Goal: Task Accomplishment & Management: Manage account settings

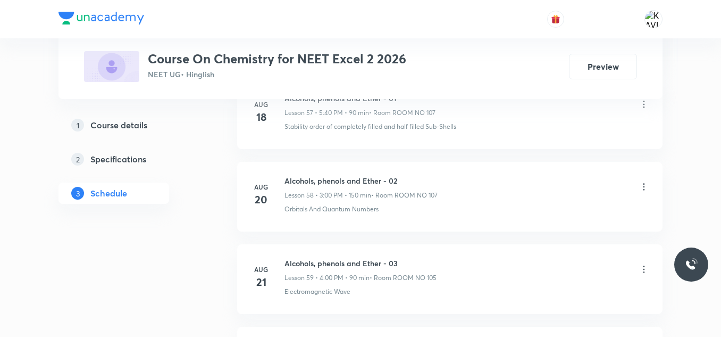
scroll to position [5546, 0]
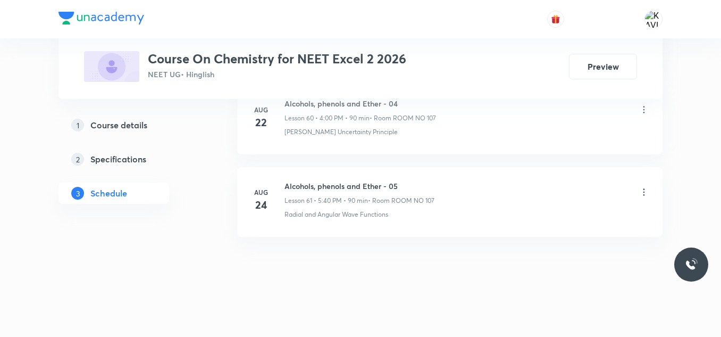
click at [342, 188] on h6 "Alcohols, phenols and Ether - 05" at bounding box center [360, 185] width 150 height 11
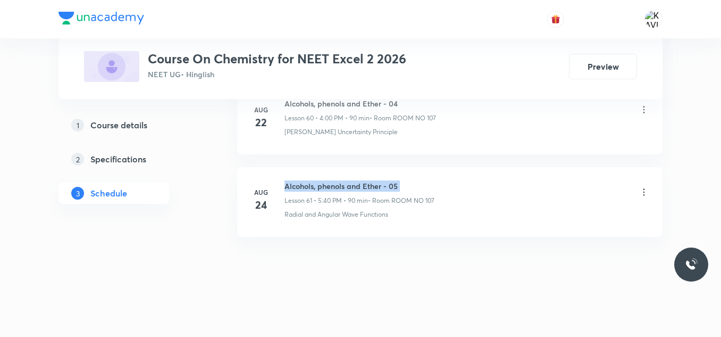
copy h6 "Alcohols, phenols and Ether - 05"
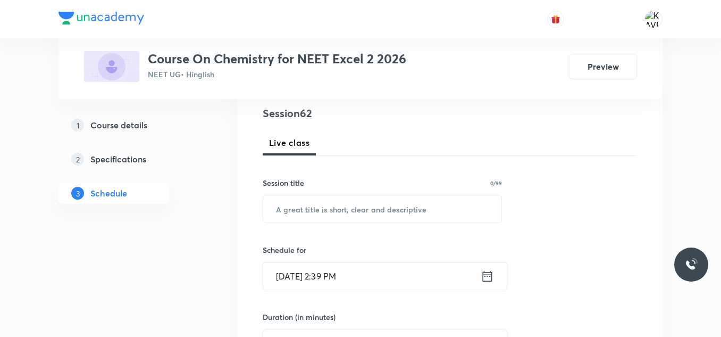
scroll to position [124, 0]
click at [320, 212] on input "text" at bounding box center [382, 208] width 238 height 27
paste input "Alkyl Halide"
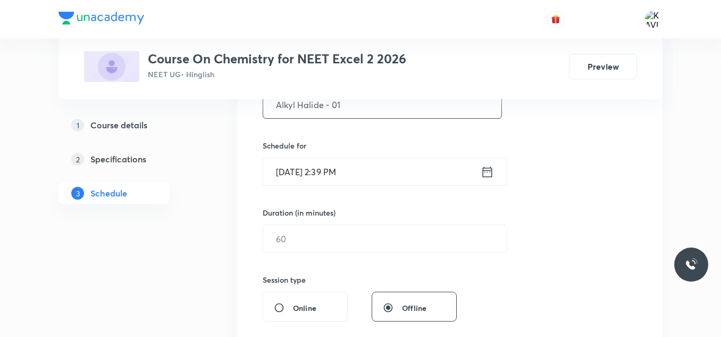
scroll to position [229, 0]
type input "Alkyl Halide - 01"
click at [486, 169] on icon at bounding box center [487, 171] width 13 height 15
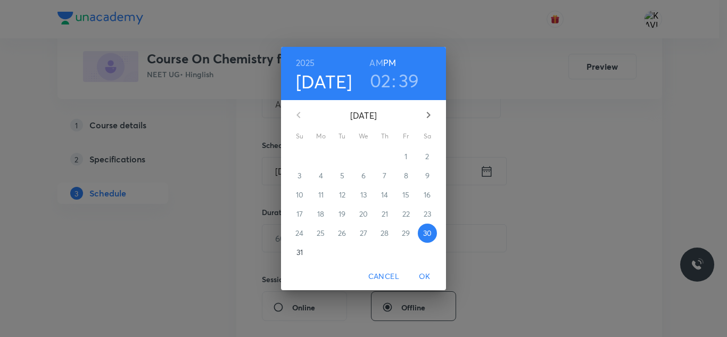
click at [384, 77] on h3 "02" at bounding box center [380, 80] width 21 height 22
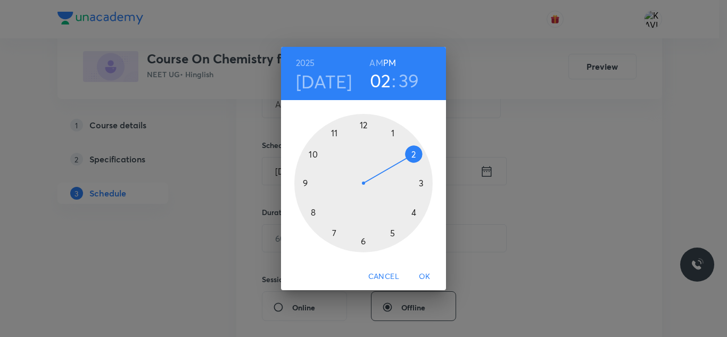
click at [412, 212] on div at bounding box center [363, 183] width 138 height 138
click at [363, 132] on div at bounding box center [363, 183] width 138 height 138
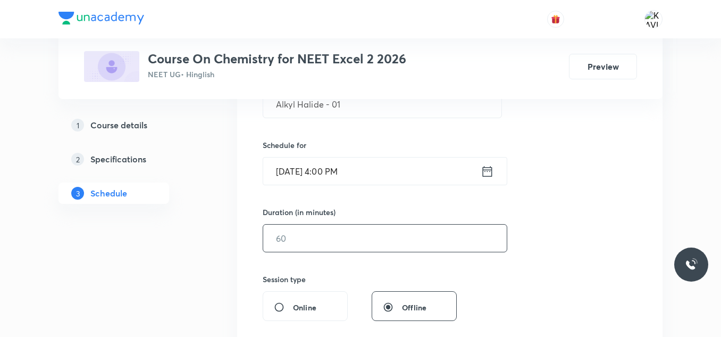
click at [307, 242] on input "text" at bounding box center [385, 238] width 244 height 27
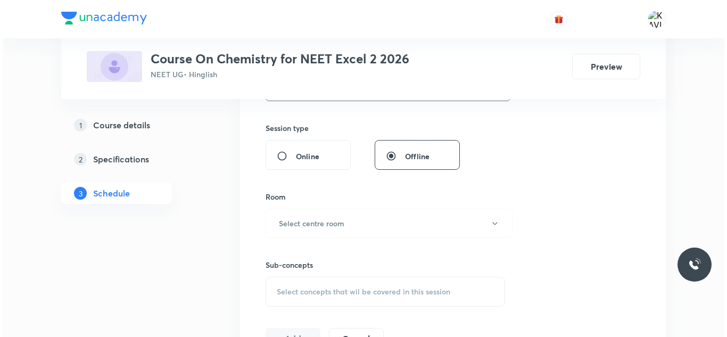
scroll to position [381, 0]
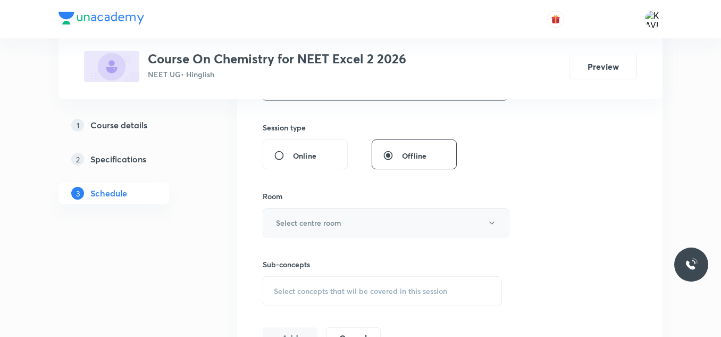
type input "90"
click at [292, 231] on button "Select centre room" at bounding box center [386, 222] width 247 height 29
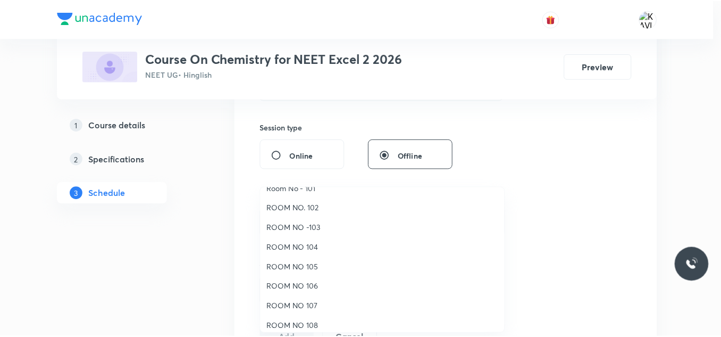
scroll to position [14, 0]
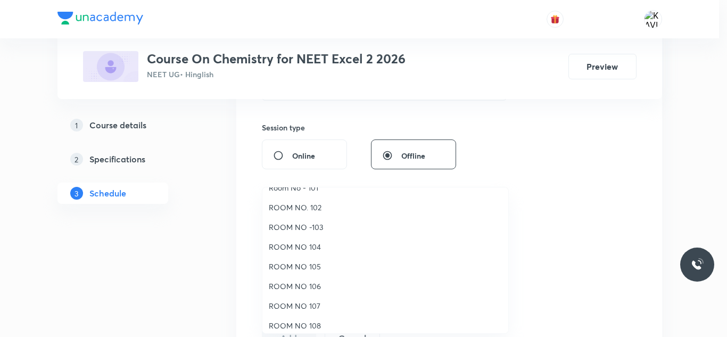
click at [311, 304] on span "ROOM NO 107" at bounding box center [385, 305] width 233 height 11
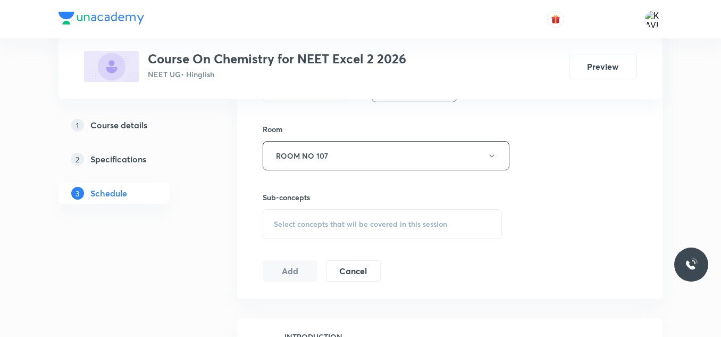
scroll to position [449, 0]
click at [328, 219] on span "Select concepts that wil be covered in this session" at bounding box center [360, 223] width 173 height 9
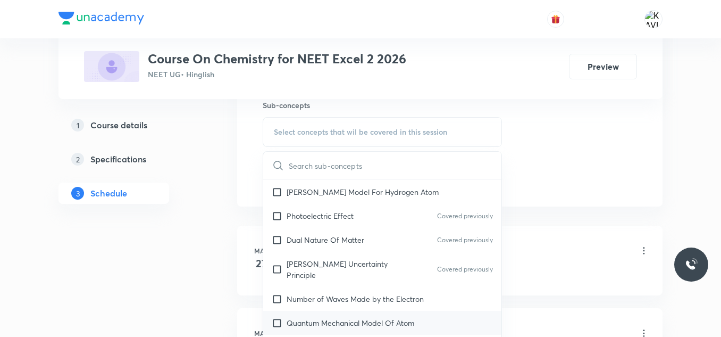
scroll to position [728, 0]
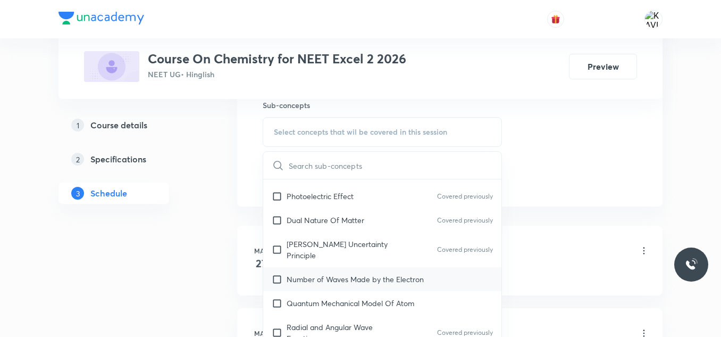
click at [336, 273] on p "Number of Waves Made by the Electron" at bounding box center [355, 278] width 137 height 11
checkbox input "true"
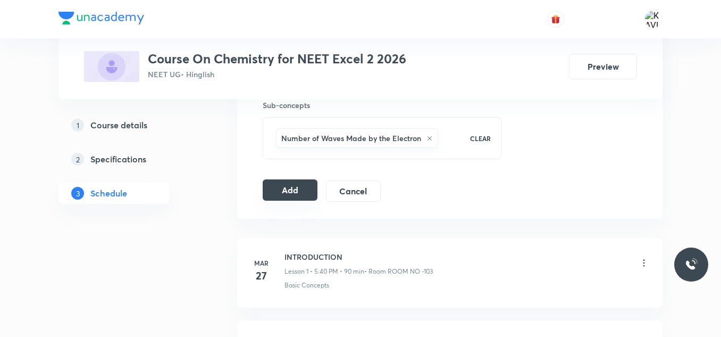
click at [287, 185] on button "Add" at bounding box center [290, 189] width 55 height 21
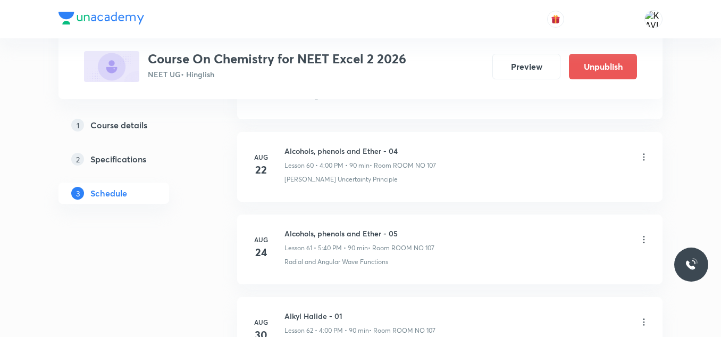
scroll to position [5140, 0]
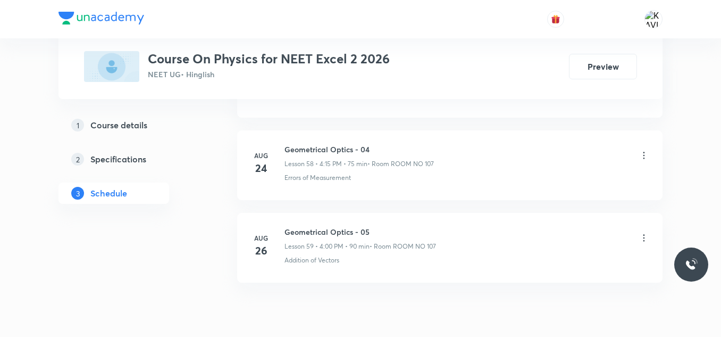
scroll to position [5381, 0]
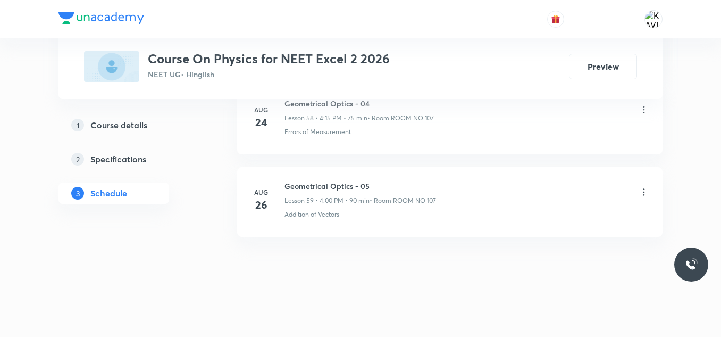
click at [348, 183] on h6 "Geometrical Optics - 05" at bounding box center [361, 185] width 152 height 11
copy h6 "Geometrical Optics - 05"
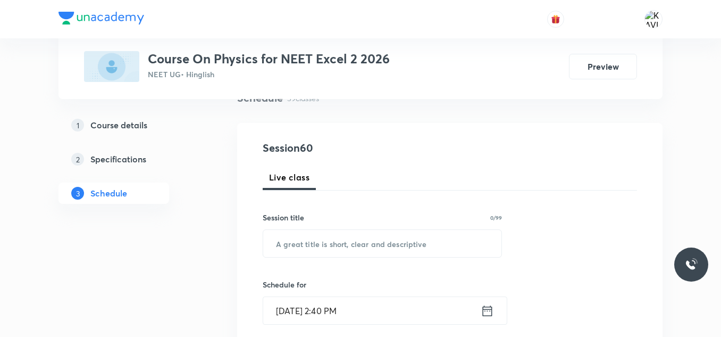
scroll to position [90, 0]
click at [309, 238] on input "text" at bounding box center [382, 242] width 238 height 27
paste input "Geometrical Optics - 05"
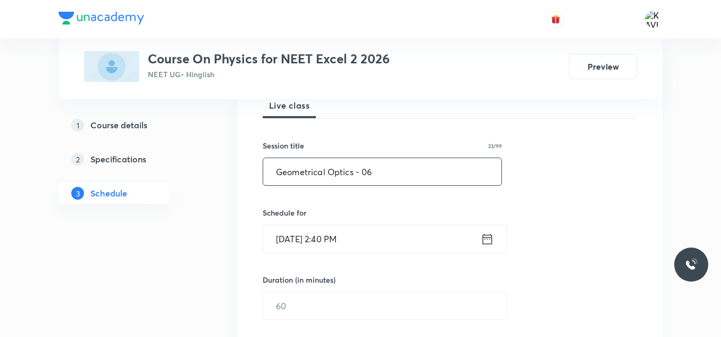
scroll to position [162, 0]
type input "Geometrical Optics - 06"
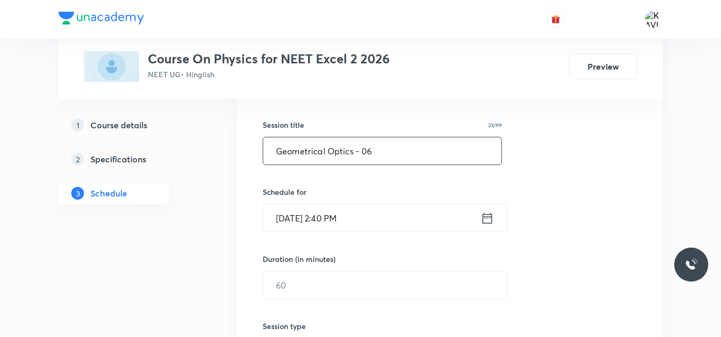
scroll to position [186, 0]
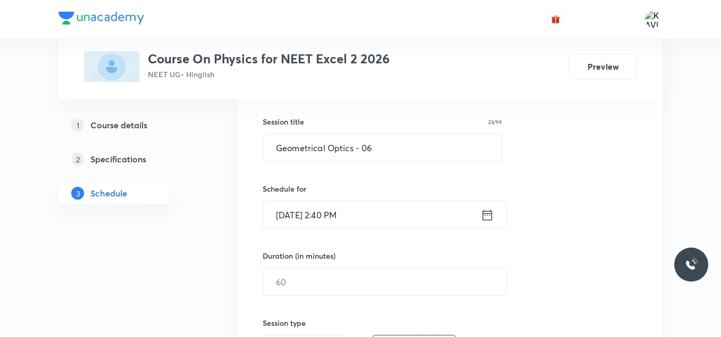
click at [492, 215] on icon at bounding box center [487, 214] width 13 height 15
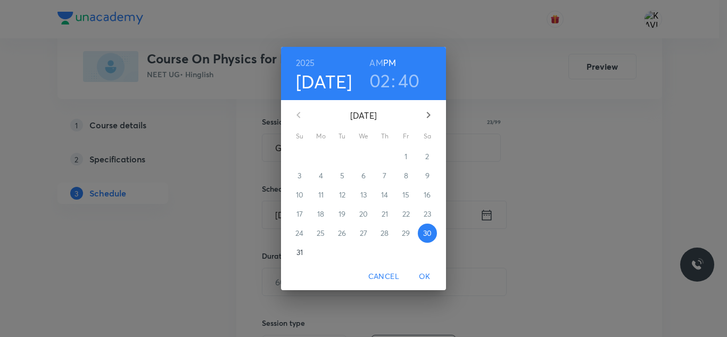
click at [378, 84] on h3 "02" at bounding box center [379, 80] width 21 height 22
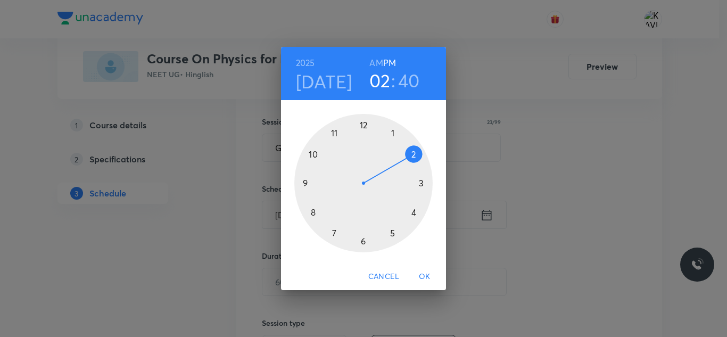
click at [391, 234] on div at bounding box center [363, 183] width 138 height 138
click at [309, 213] on div at bounding box center [363, 183] width 138 height 138
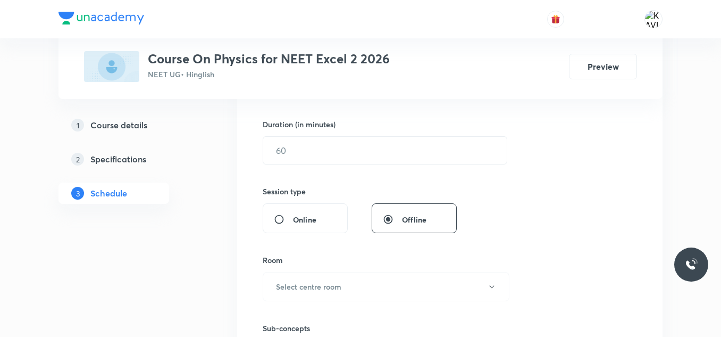
scroll to position [318, 0]
click at [346, 152] on input "text" at bounding box center [385, 149] width 244 height 27
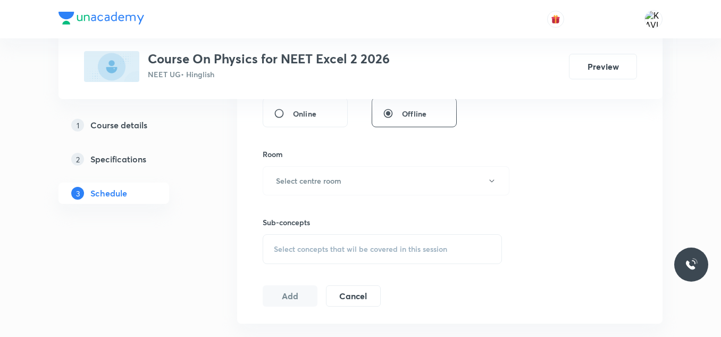
scroll to position [423, 0]
type input "90"
click at [350, 175] on button "Select centre room" at bounding box center [386, 179] width 247 height 29
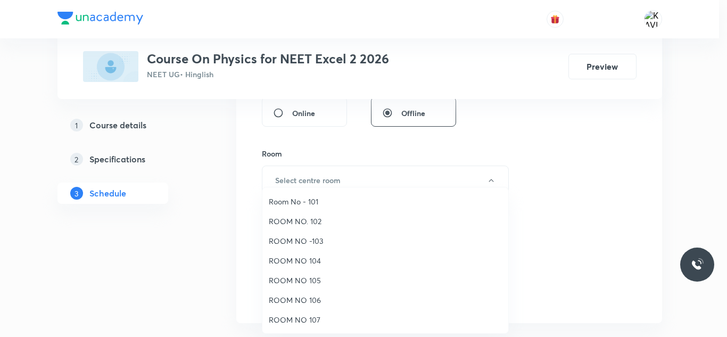
click at [310, 319] on span "ROOM NO 107" at bounding box center [385, 319] width 233 height 11
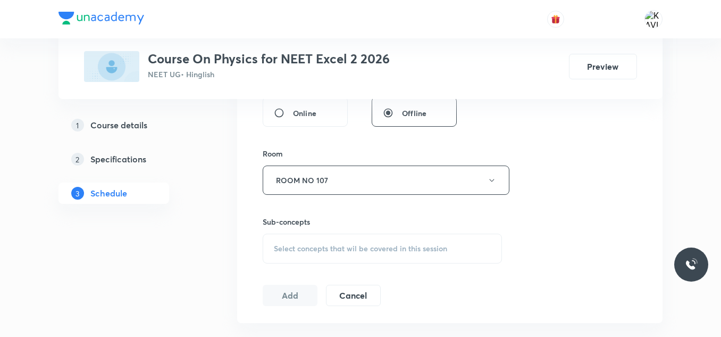
scroll to position [492, 0]
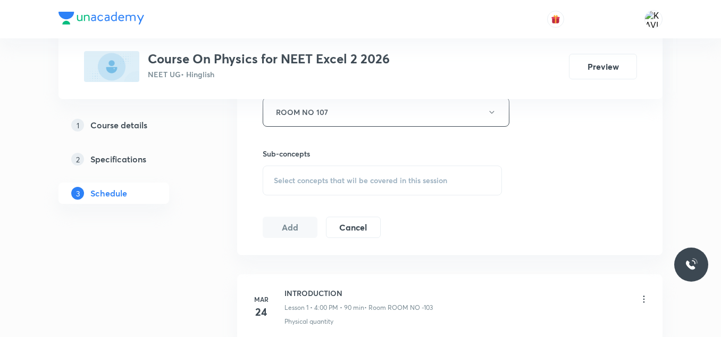
click at [292, 188] on div "Select concepts that wil be covered in this session" at bounding box center [382, 180] width 239 height 30
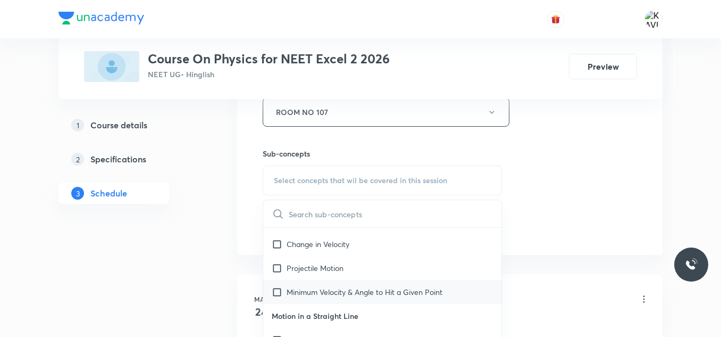
scroll to position [1382, 0]
click at [311, 276] on div "Projectile Motion" at bounding box center [382, 267] width 238 height 24
checkbox input "true"
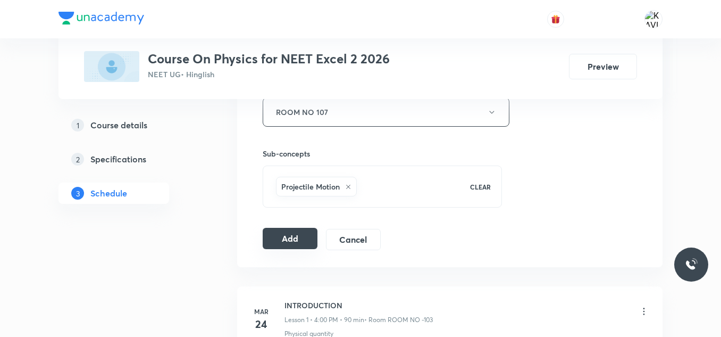
click at [292, 239] on button "Add" at bounding box center [290, 238] width 55 height 21
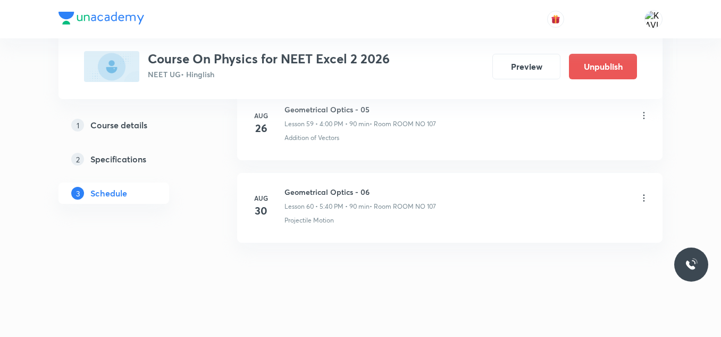
scroll to position [4975, 0]
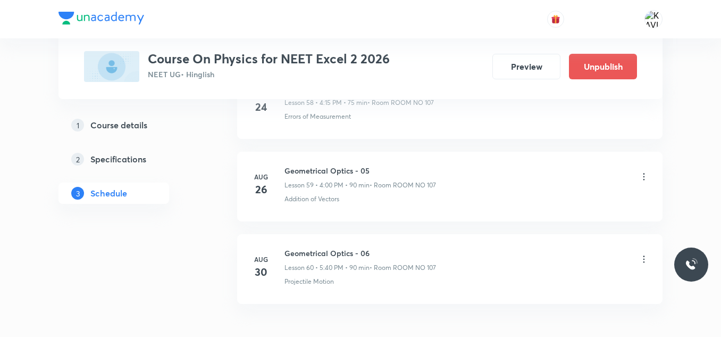
scroll to position [5464, 0]
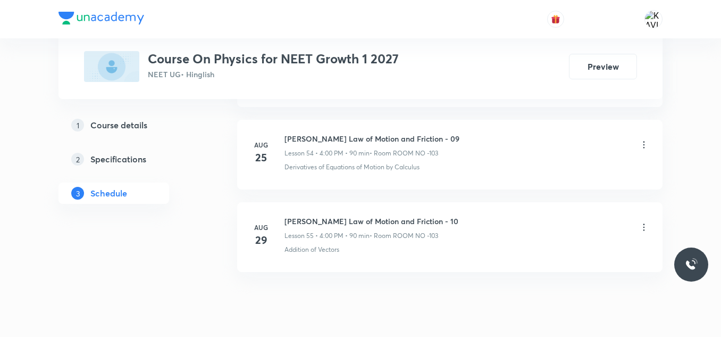
scroll to position [5051, 0]
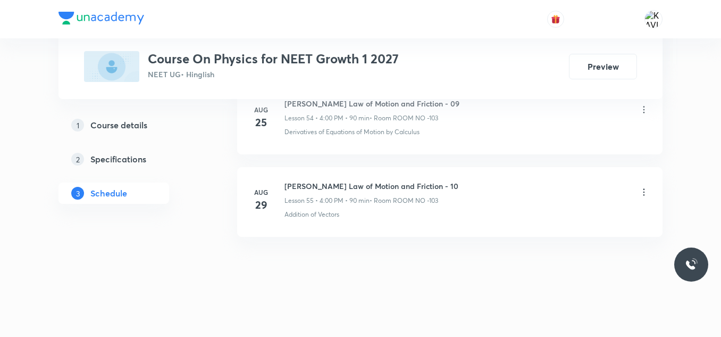
click at [312, 188] on h6 "Newton's Law of Motion and Friction - 10" at bounding box center [372, 185] width 174 height 11
copy h6 "Newton's Law of Motion and Friction - 10"
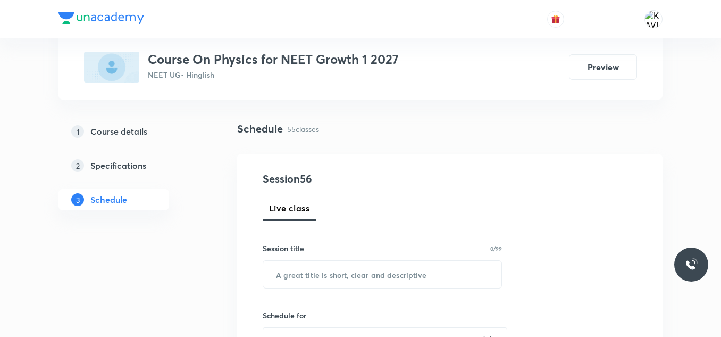
scroll to position [59, 0]
click at [318, 277] on input "text" at bounding box center [382, 274] width 238 height 27
paste input "Newton's Law of Motion and Friction - 10"
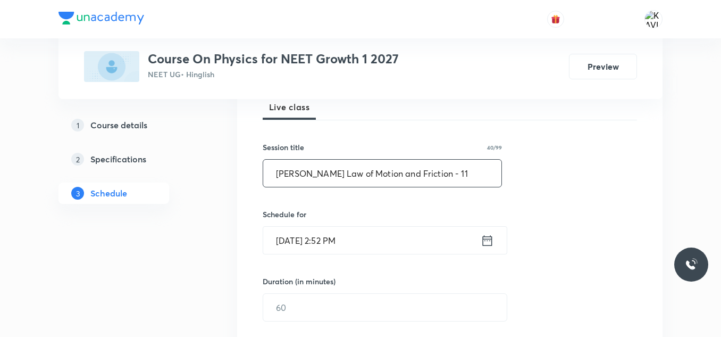
scroll to position [161, 0]
type input "Newton's Law of Motion and Friction - 11"
click at [485, 239] on icon at bounding box center [487, 239] width 13 height 15
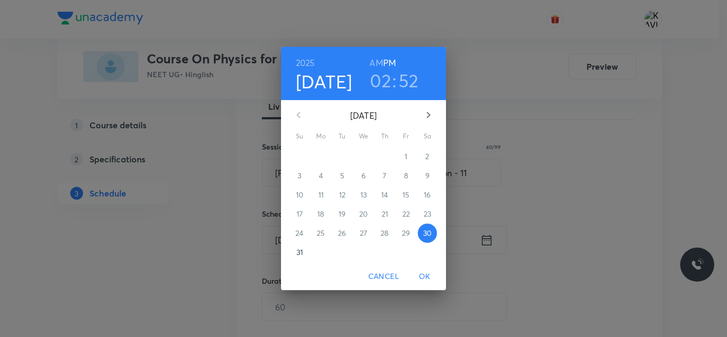
click at [380, 82] on h3 "02" at bounding box center [380, 80] width 21 height 22
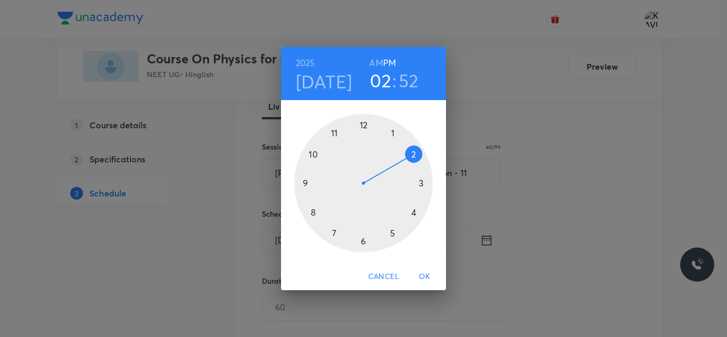
click at [415, 211] on div at bounding box center [363, 183] width 138 height 138
click at [363, 127] on div at bounding box center [363, 183] width 138 height 138
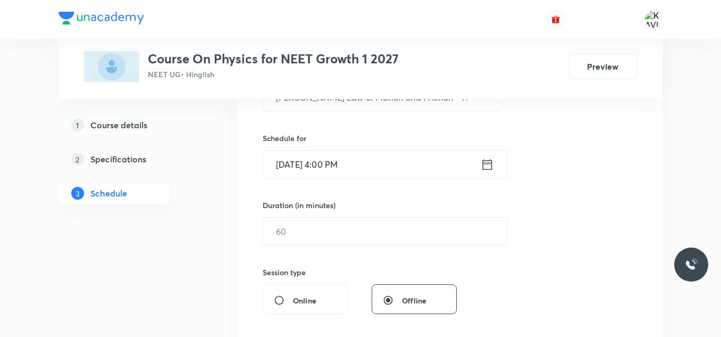
scroll to position [237, 0]
click at [306, 239] on input "text" at bounding box center [385, 230] width 244 height 27
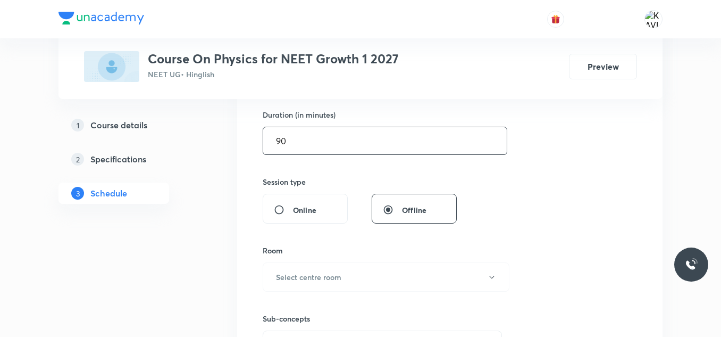
scroll to position [327, 0]
type input "90"
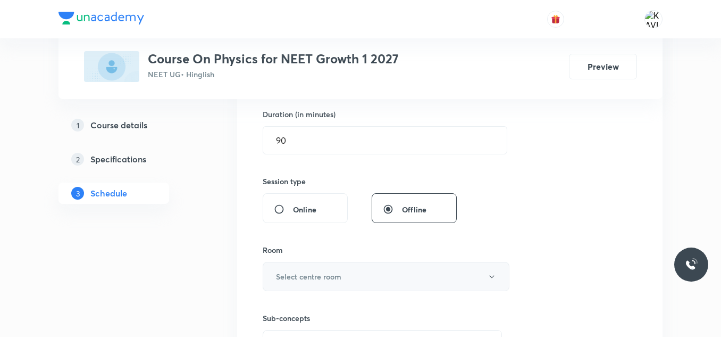
click at [299, 280] on h6 "Select centre room" at bounding box center [308, 276] width 65 height 11
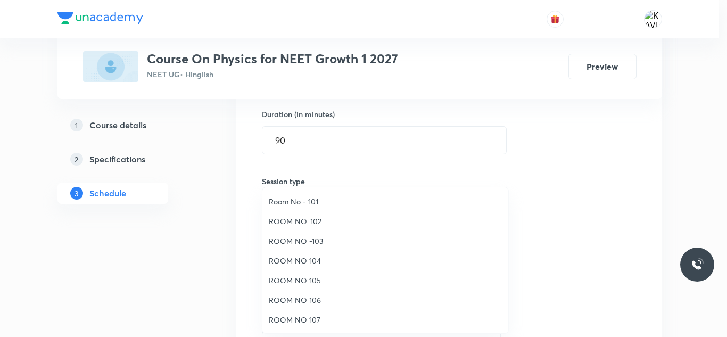
click at [320, 245] on span "ROOM NO -103" at bounding box center [385, 240] width 233 height 11
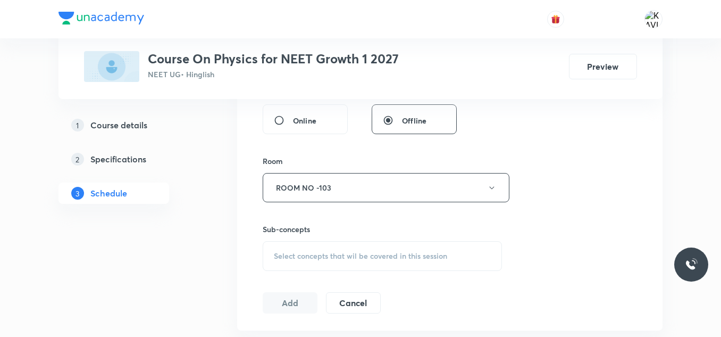
scroll to position [417, 0]
click at [293, 258] on span "Select concepts that wil be covered in this session" at bounding box center [360, 255] width 173 height 9
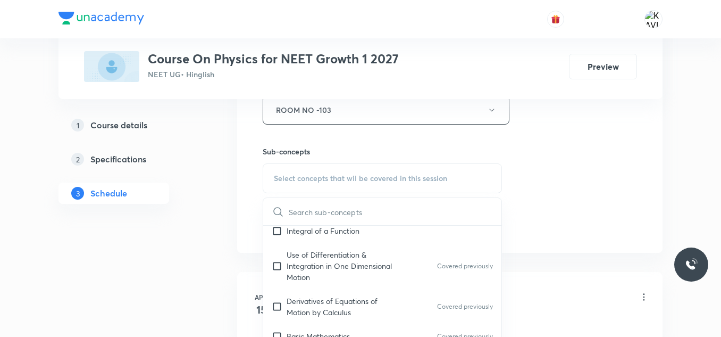
scroll to position [557, 0]
click at [352, 262] on p "Use of Differentiation & Integration in One Dimensional Motion" at bounding box center [340, 265] width 107 height 34
checkbox input "true"
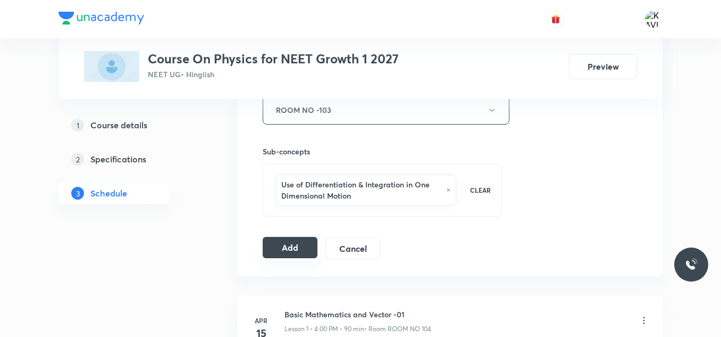
click at [300, 248] on button "Add" at bounding box center [290, 247] width 55 height 21
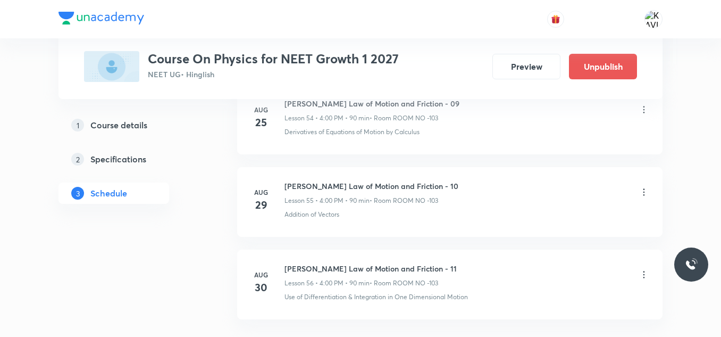
scroll to position [4645, 0]
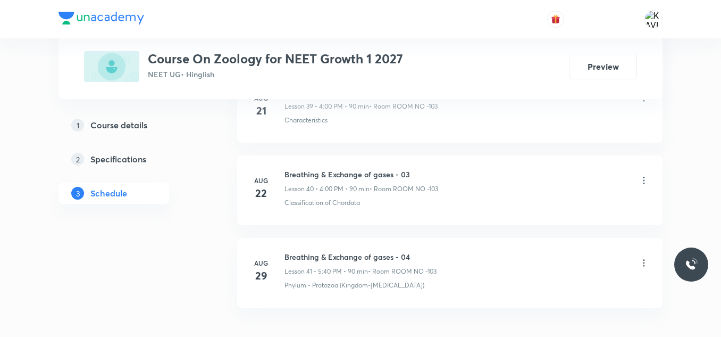
scroll to position [3897, 0]
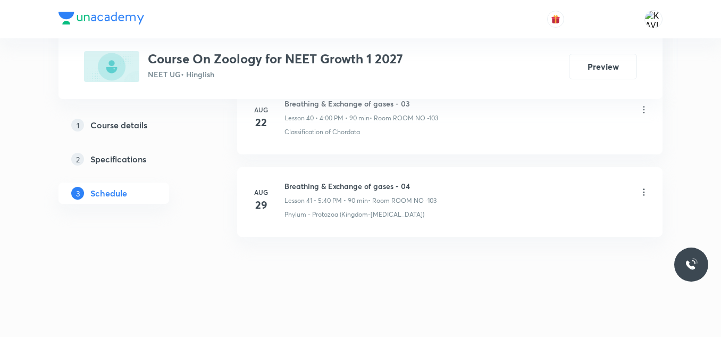
click at [343, 178] on li "[DATE] Breathing & Exchange of gases - 04 Lesson 41 • 5:40 PM • 90 min • Room R…" at bounding box center [450, 202] width 426 height 70
copy h6 "Breathing & Exchange of gases - 04"
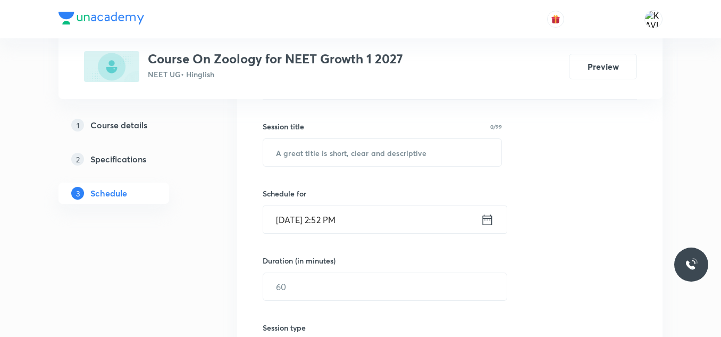
scroll to position [205, 0]
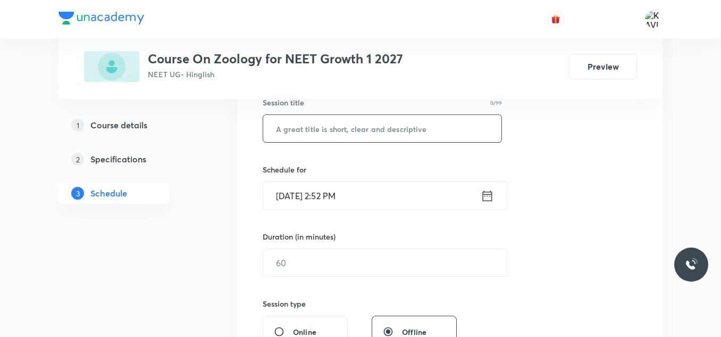
click at [298, 130] on input "text" at bounding box center [382, 128] width 238 height 27
paste input "Breathing & Exchange of gases - 04"
type input "Breathing & Exchange of gases - 05"
click at [485, 198] on icon at bounding box center [487, 195] width 13 height 15
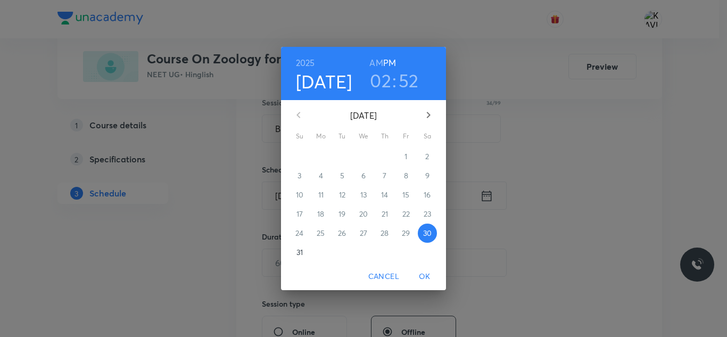
click at [386, 81] on h3 "02" at bounding box center [380, 80] width 21 height 22
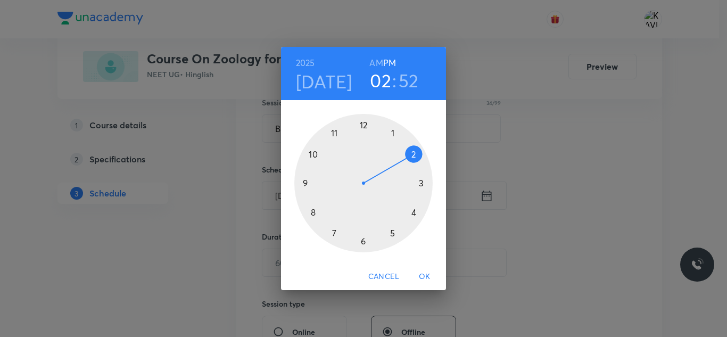
click at [392, 229] on div at bounding box center [363, 183] width 138 height 138
click at [313, 211] on div at bounding box center [363, 183] width 138 height 138
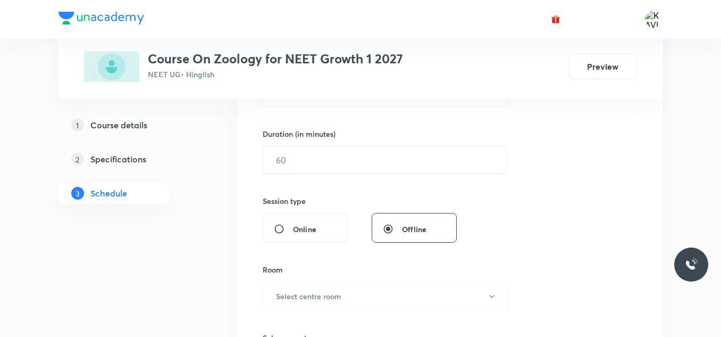
scroll to position [308, 0]
click at [353, 153] on input "text" at bounding box center [385, 159] width 244 height 27
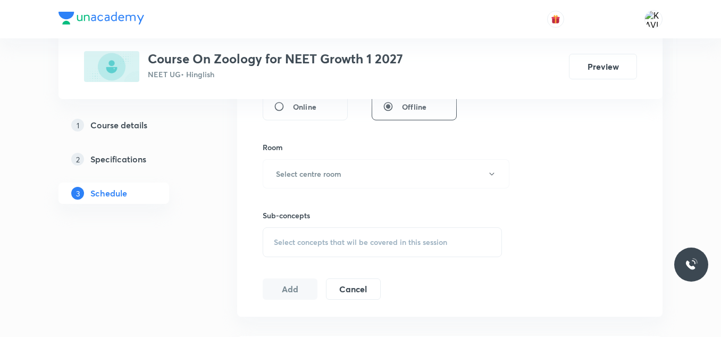
scroll to position [430, 0]
type input "90"
click at [325, 175] on h6 "Select centre room" at bounding box center [308, 173] width 65 height 11
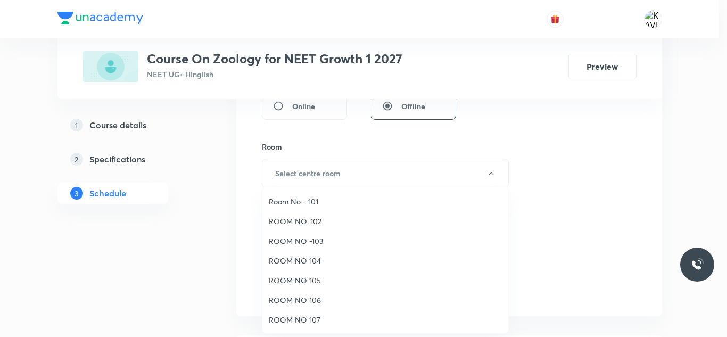
click at [319, 244] on span "ROOM NO -103" at bounding box center [385, 240] width 233 height 11
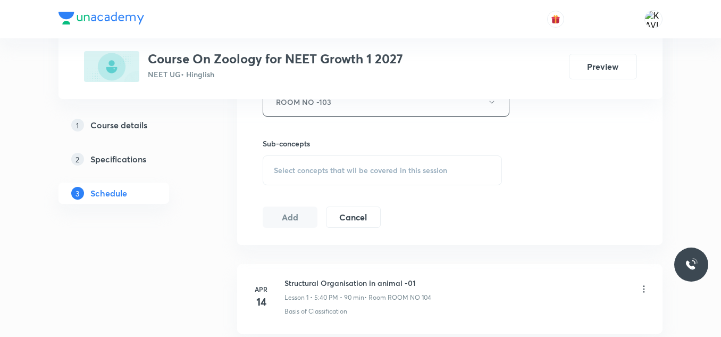
scroll to position [503, 0]
click at [330, 175] on div "Select concepts that wil be covered in this session" at bounding box center [382, 169] width 239 height 30
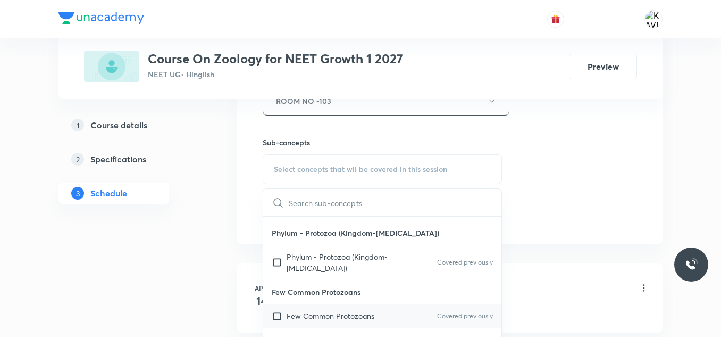
scroll to position [784, 0]
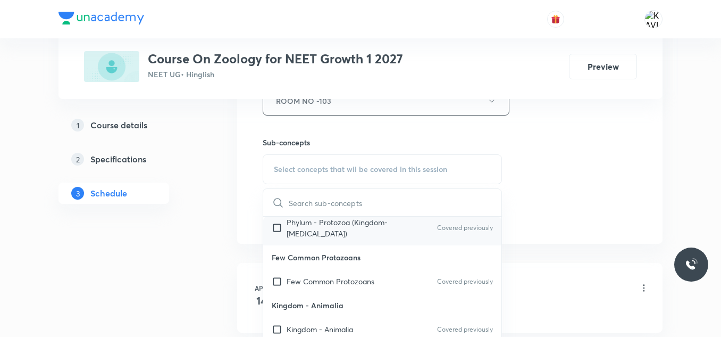
click at [339, 234] on p "Phylum - Protozoa (Kingdom-[MEDICAL_DATA])" at bounding box center [340, 228] width 107 height 22
checkbox input "true"
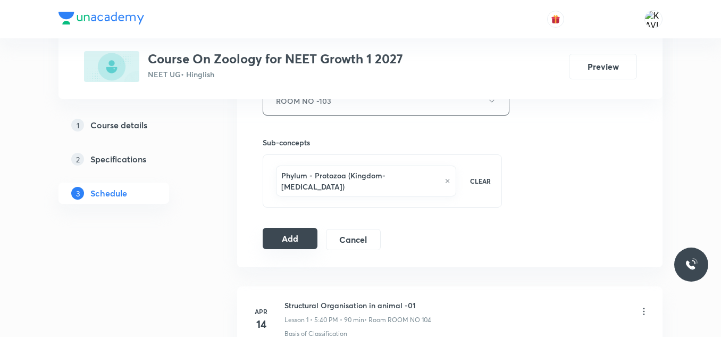
click at [283, 228] on button "Add" at bounding box center [290, 238] width 55 height 21
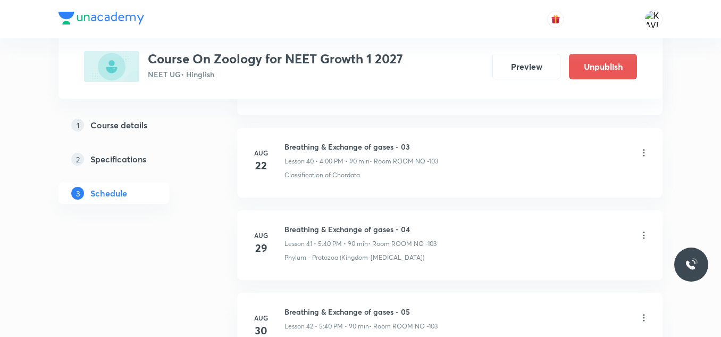
scroll to position [3490, 0]
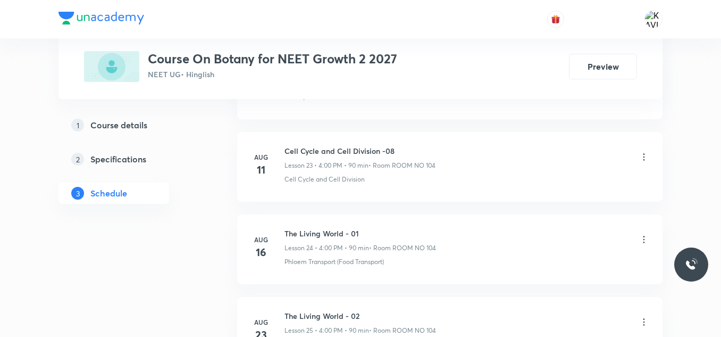
scroll to position [2660, 0]
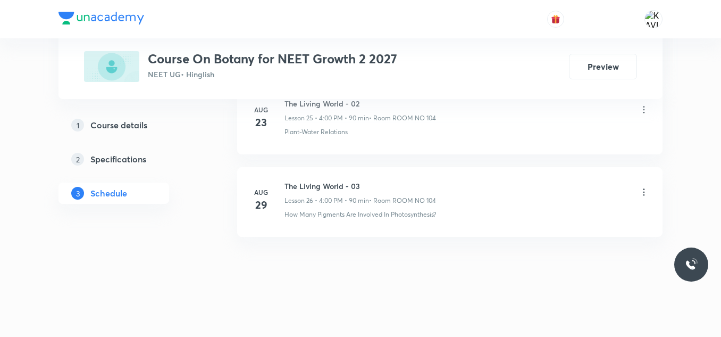
click at [343, 187] on h6 "The Living World - 03" at bounding box center [361, 185] width 152 height 11
copy h6 "The Living World - 03"
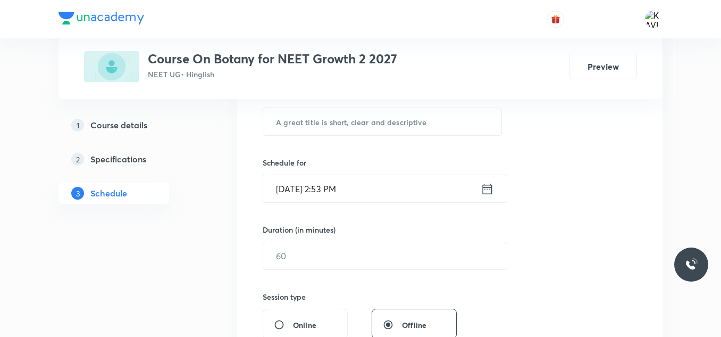
scroll to position [211, 0]
drag, startPoint x: 295, startPoint y: 104, endPoint x: 286, endPoint y: 131, distance: 29.1
click at [286, 131] on div "Session title 0/99 ​" at bounding box center [382, 113] width 239 height 46
click at [286, 131] on input "text" at bounding box center [382, 122] width 238 height 27
paste input "The Living World - 03"
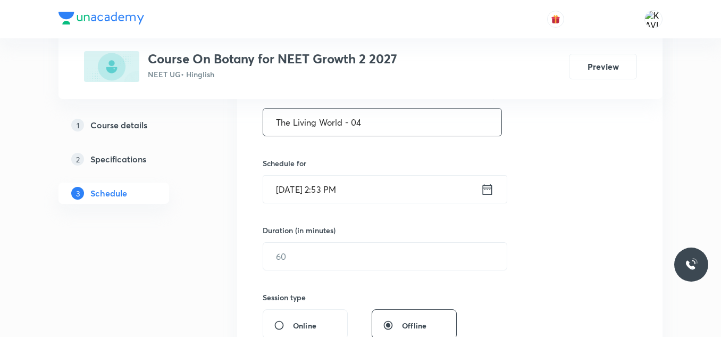
type input "The Living World - 04"
click at [492, 193] on icon at bounding box center [487, 189] width 13 height 15
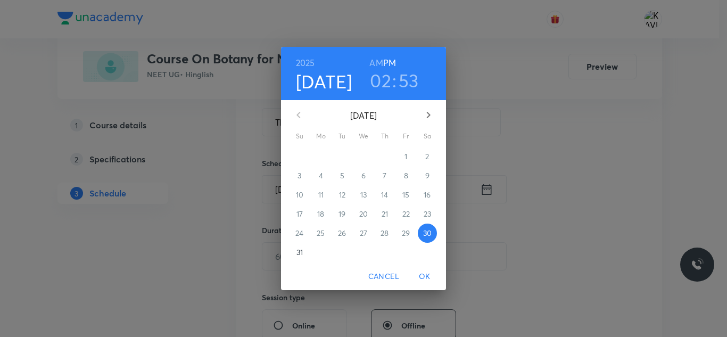
click at [384, 81] on h3 "02" at bounding box center [380, 80] width 21 height 22
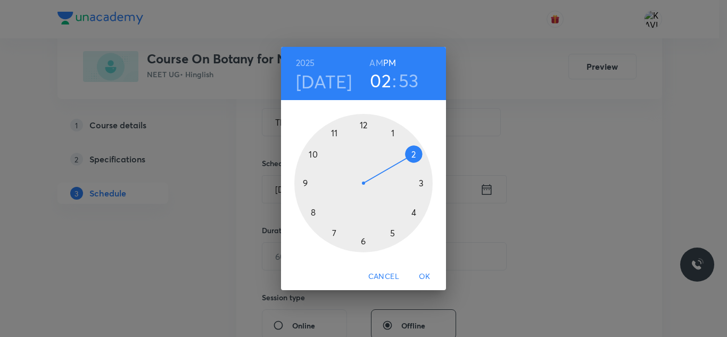
click at [411, 211] on div at bounding box center [363, 183] width 138 height 138
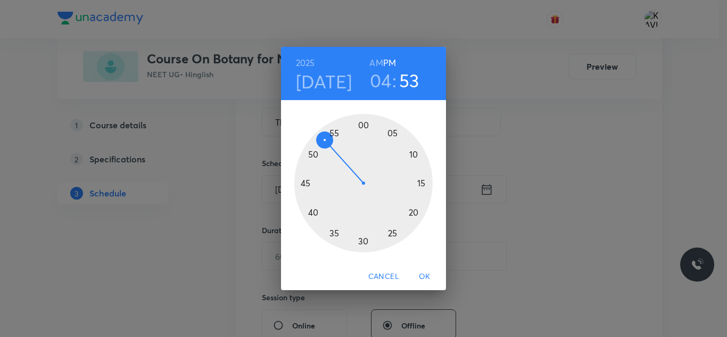
click at [363, 127] on div at bounding box center [363, 183] width 138 height 138
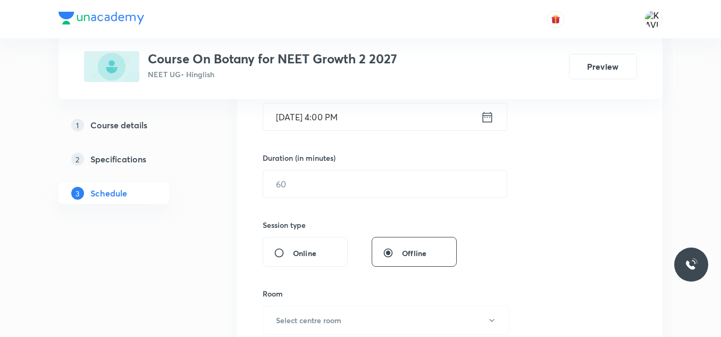
scroll to position [284, 0]
click at [318, 194] on input "text" at bounding box center [385, 183] width 244 height 27
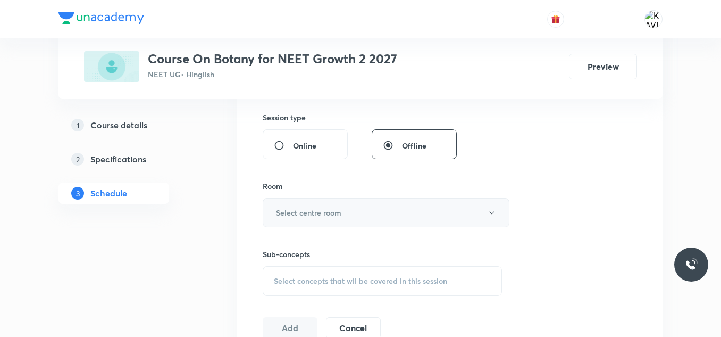
type input "90"
click at [317, 211] on h6 "Select centre room" at bounding box center [308, 212] width 65 height 11
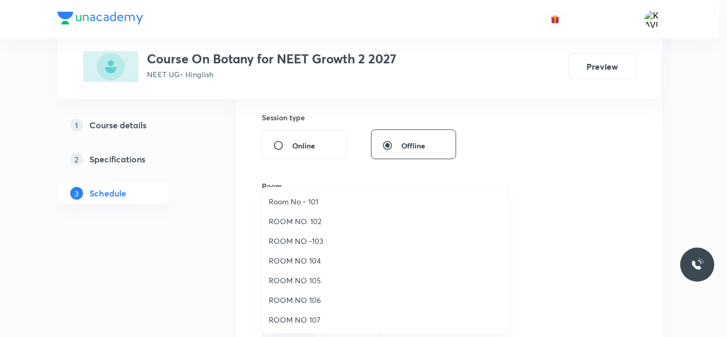
click at [313, 263] on span "ROOM NO 104" at bounding box center [385, 260] width 233 height 11
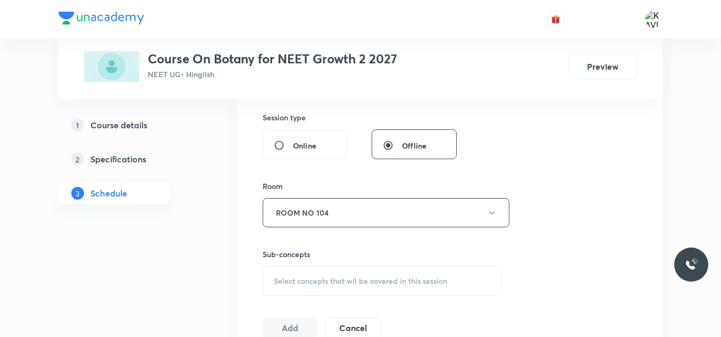
scroll to position [518, 0]
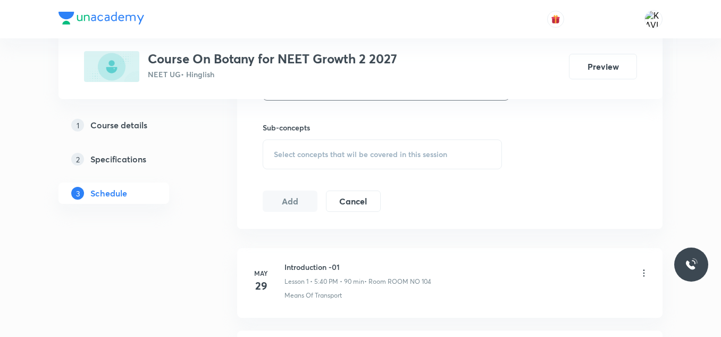
click at [303, 162] on div "Select concepts that wil be covered in this session" at bounding box center [382, 154] width 239 height 30
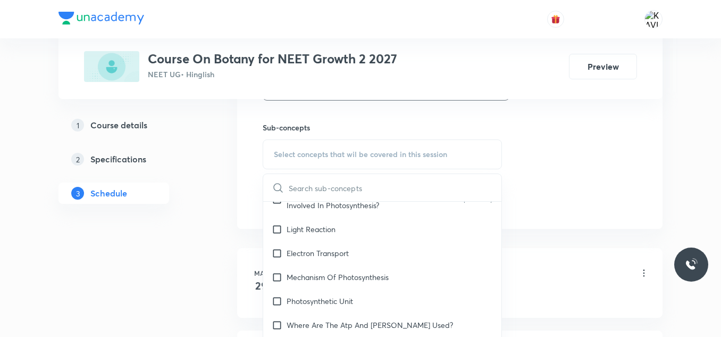
scroll to position [801, 0]
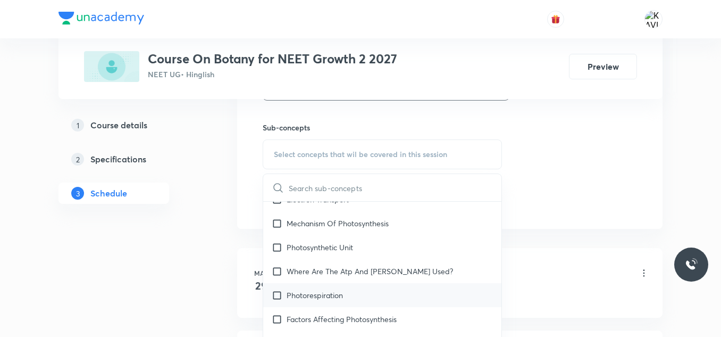
click at [320, 283] on div "Photorespiration" at bounding box center [382, 295] width 238 height 24
checkbox input "true"
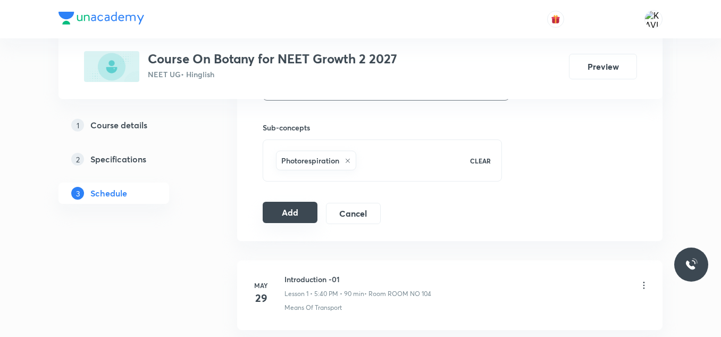
click at [295, 208] on button "Add" at bounding box center [290, 212] width 55 height 21
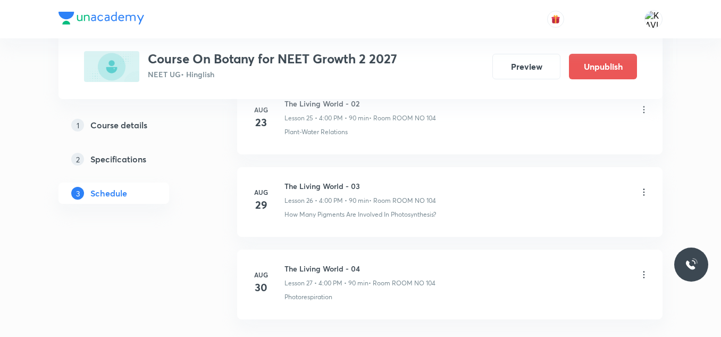
scroll to position [2254, 0]
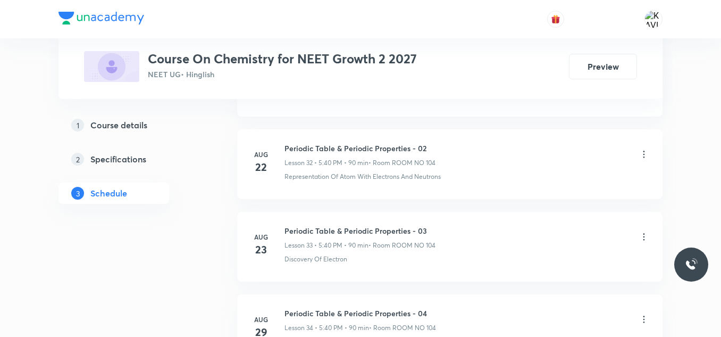
scroll to position [3320, 0]
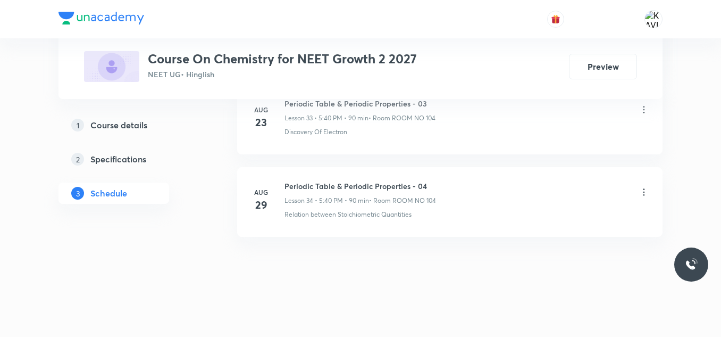
click at [342, 181] on h6 "Periodic Table & Periodic Properties - 04" at bounding box center [361, 185] width 152 height 11
copy h6 "Periodic Table & Periodic Properties - 04"
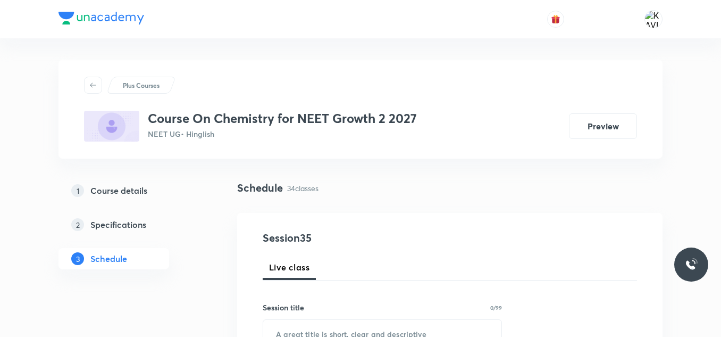
scroll to position [140, 0]
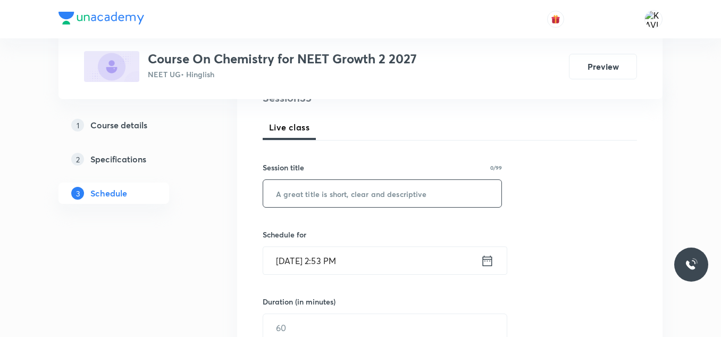
click at [310, 198] on input "text" at bounding box center [382, 193] width 238 height 27
paste input "Periodic Table & Periodic Properties - 04"
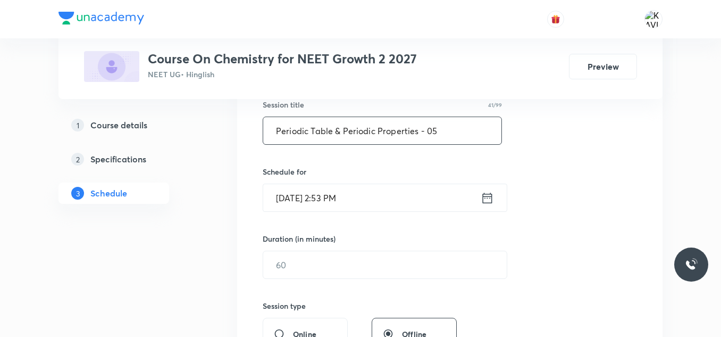
scroll to position [205, 0]
type input "Periodic Table & Periodic Properties - 05"
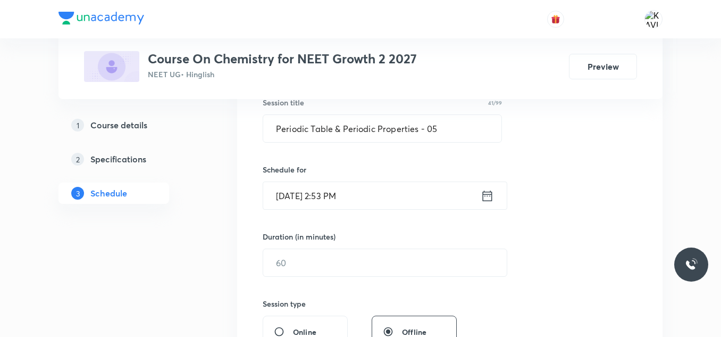
click at [486, 192] on icon at bounding box center [488, 195] width 10 height 11
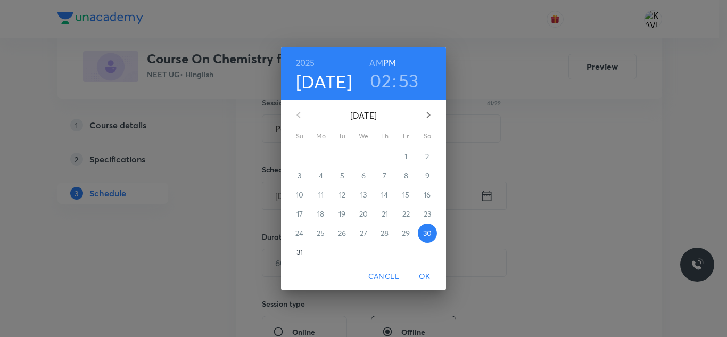
click at [387, 78] on h3 "02" at bounding box center [380, 80] width 21 height 22
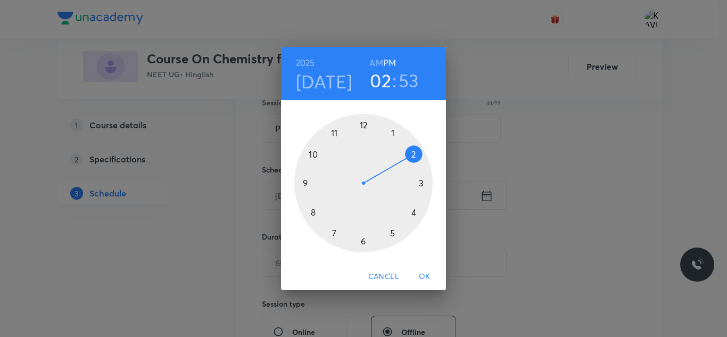
click at [391, 229] on div at bounding box center [363, 183] width 138 height 138
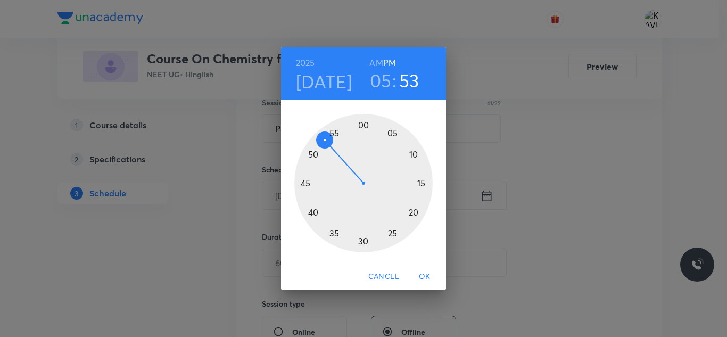
click at [312, 211] on div at bounding box center [363, 183] width 138 height 138
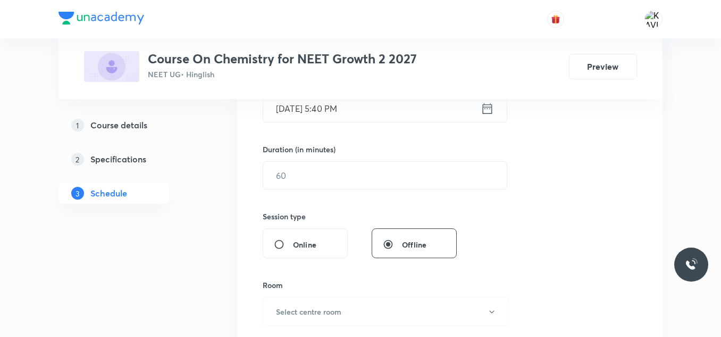
scroll to position [294, 0]
click at [333, 177] on input "text" at bounding box center [385, 173] width 244 height 27
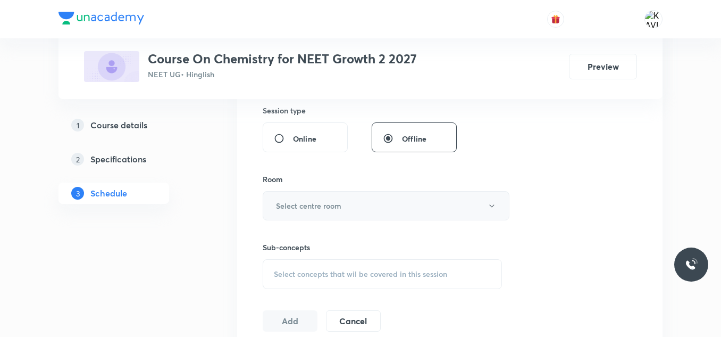
type input "90"
click at [320, 197] on button "Select centre room" at bounding box center [386, 205] width 247 height 29
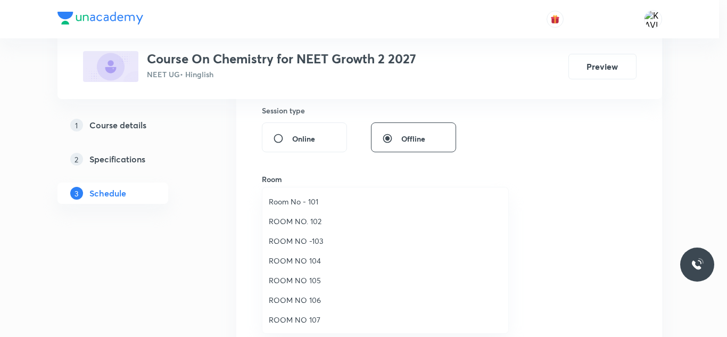
click at [309, 259] on span "ROOM NO 104" at bounding box center [385, 260] width 233 height 11
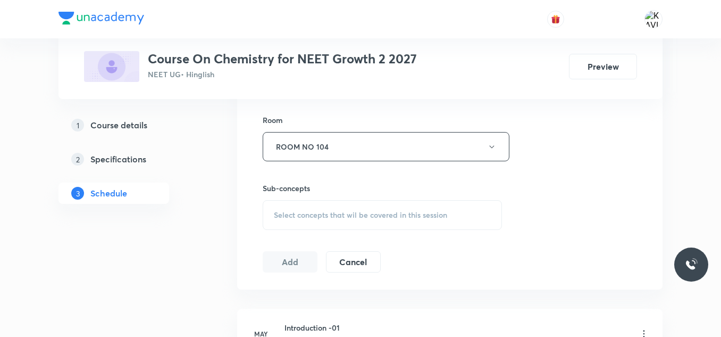
scroll to position [458, 0]
click at [347, 216] on span "Select concepts that wil be covered in this session" at bounding box center [360, 214] width 173 height 9
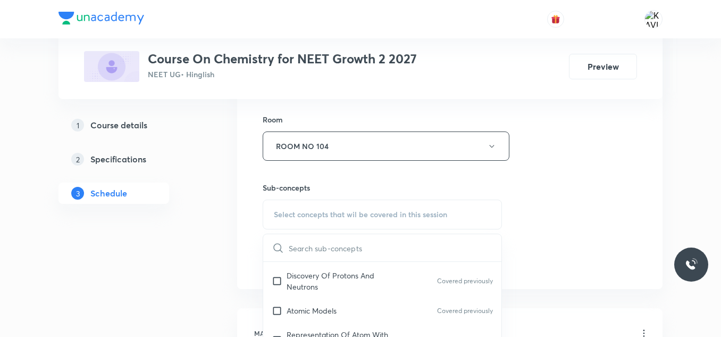
scroll to position [579, 0]
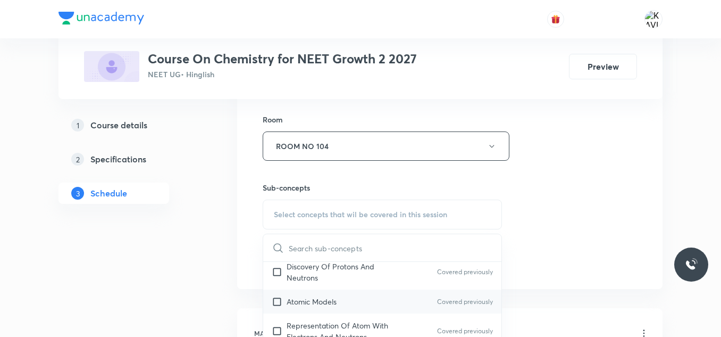
click at [346, 298] on div "Atomic Models Covered previously" at bounding box center [382, 301] width 238 height 24
checkbox input "true"
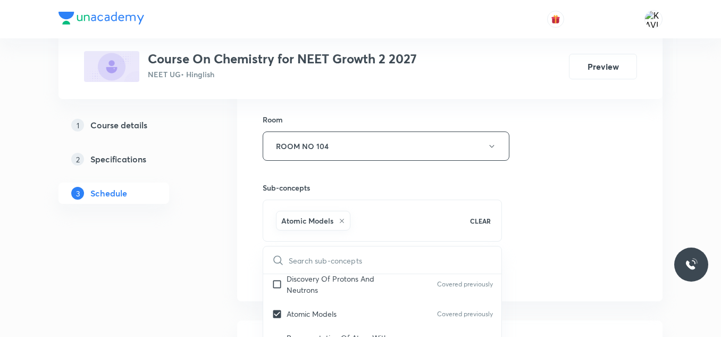
click at [598, 145] on div "Session 35 Live class Session title 41/99 Periodic Table & Periodic Properties …" at bounding box center [450, 28] width 375 height 512
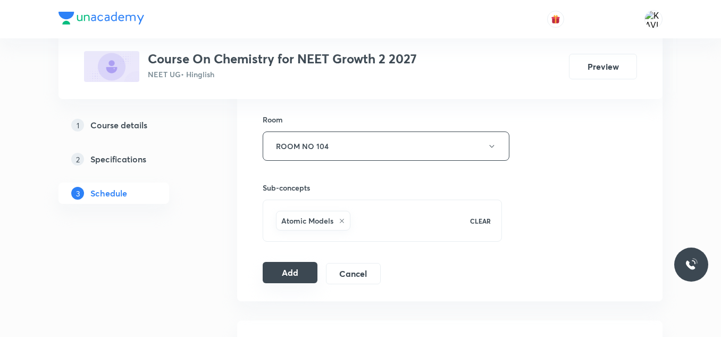
click at [290, 268] on button "Add" at bounding box center [290, 272] width 55 height 21
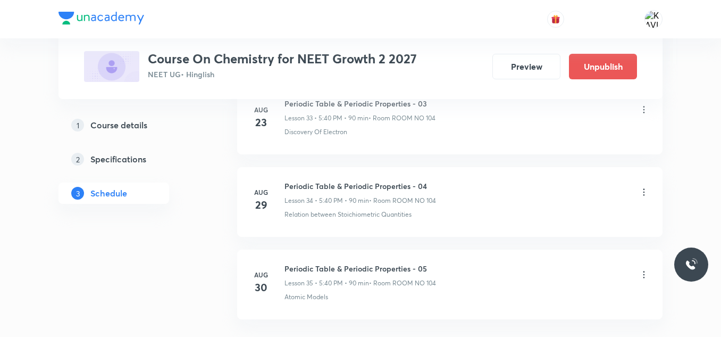
scroll to position [2913, 0]
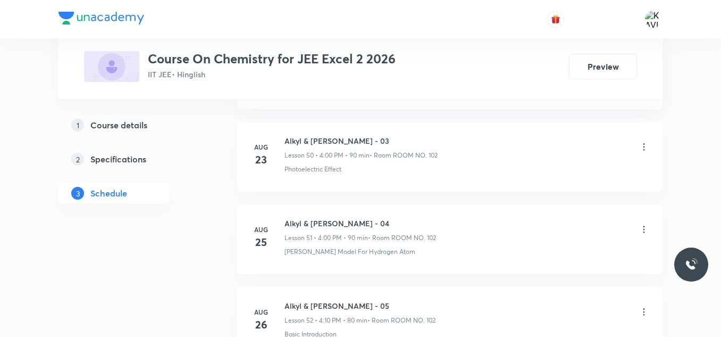
scroll to position [4886, 0]
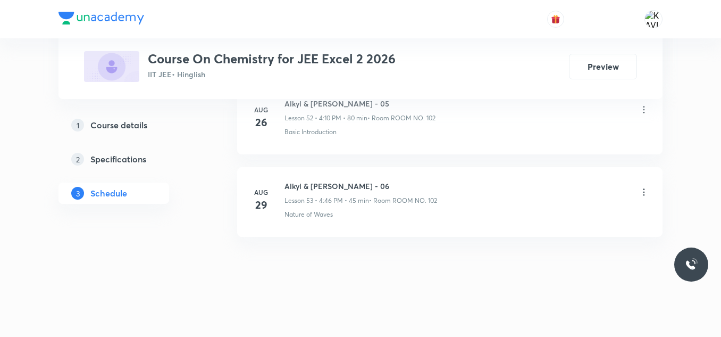
click at [321, 180] on li "[DATE] Alkyl & [PERSON_NAME] - 06 Lesson 53 • 4:46 PM • 45 min • Room ROOM NO. …" at bounding box center [450, 202] width 426 height 70
copy h6 "Alkyl & [PERSON_NAME] - 06"
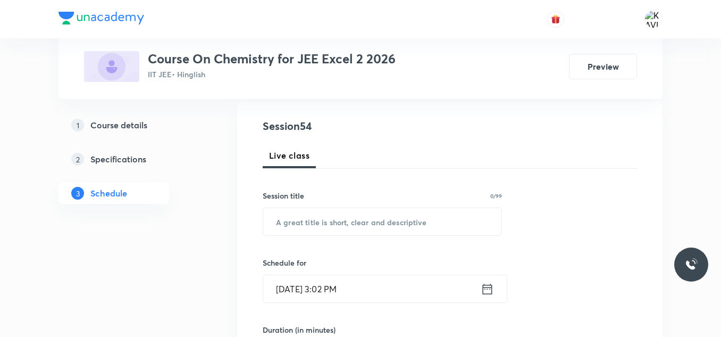
scroll to position [113, 0]
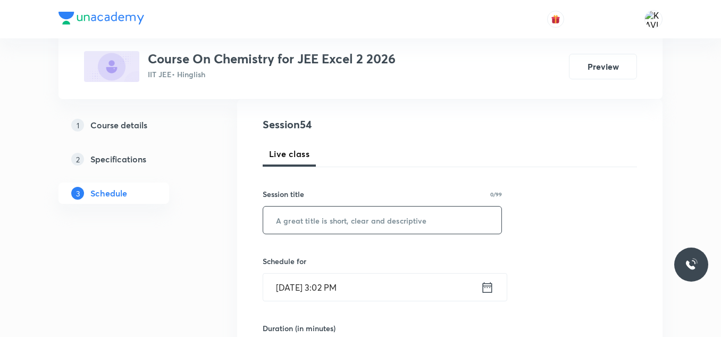
click at [318, 226] on input "text" at bounding box center [382, 219] width 238 height 27
paste input "Alkyl & [PERSON_NAME] - 06"
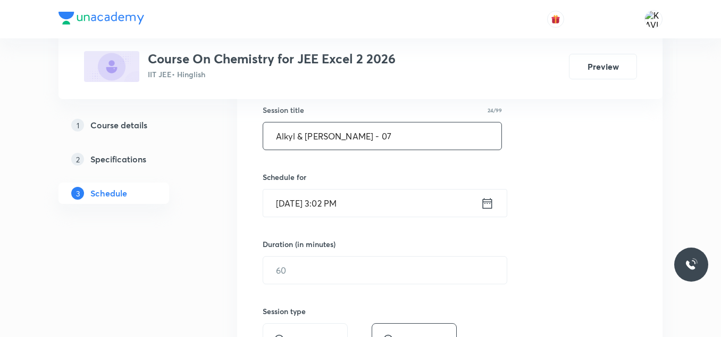
type input "Alkyl & Aryl Halide - 07"
click at [487, 205] on icon at bounding box center [487, 203] width 13 height 15
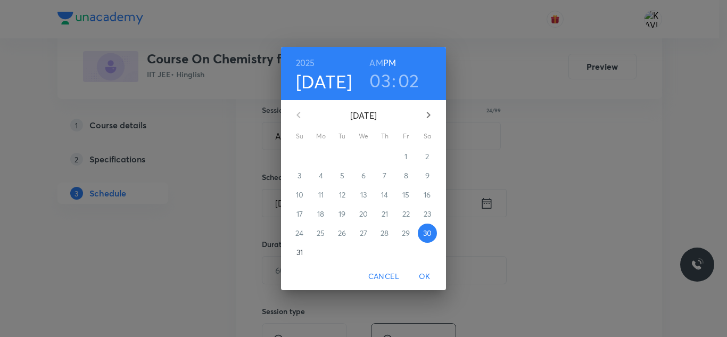
click at [381, 79] on h3 "03" at bounding box center [379, 80] width 21 height 22
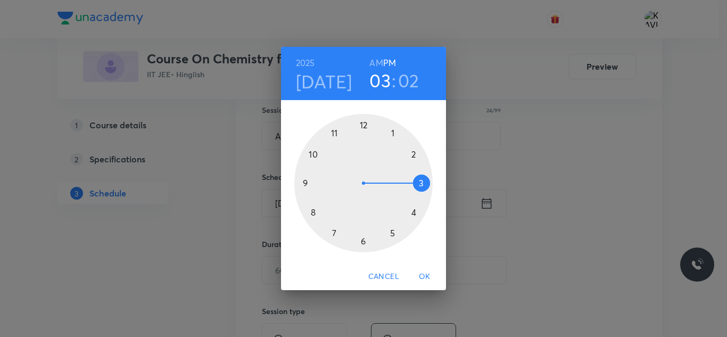
click at [414, 213] on div at bounding box center [363, 183] width 138 height 138
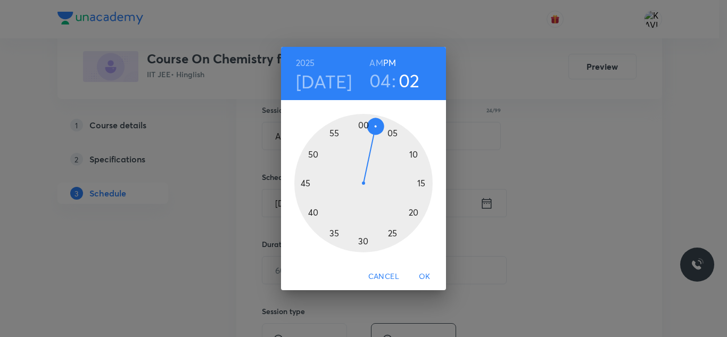
click at [381, 87] on h3 "04" at bounding box center [380, 80] width 22 height 22
click at [393, 230] on div at bounding box center [363, 183] width 138 height 138
click at [309, 214] on div at bounding box center [363, 183] width 138 height 138
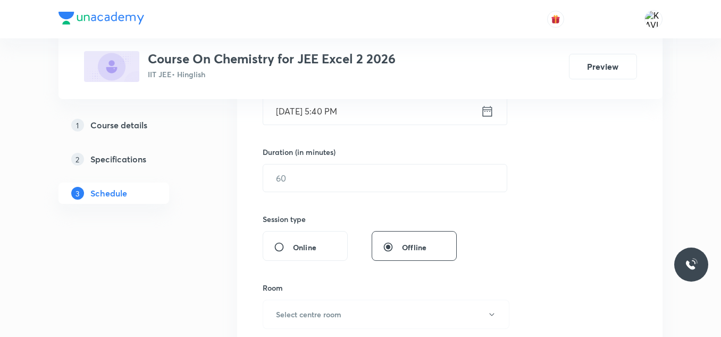
scroll to position [291, 0]
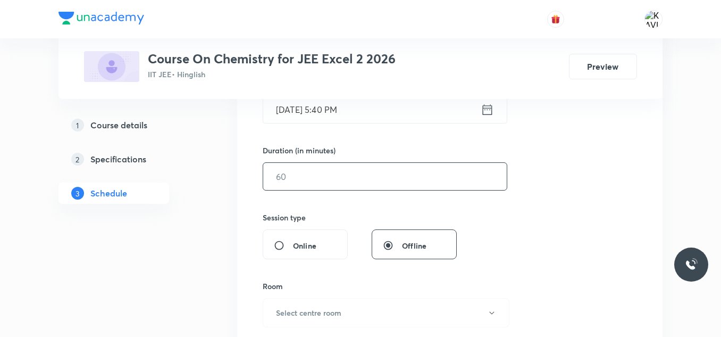
click at [339, 182] on input "text" at bounding box center [385, 176] width 244 height 27
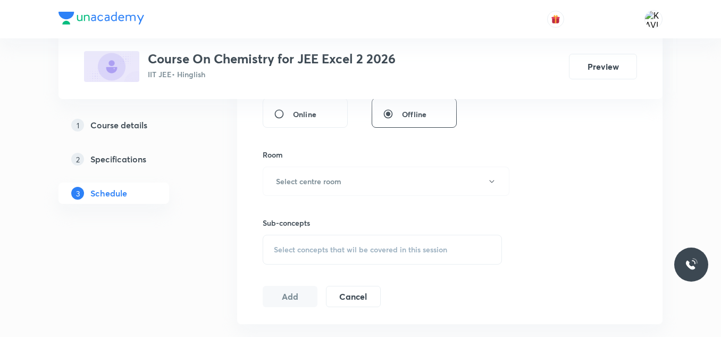
scroll to position [423, 0]
type input "90"
click at [302, 179] on h6 "Select centre room" at bounding box center [308, 180] width 65 height 11
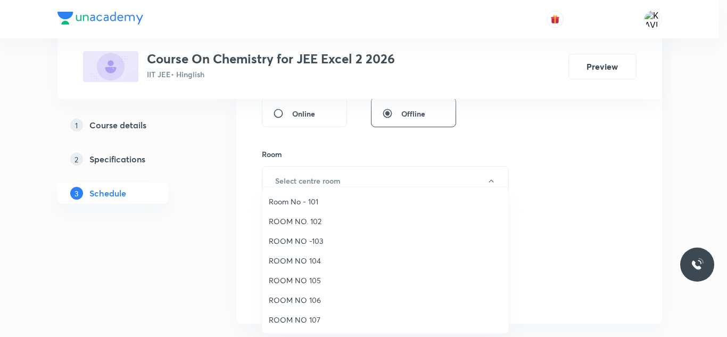
click at [315, 223] on span "ROOM NO. 102" at bounding box center [385, 220] width 233 height 11
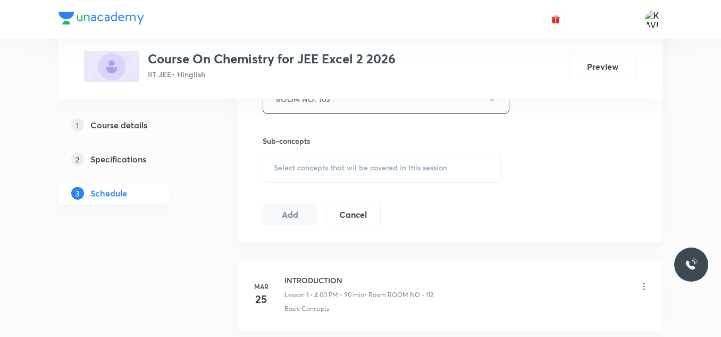
scroll to position [505, 0]
click at [315, 165] on span "Select concepts that wil be covered in this session" at bounding box center [360, 167] width 173 height 9
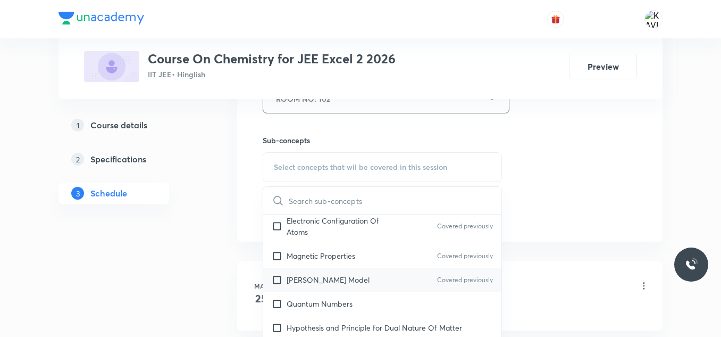
scroll to position [825, 0]
click at [348, 279] on div "Bohr's Model Covered previously" at bounding box center [382, 279] width 238 height 24
checkbox input "true"
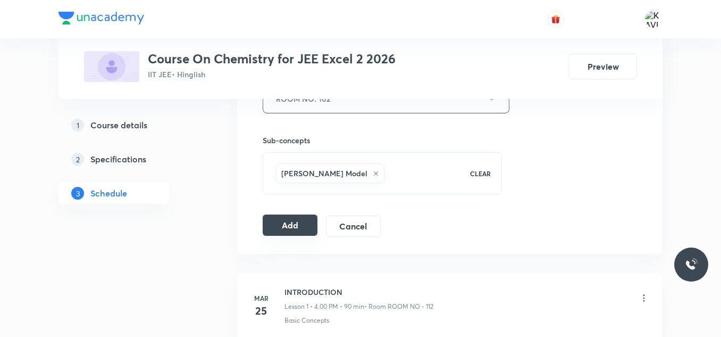
click at [289, 218] on button "Add" at bounding box center [290, 224] width 55 height 21
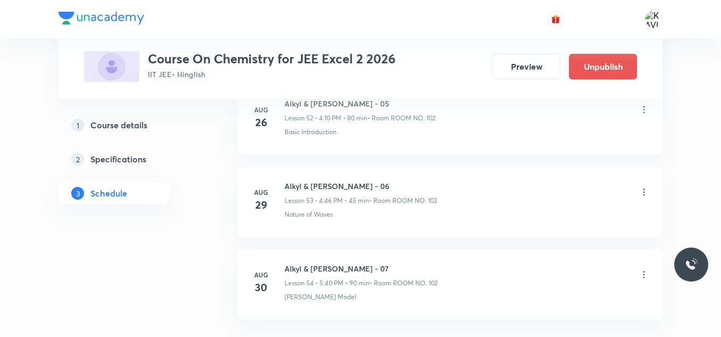
scroll to position [4480, 0]
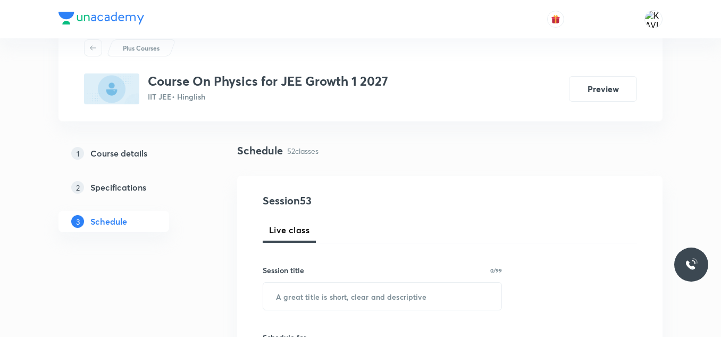
scroll to position [38, 0]
click at [367, 173] on div "Schedule 52 classes" at bounding box center [450, 158] width 426 height 33
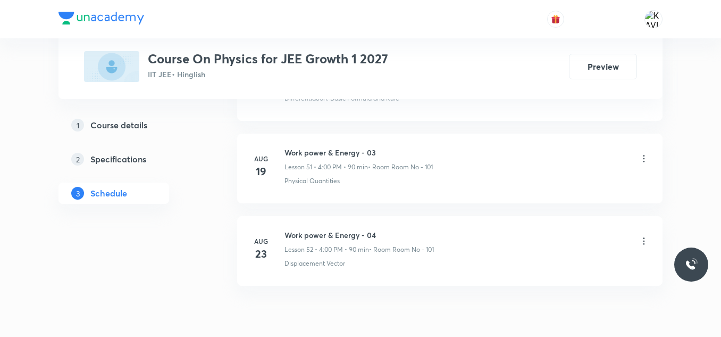
scroll to position [4804, 0]
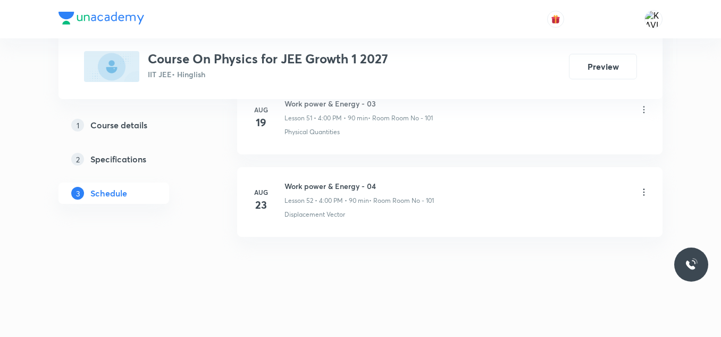
click at [288, 189] on h6 "Work power & Energy - 04" at bounding box center [359, 185] width 149 height 11
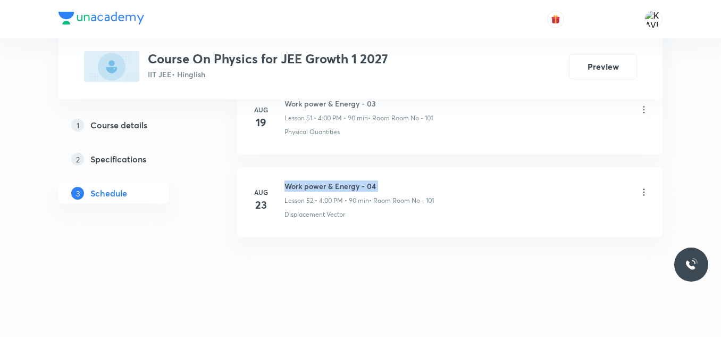
copy h6 "Work power & Energy - 04"
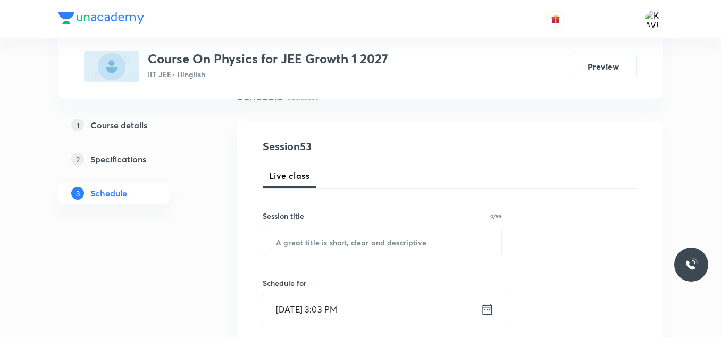
scroll to position [96, 0]
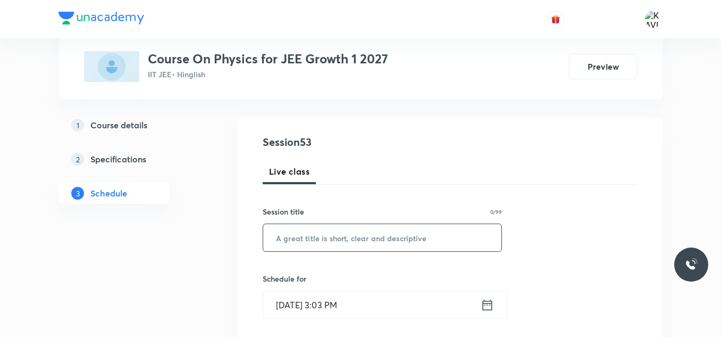
click at [293, 241] on input "text" at bounding box center [382, 237] width 238 height 27
paste input "Work power & Energy - 04"
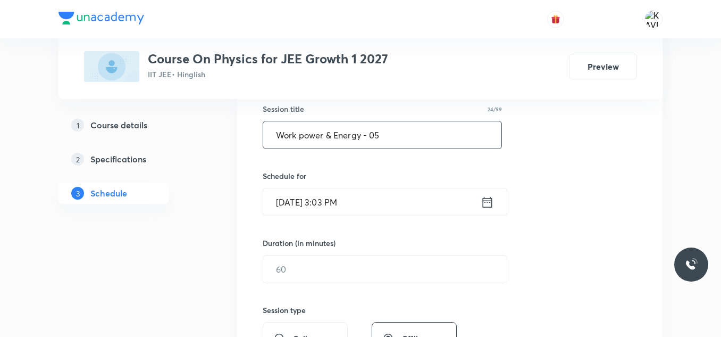
scroll to position [202, 0]
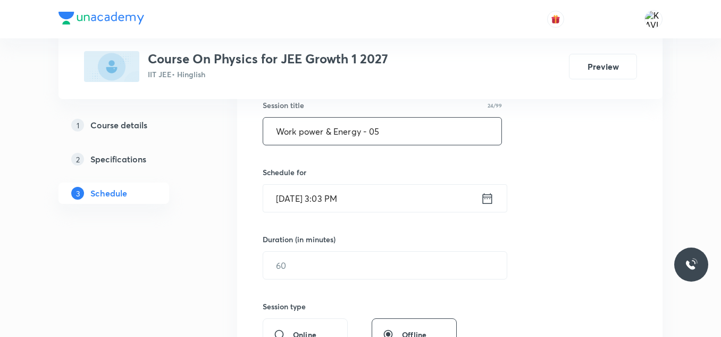
type input "Work power & Energy - 05"
click at [490, 195] on icon at bounding box center [487, 198] width 13 height 15
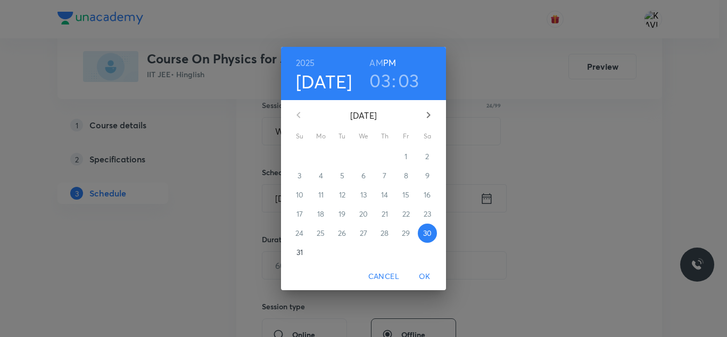
click at [378, 80] on h3 "03" at bounding box center [379, 80] width 21 height 22
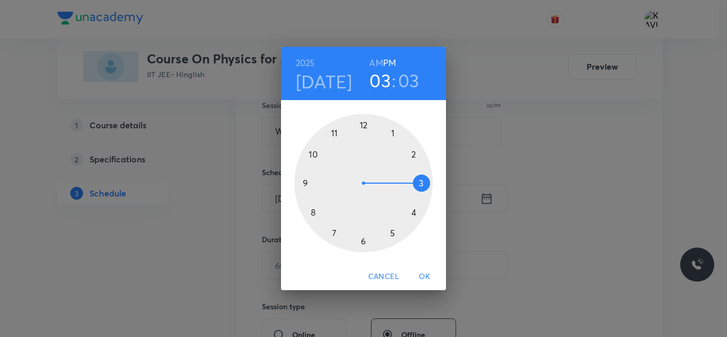
click at [415, 211] on div at bounding box center [363, 183] width 138 height 138
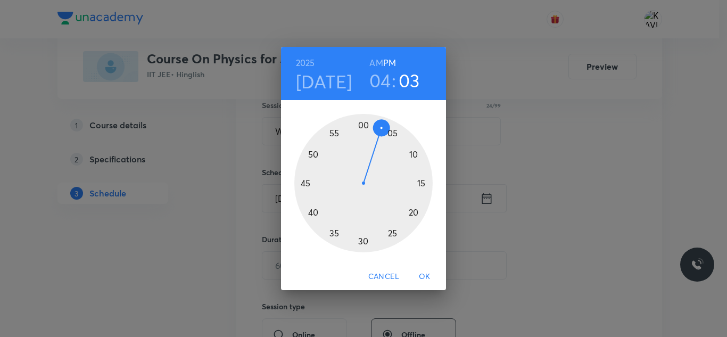
click at [362, 124] on div at bounding box center [363, 183] width 138 height 138
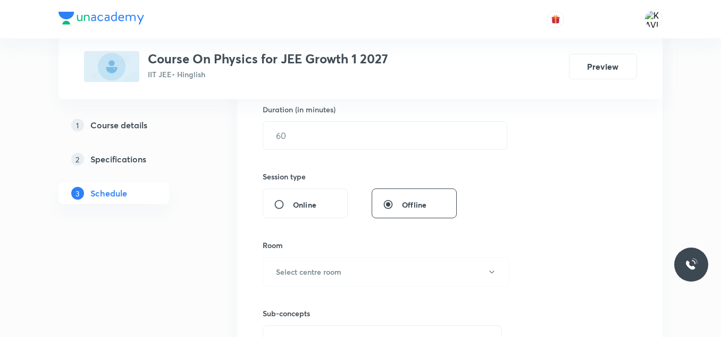
scroll to position [339, 0]
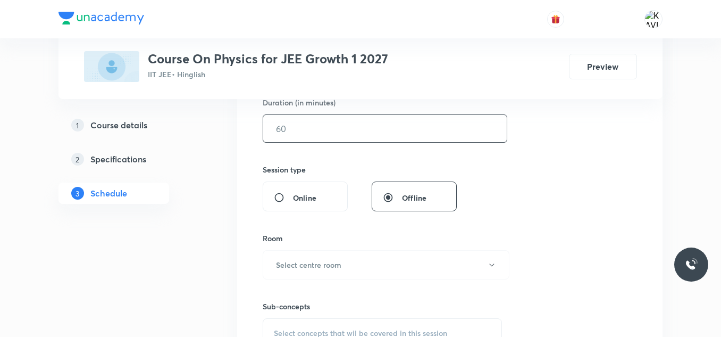
click at [296, 115] on input "text" at bounding box center [385, 128] width 244 height 27
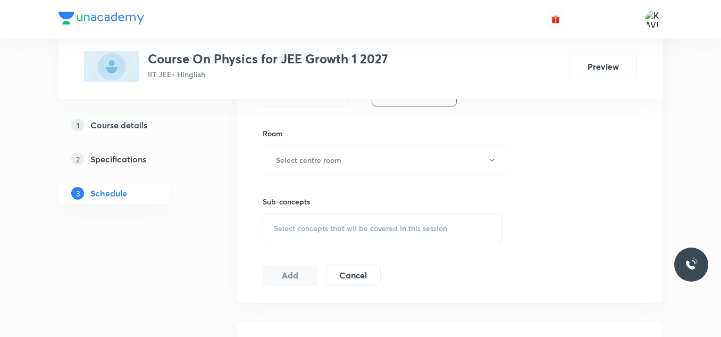
scroll to position [443, 0]
type input "90"
click at [301, 157] on h6 "Select centre room" at bounding box center [308, 160] width 65 height 11
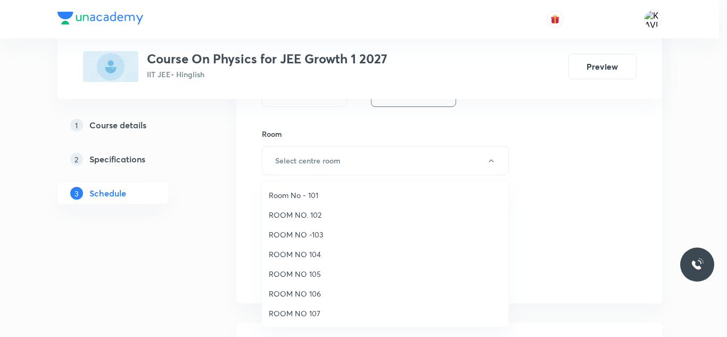
click at [306, 190] on span "Room No - 101" at bounding box center [385, 194] width 233 height 11
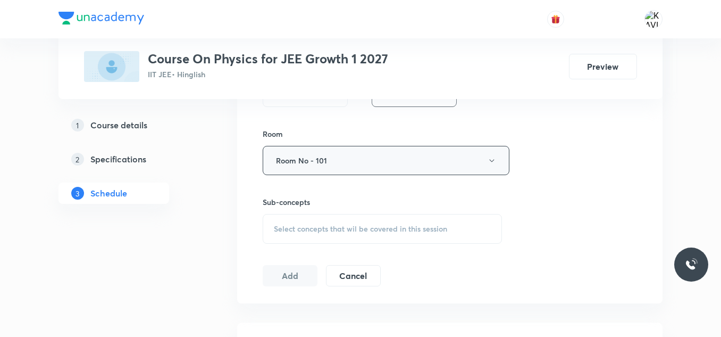
scroll to position [542, 0]
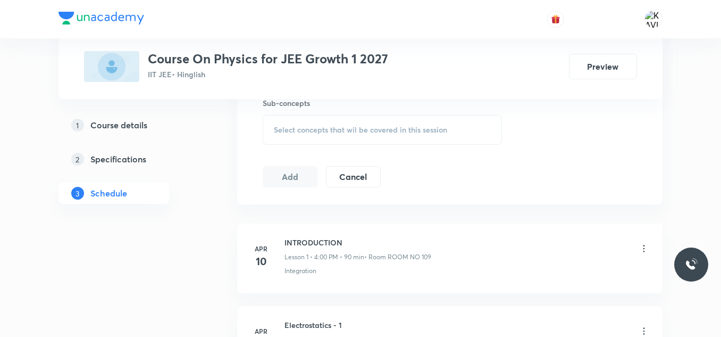
click at [305, 133] on span "Select concepts that wil be covered in this session" at bounding box center [360, 130] width 173 height 9
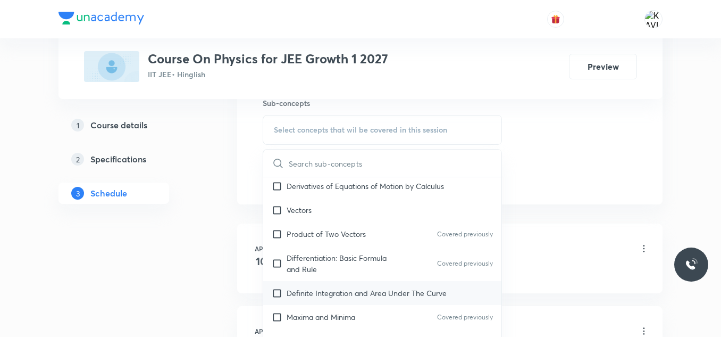
scroll to position [430, 0]
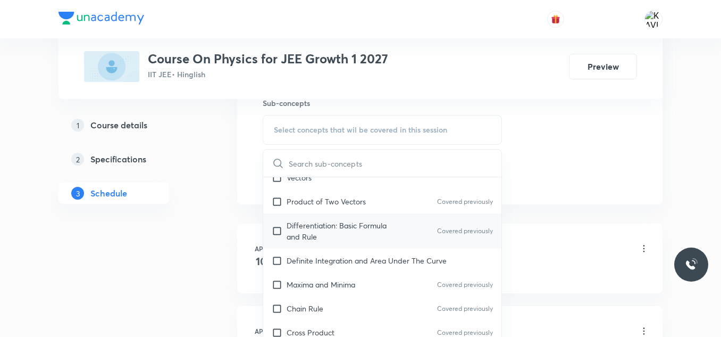
click at [343, 228] on p "Differentiation: Basic Formula and Rule" at bounding box center [340, 231] width 107 height 22
checkbox input "true"
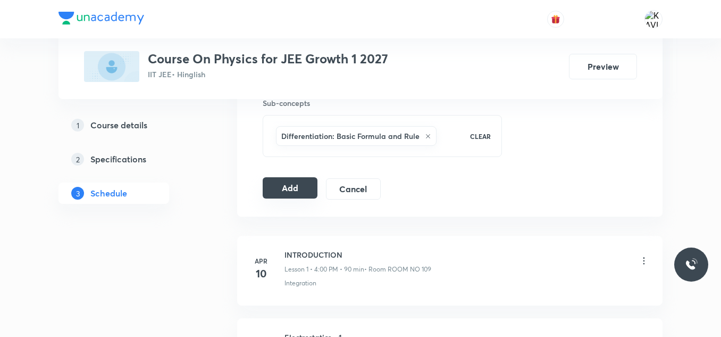
click at [289, 193] on button "Add" at bounding box center [290, 187] width 55 height 21
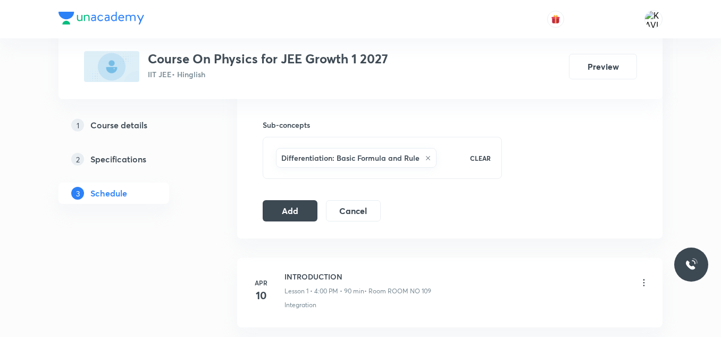
scroll to position [521, 0]
click at [286, 206] on button "Add" at bounding box center [290, 208] width 55 height 21
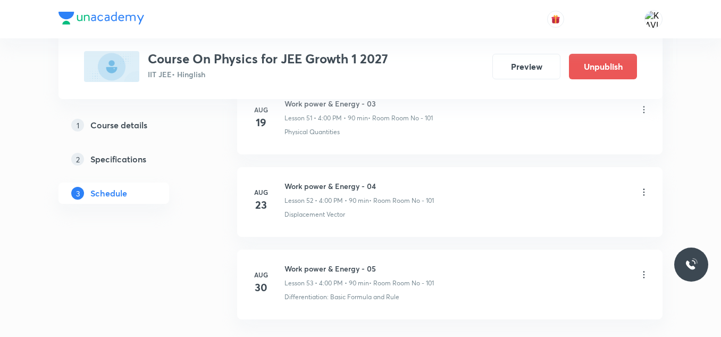
scroll to position [4398, 0]
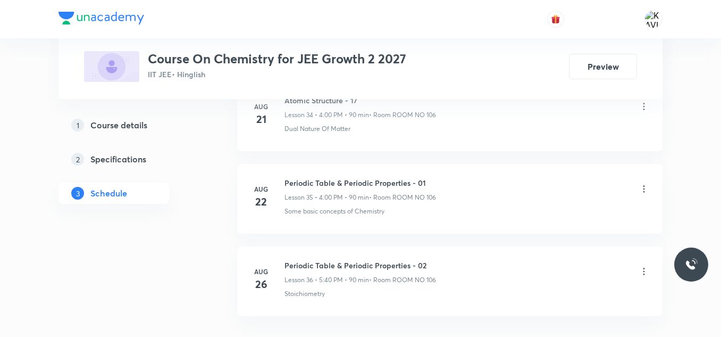
scroll to position [3485, 0]
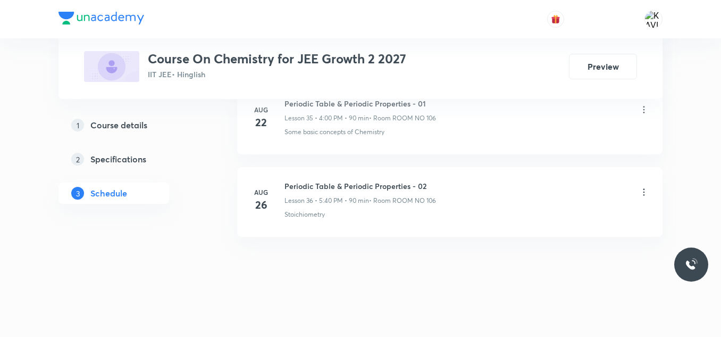
click at [349, 180] on li "[DATE] Periodic Table & Periodic Properties - 02 Lesson 36 • 5:40 PM • 90 min •…" at bounding box center [450, 202] width 426 height 70
copy h6 "Periodic Table & Periodic Properties - 02"
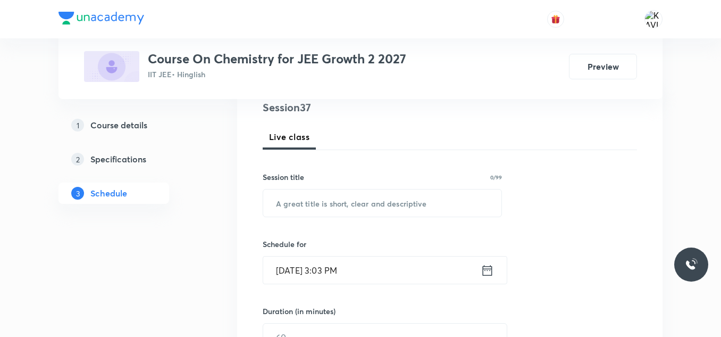
scroll to position [130, 0]
click at [327, 200] on input "text" at bounding box center [382, 203] width 238 height 27
paste input "Periodic Table & Periodic Properties - 02"
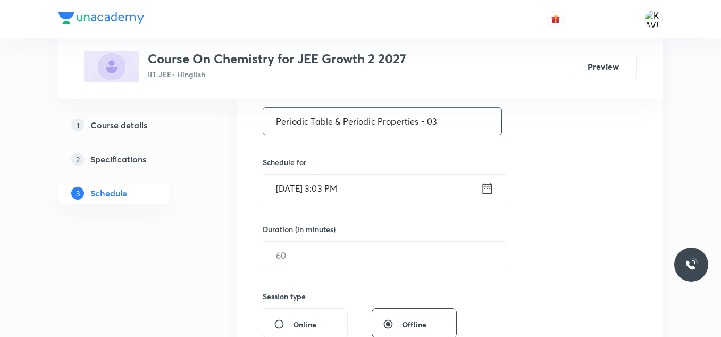
scroll to position [213, 0]
type input "Periodic Table & Periodic Properties - 03"
click at [483, 185] on icon at bounding box center [488, 187] width 10 height 11
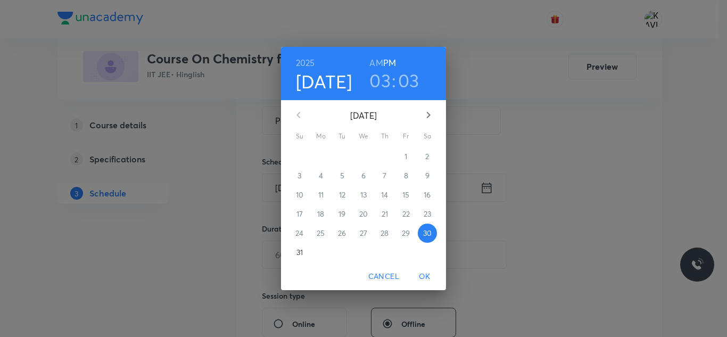
click at [380, 84] on h3 "03" at bounding box center [379, 80] width 21 height 22
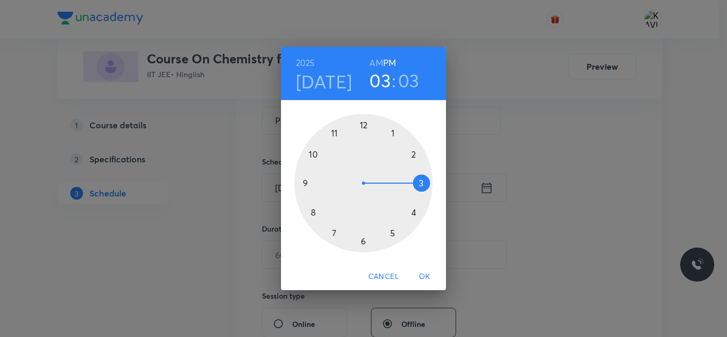
click at [414, 211] on div at bounding box center [363, 183] width 138 height 138
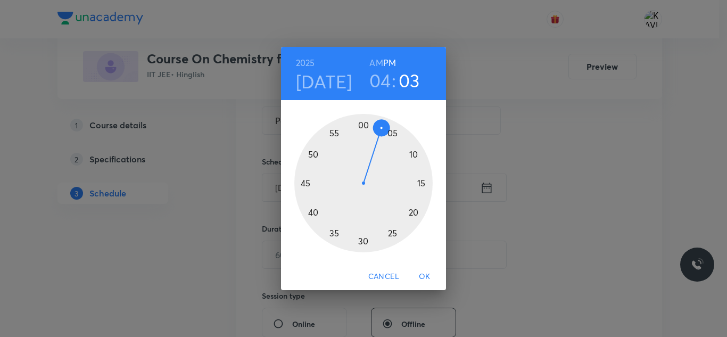
click at [363, 128] on div at bounding box center [363, 183] width 138 height 138
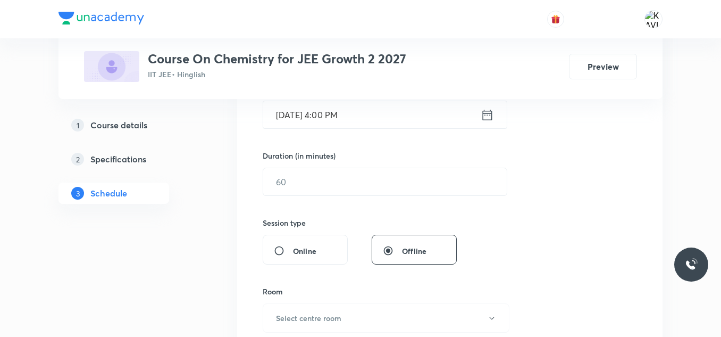
scroll to position [286, 0]
click at [350, 183] on input "text" at bounding box center [385, 181] width 244 height 27
type input "90"
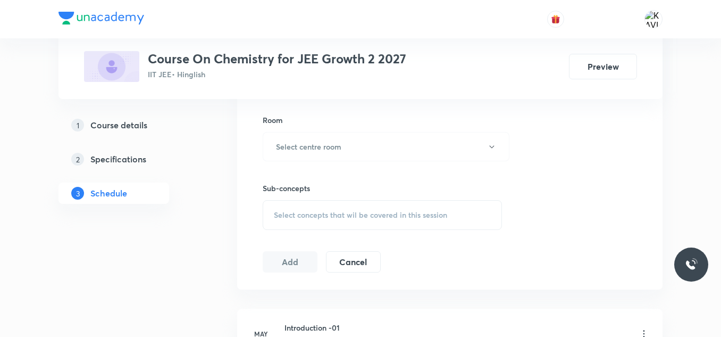
scroll to position [458, 0]
click at [305, 144] on h6 "Select centre room" at bounding box center [308, 145] width 65 height 11
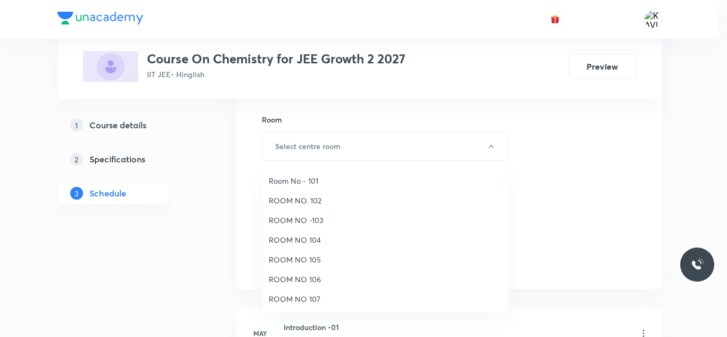
click at [313, 280] on span "ROOM NO 106" at bounding box center [385, 278] width 233 height 11
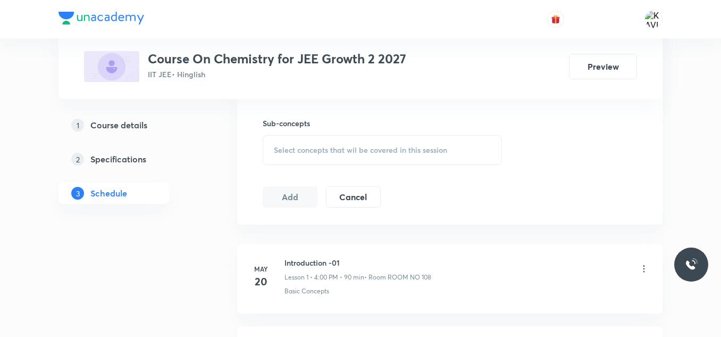
scroll to position [522, 0]
click at [315, 150] on span "Select concepts that wil be covered in this session" at bounding box center [360, 149] width 173 height 9
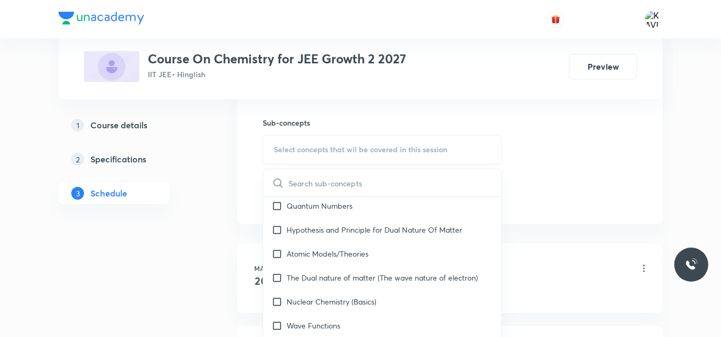
scroll to position [863, 0]
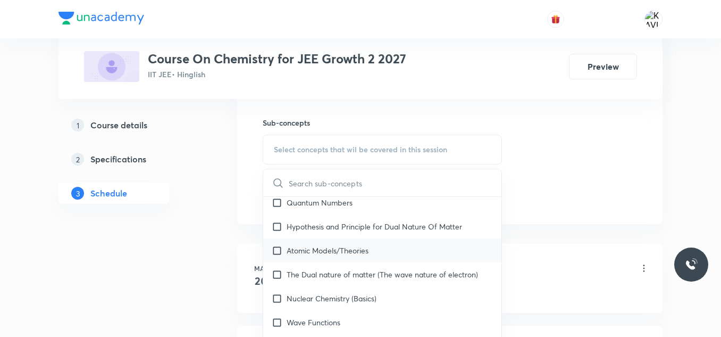
click at [343, 250] on div "Atomic Models/Theories" at bounding box center [382, 250] width 238 height 24
checkbox input "true"
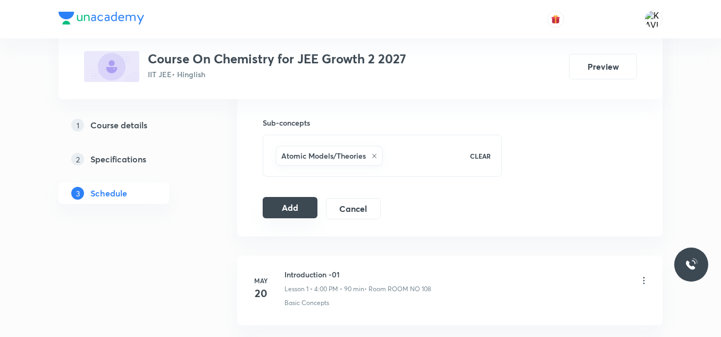
click at [268, 202] on button "Add" at bounding box center [290, 207] width 55 height 21
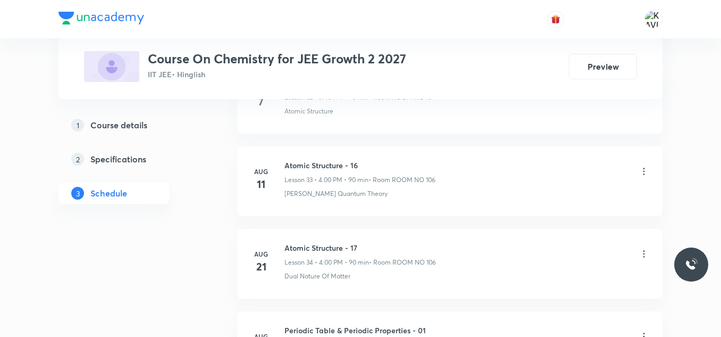
scroll to position [3497, 0]
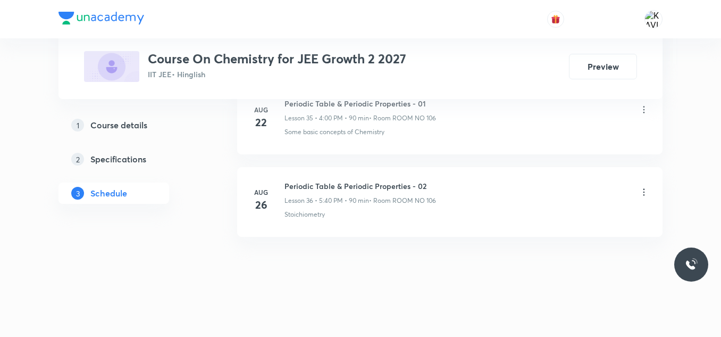
click at [315, 189] on h6 "Periodic Table & Periodic Properties - 02" at bounding box center [361, 185] width 152 height 11
copy h6 "Periodic Table & Periodic Properties - 02"
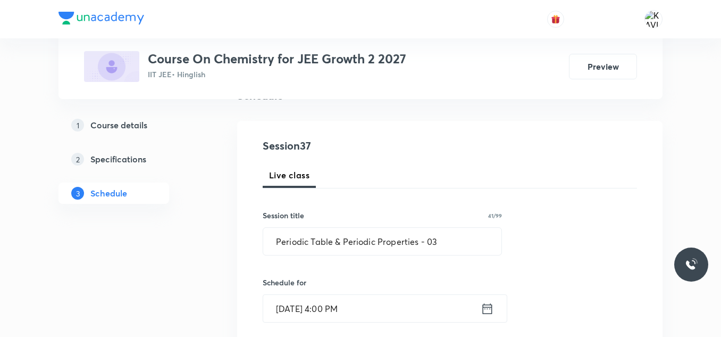
scroll to position [209, 0]
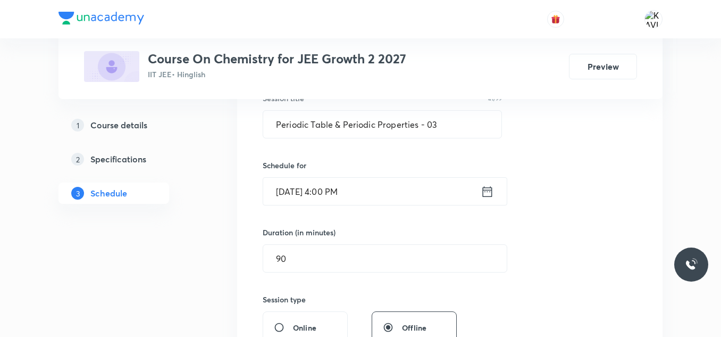
click at [485, 194] on icon at bounding box center [487, 191] width 13 height 15
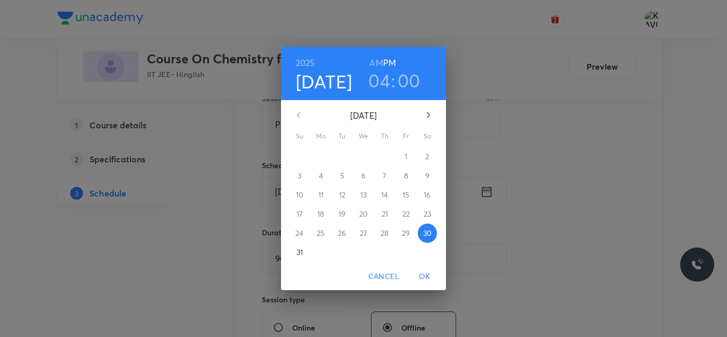
click at [381, 82] on h3 "04" at bounding box center [379, 80] width 22 height 22
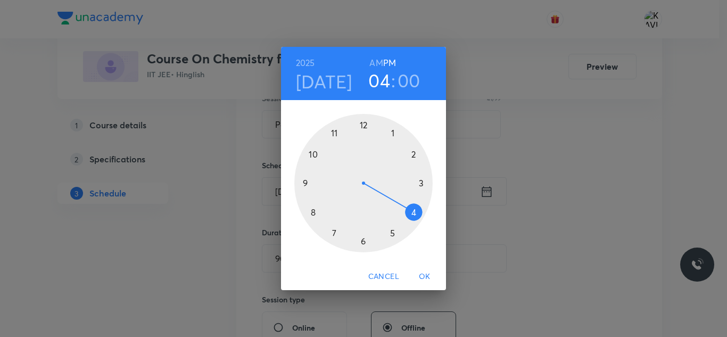
click at [274, 169] on div "2025 Aug 30 04 : 00 AM PM 1 2 3 4 5 6 7 8 9 10 11 12 Cancel OK" at bounding box center [363, 168] width 727 height 337
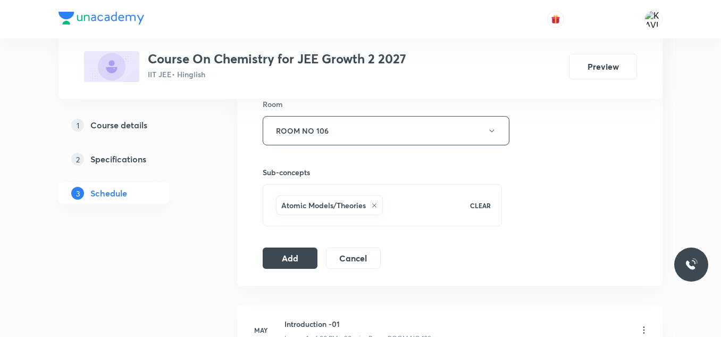
scroll to position [474, 0]
click at [286, 255] on button "Add" at bounding box center [290, 255] width 55 height 21
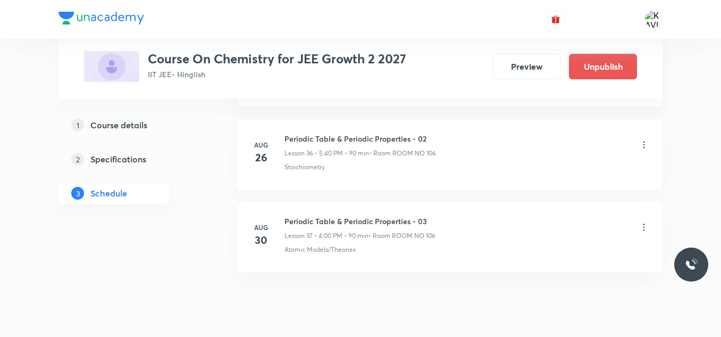
scroll to position [3078, 0]
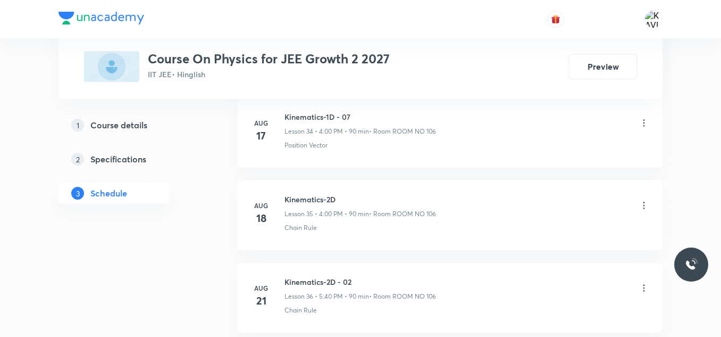
scroll to position [3732, 0]
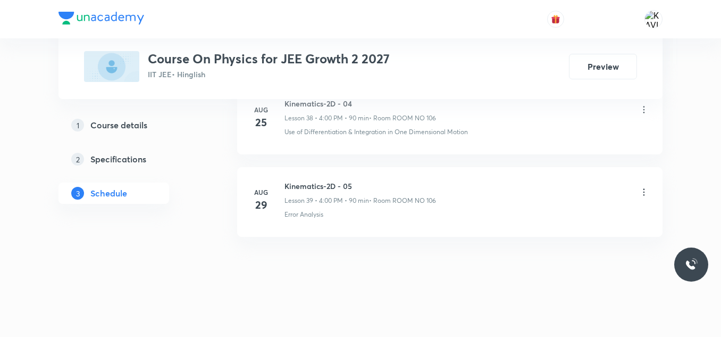
click at [300, 187] on h6 "Kinematics-2D - 05" at bounding box center [361, 185] width 152 height 11
copy h6 "Kinematics-2D - 05"
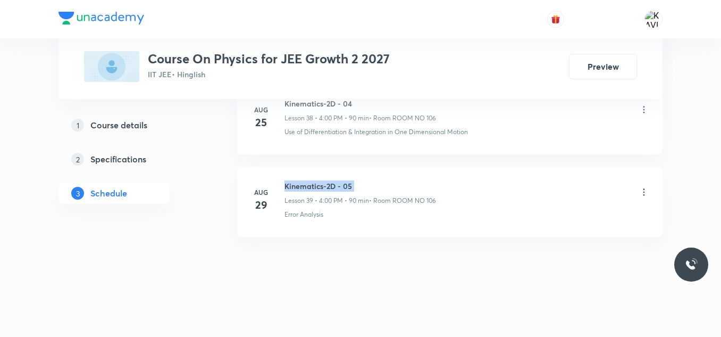
copy h6 "Kinematics-2D - 05"
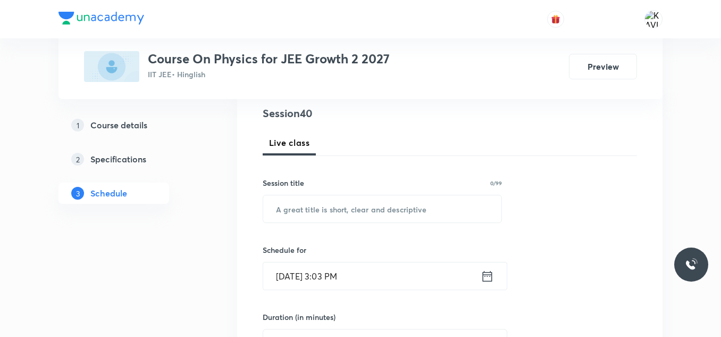
scroll to position [124, 0]
click at [301, 213] on input "text" at bounding box center [382, 209] width 238 height 27
paste input "Kinematics-2D - 05"
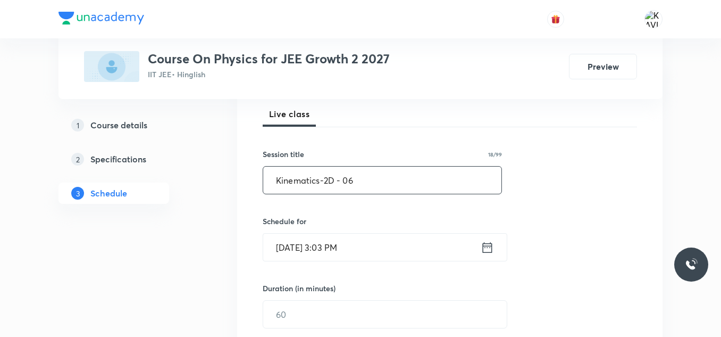
scroll to position [154, 0]
type input "Kinematics-2D - 06"
click at [493, 252] on icon at bounding box center [487, 246] width 13 height 15
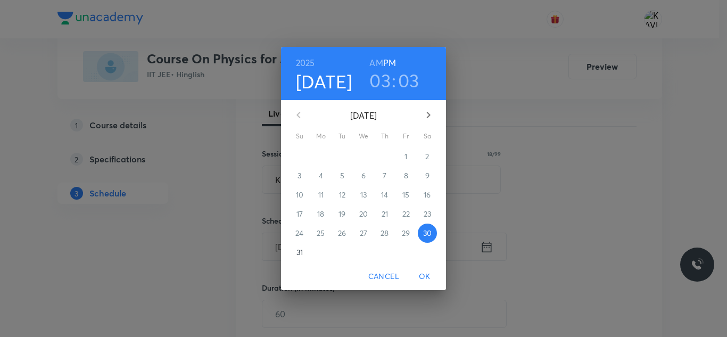
click at [388, 86] on h3 "03" at bounding box center [379, 80] width 21 height 22
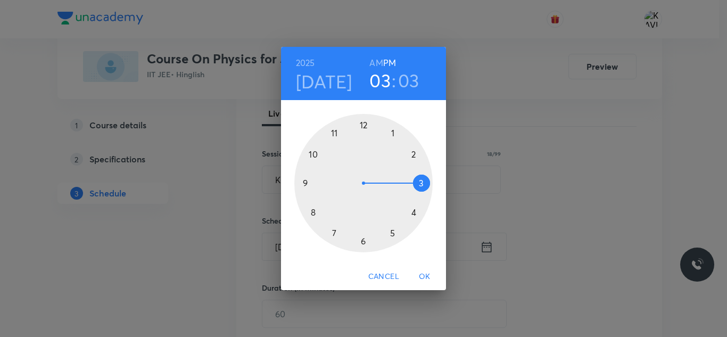
click at [415, 213] on div at bounding box center [363, 183] width 138 height 138
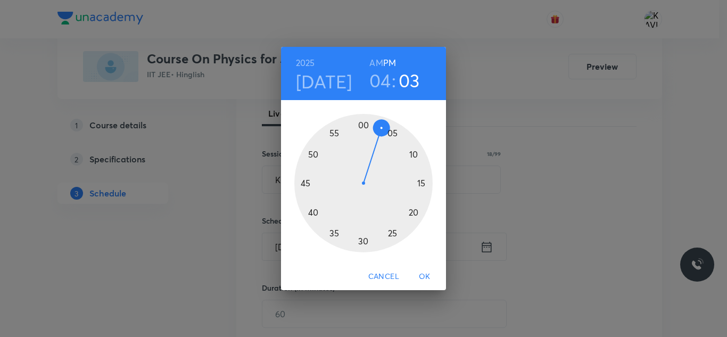
click at [362, 125] on div at bounding box center [363, 183] width 138 height 138
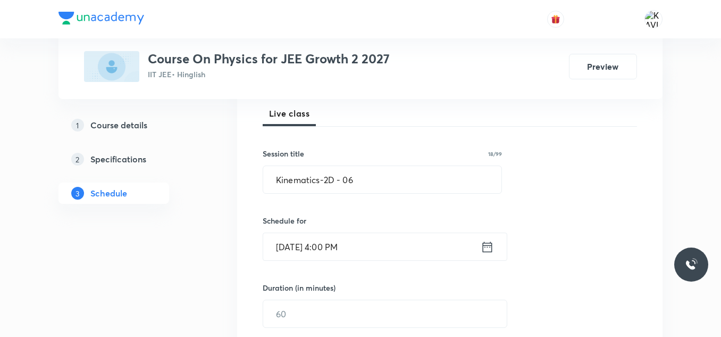
scroll to position [223, 0]
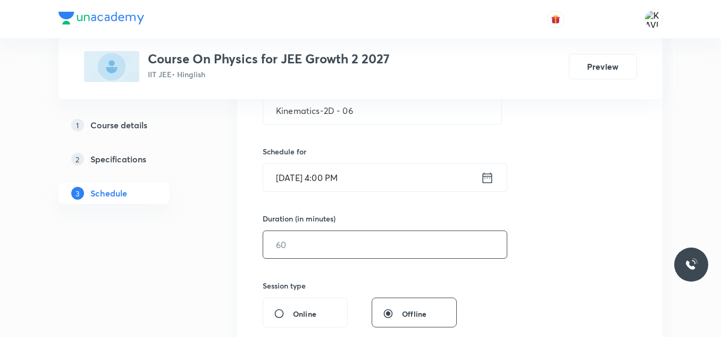
click at [293, 256] on input "text" at bounding box center [385, 244] width 244 height 27
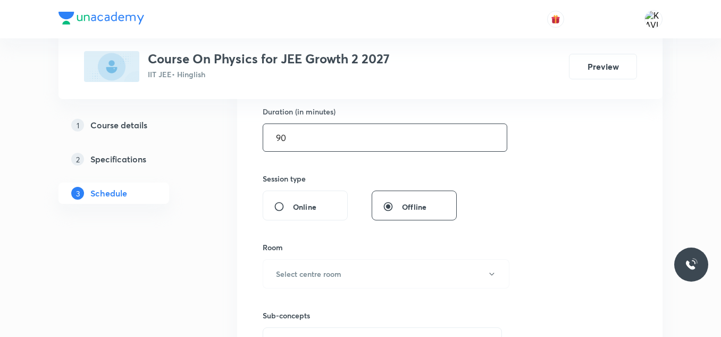
scroll to position [330, 0]
type input "90"
click at [321, 273] on h6 "Select centre room" at bounding box center [308, 273] width 65 height 11
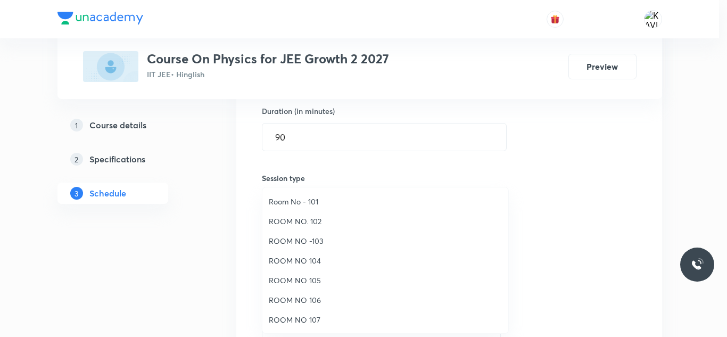
click at [302, 201] on span "Room No - 101" at bounding box center [385, 201] width 233 height 11
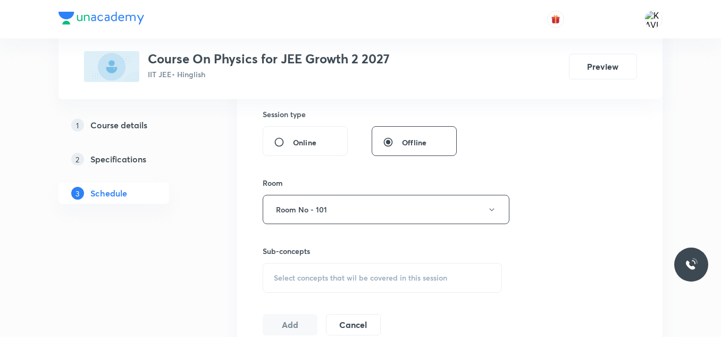
scroll to position [396, 0]
click at [304, 272] on span "Select concepts that wil be covered in this session" at bounding box center [360, 276] width 173 height 9
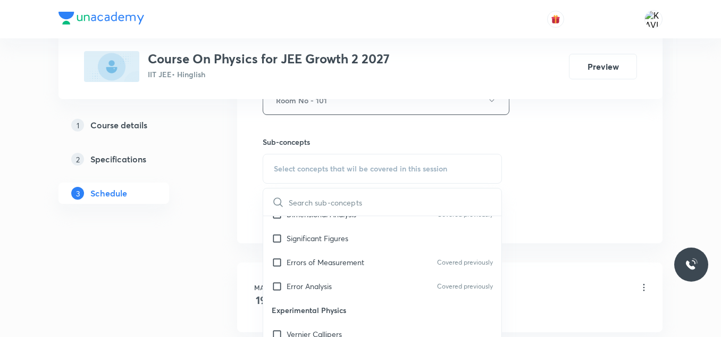
scroll to position [845, 0]
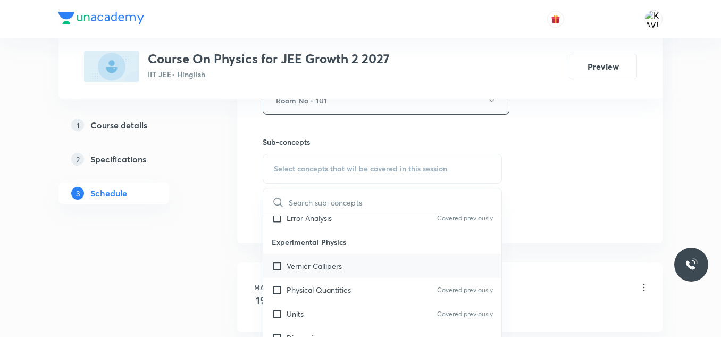
click at [341, 272] on div "Vernier Callipers" at bounding box center [382, 266] width 238 height 24
checkbox input "true"
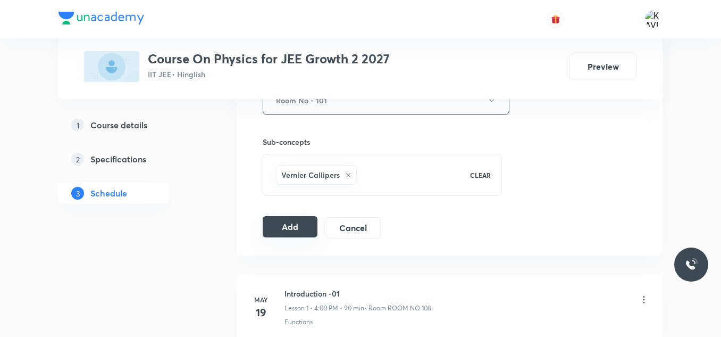
click at [297, 223] on button "Add" at bounding box center [290, 226] width 55 height 21
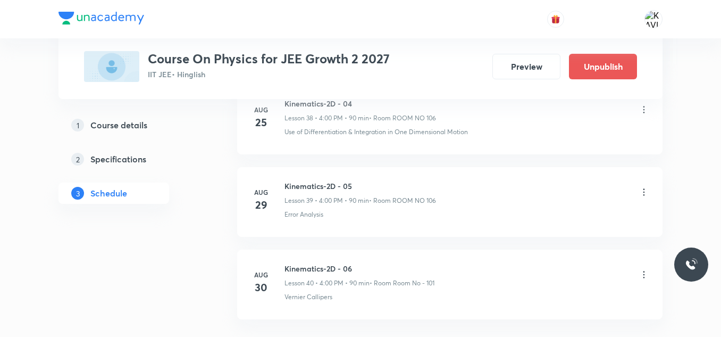
scroll to position [3326, 0]
click at [646, 190] on icon at bounding box center [644, 192] width 11 height 11
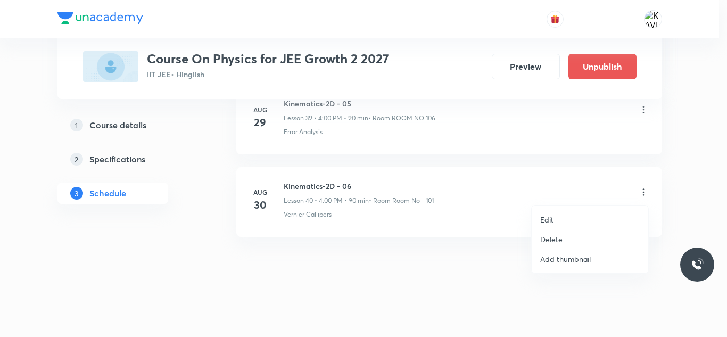
click at [550, 225] on p "Edit" at bounding box center [546, 219] width 13 height 11
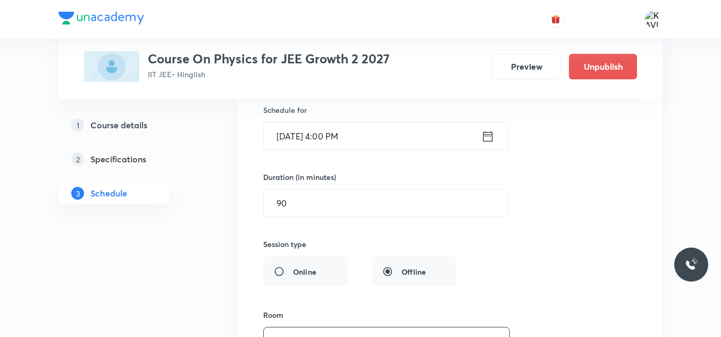
scroll to position [3476, 0]
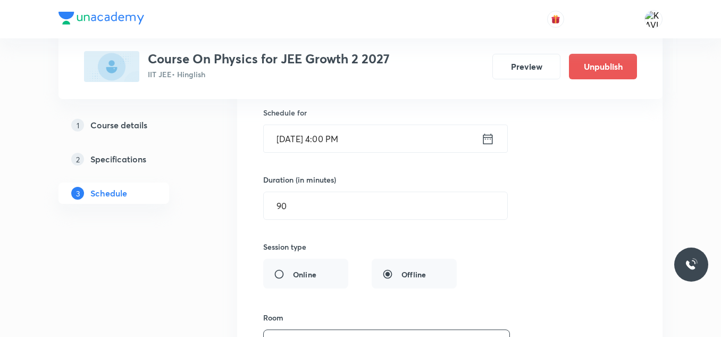
click at [484, 143] on icon at bounding box center [489, 139] width 10 height 11
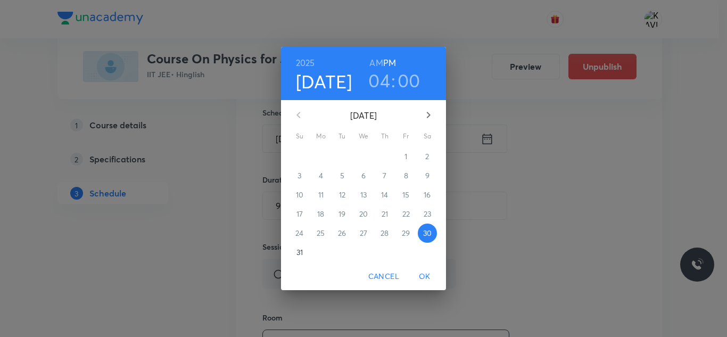
click at [385, 81] on h3 "04" at bounding box center [379, 80] width 22 height 22
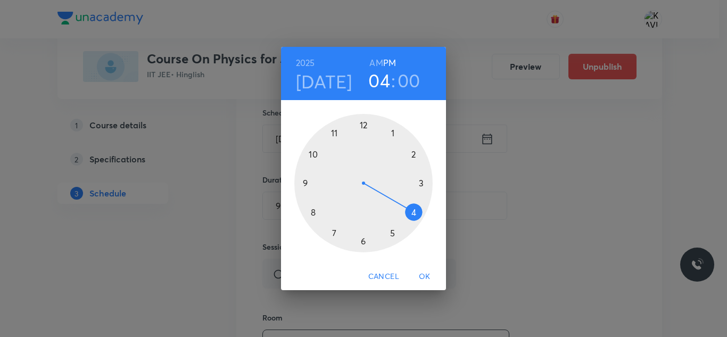
click at [389, 230] on div at bounding box center [363, 183] width 138 height 138
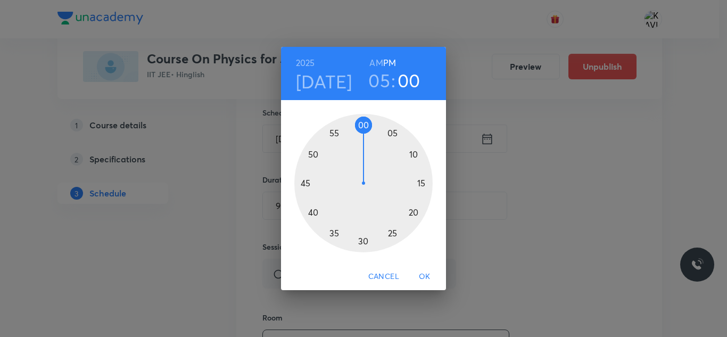
click at [312, 215] on div at bounding box center [363, 183] width 138 height 138
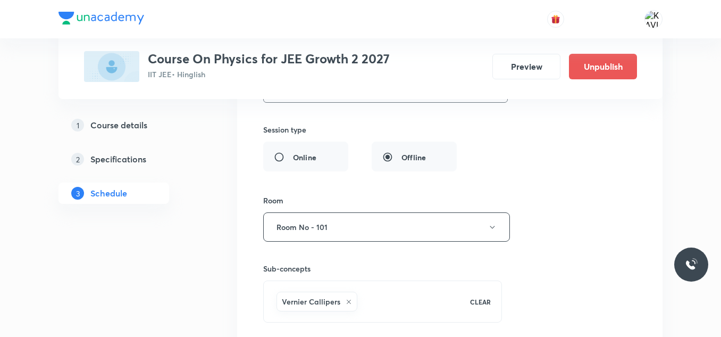
scroll to position [3735, 0]
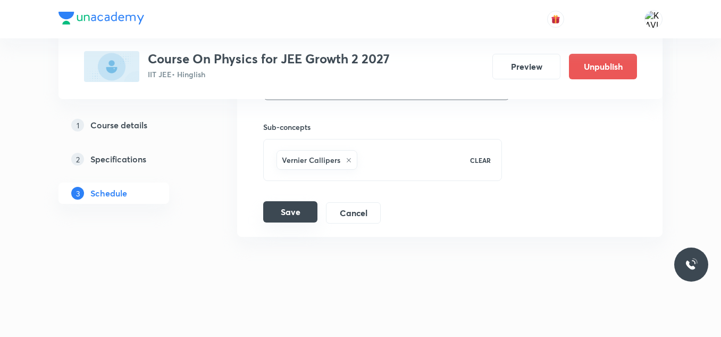
click at [279, 209] on button "Save" at bounding box center [290, 211] width 54 height 21
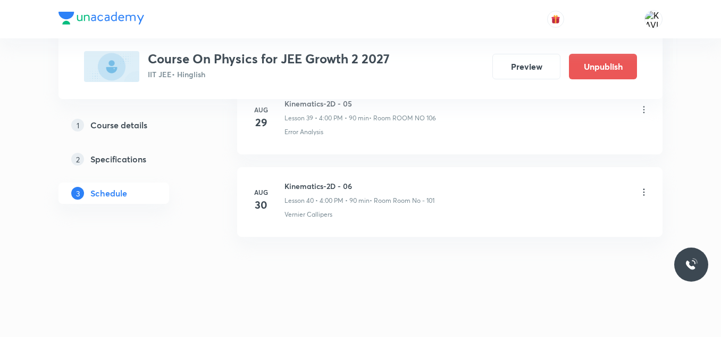
scroll to position [3326, 0]
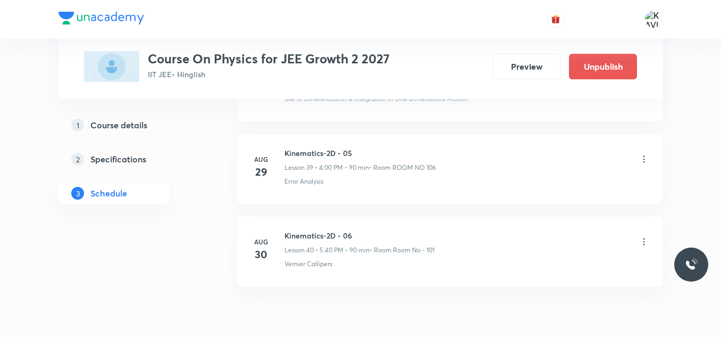
scroll to position [3814, 0]
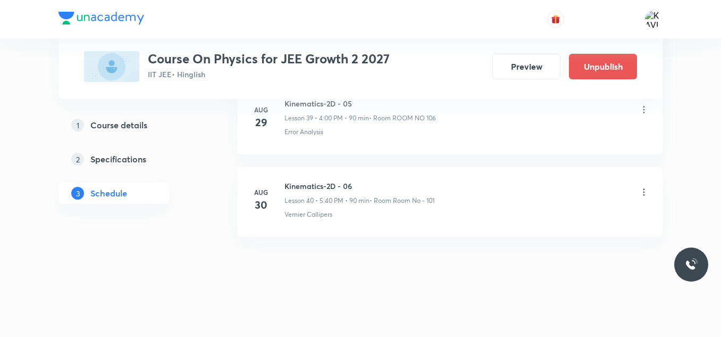
click at [337, 181] on h6 "Kinematics-2D - 06" at bounding box center [360, 185] width 150 height 11
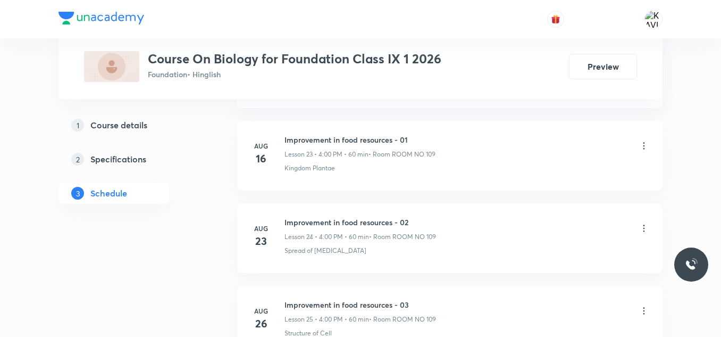
scroll to position [2660, 0]
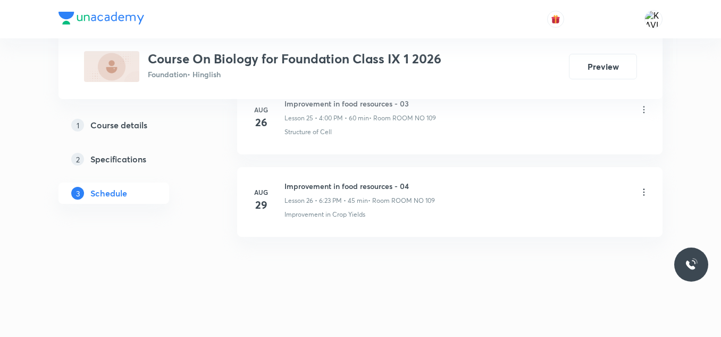
click at [355, 185] on h6 "Improvement in food resources - 04" at bounding box center [360, 185] width 151 height 11
copy h6 "Improvement in food resources - 04"
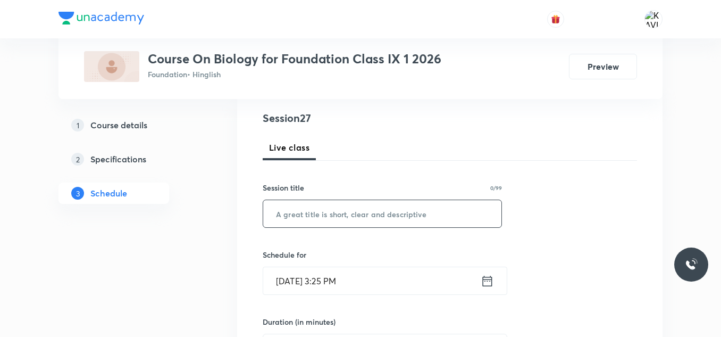
scroll to position [126, 0]
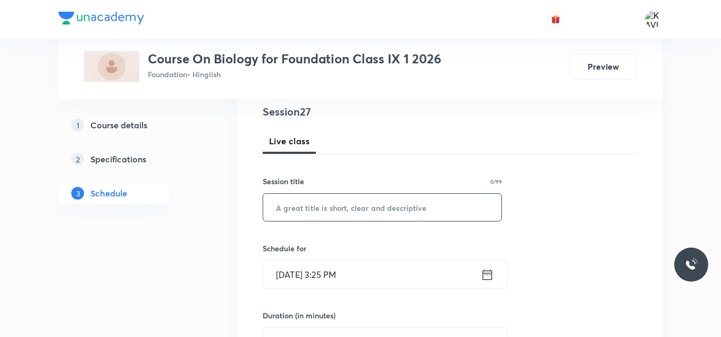
click at [344, 219] on input "text" at bounding box center [382, 207] width 238 height 27
paste input "Improvement in food resources - 04"
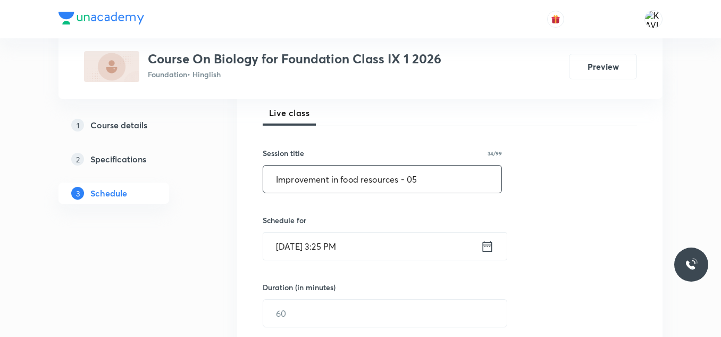
scroll to position [155, 0]
type input "Improvement in food resources - 05"
click at [493, 250] on icon at bounding box center [487, 245] width 13 height 15
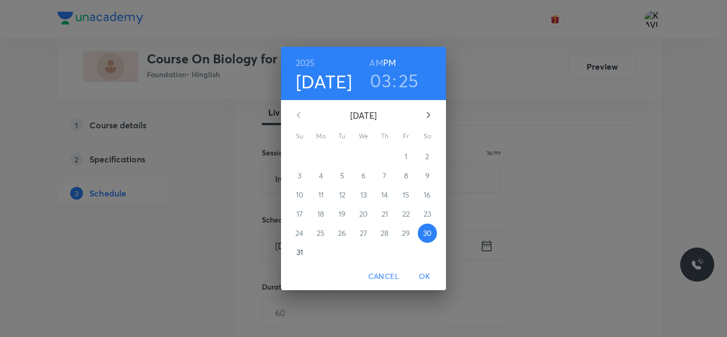
click at [381, 78] on h3 "03" at bounding box center [380, 80] width 21 height 22
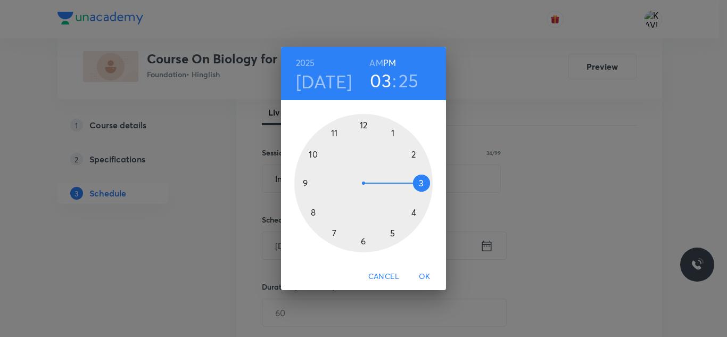
click at [411, 211] on div at bounding box center [363, 183] width 138 height 138
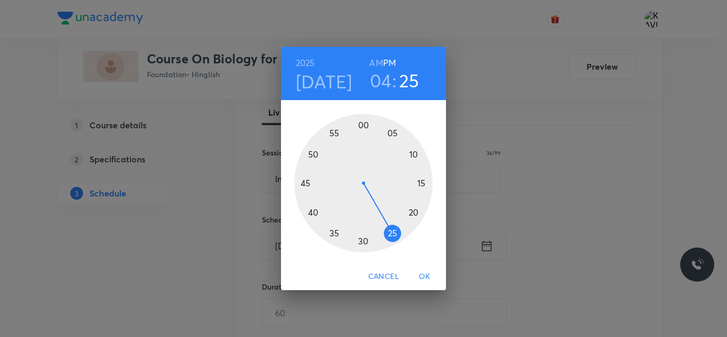
click at [360, 124] on div at bounding box center [363, 183] width 138 height 138
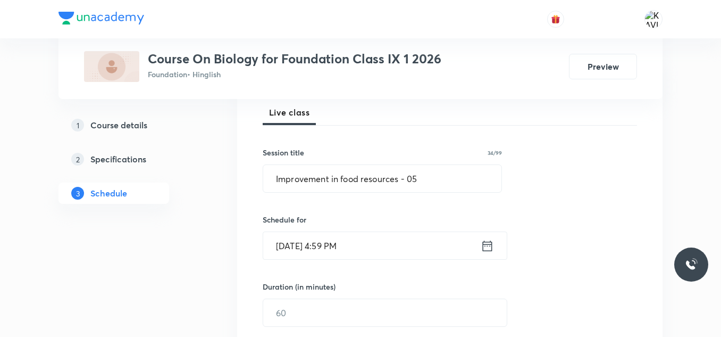
click at [487, 247] on icon at bounding box center [487, 245] width 13 height 15
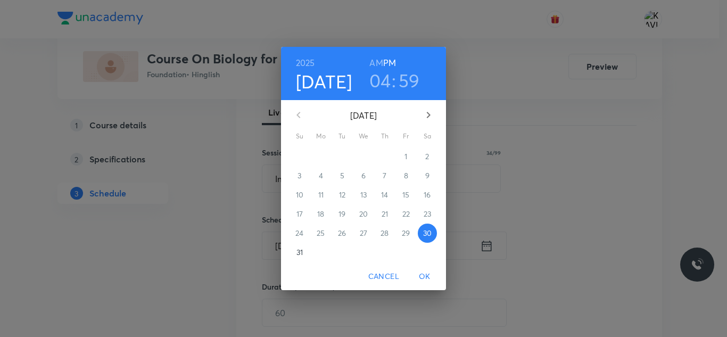
click at [406, 78] on h3 "59" at bounding box center [408, 80] width 21 height 22
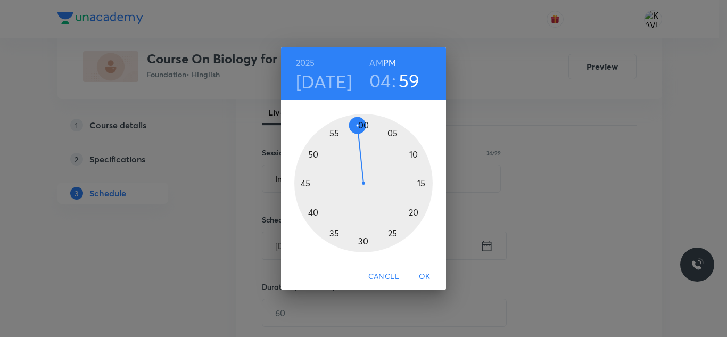
click at [363, 126] on div at bounding box center [363, 183] width 138 height 138
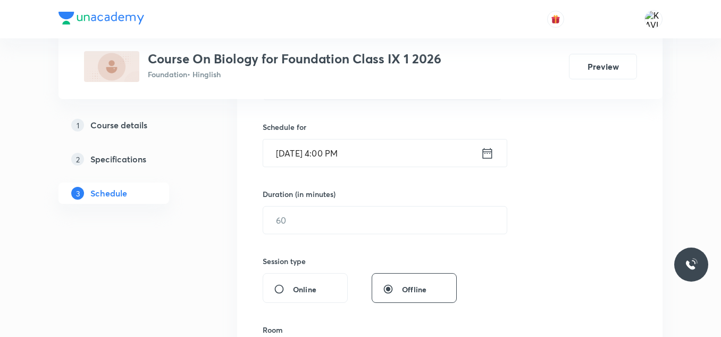
scroll to position [248, 0]
click at [320, 230] on input "text" at bounding box center [385, 219] width 244 height 27
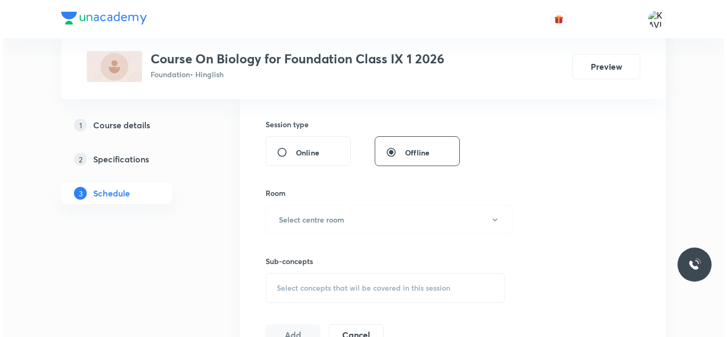
scroll to position [446, 0]
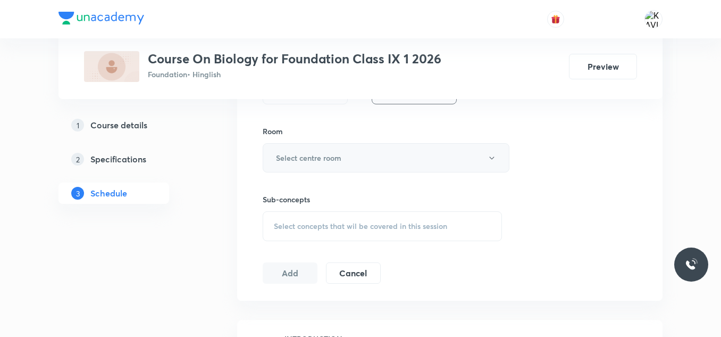
type input "60"
click at [319, 150] on button "Select centre room" at bounding box center [386, 157] width 247 height 29
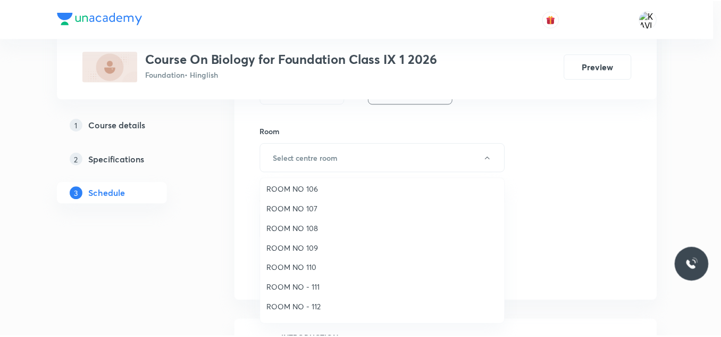
scroll to position [102, 0]
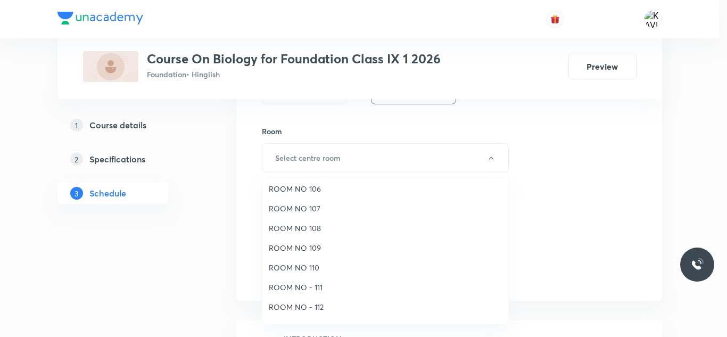
click at [320, 247] on span "ROOM NO 109" at bounding box center [385, 247] width 233 height 11
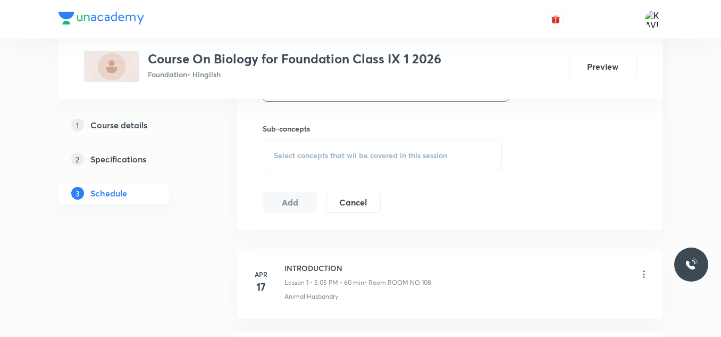
scroll to position [520, 0]
click at [315, 153] on span "Select concepts that wil be covered in this session" at bounding box center [360, 151] width 173 height 9
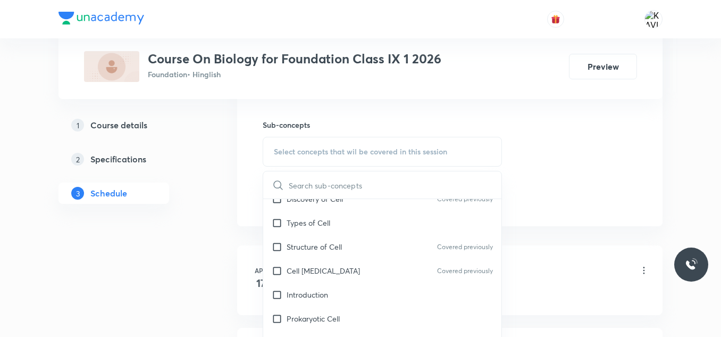
scroll to position [681, 0]
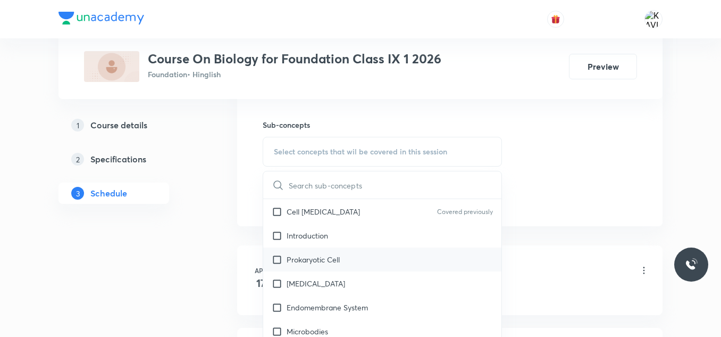
click at [354, 267] on div "Prokaryotic Cell" at bounding box center [382, 259] width 238 height 24
checkbox input "true"
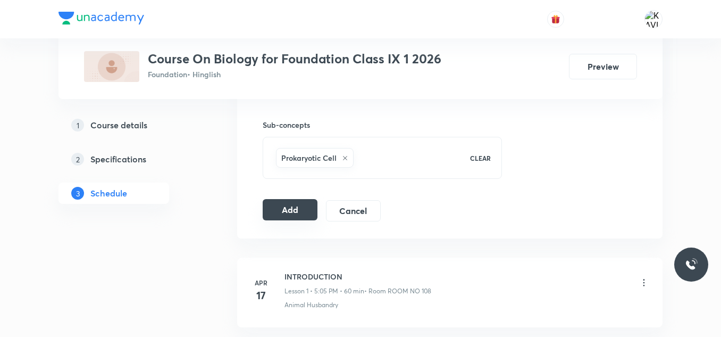
click at [300, 210] on button "Add" at bounding box center [290, 209] width 55 height 21
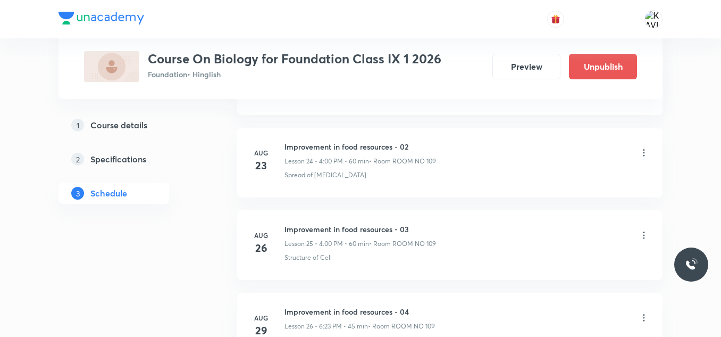
scroll to position [2254, 0]
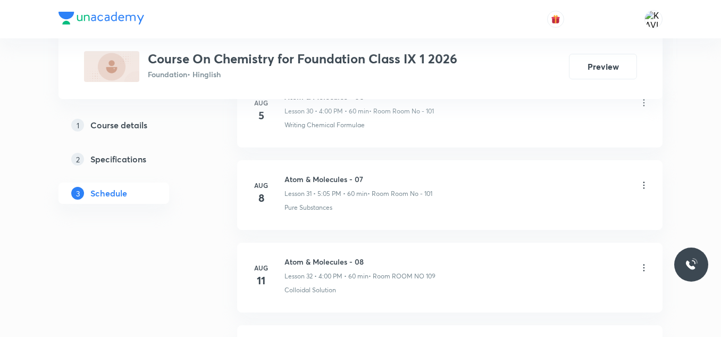
scroll to position [3237, 0]
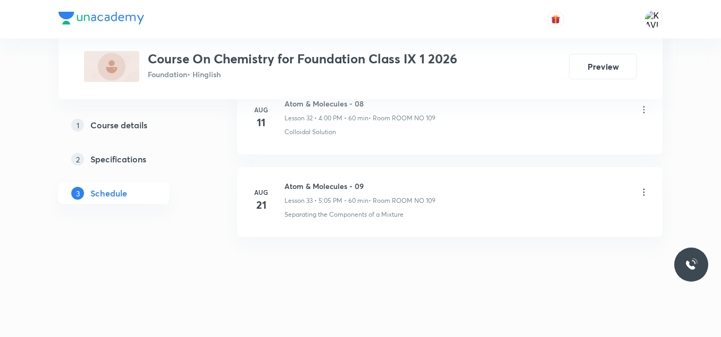
click at [305, 182] on h6 "Atom & Molecules - 09" at bounding box center [360, 185] width 151 height 11
copy h6 "Atom & Molecules - 09"
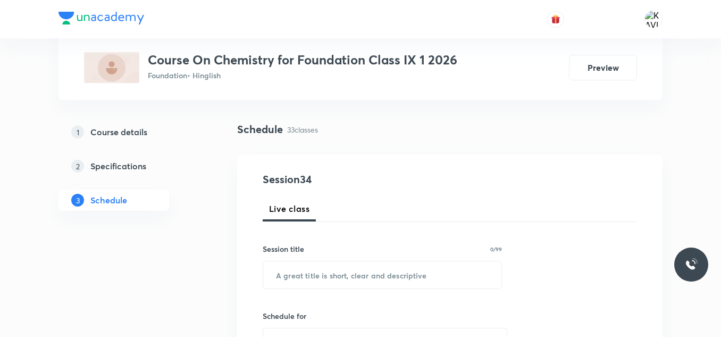
scroll to position [60, 0]
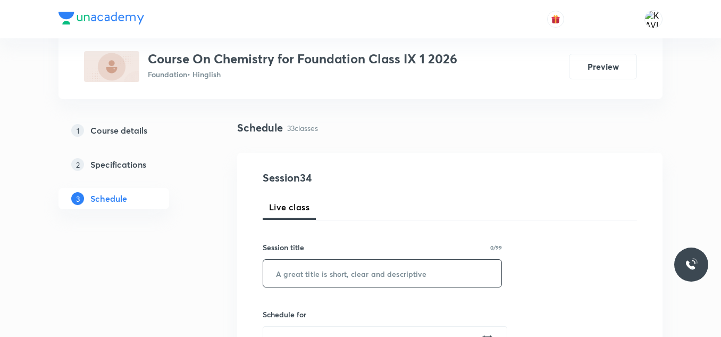
click at [313, 275] on input "text" at bounding box center [382, 273] width 238 height 27
paste input "Atom & Molecules - 09"
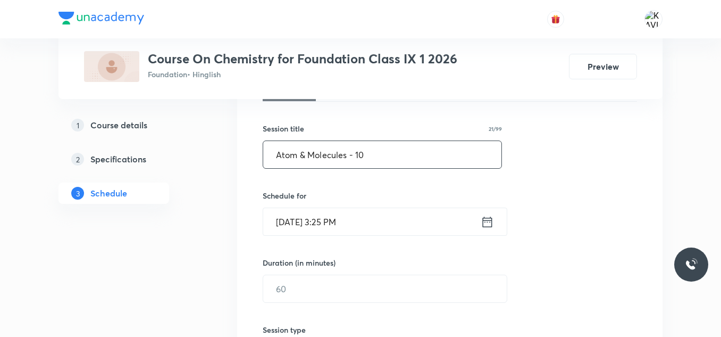
scroll to position [180, 0]
type input "Atom & Molecules - 10"
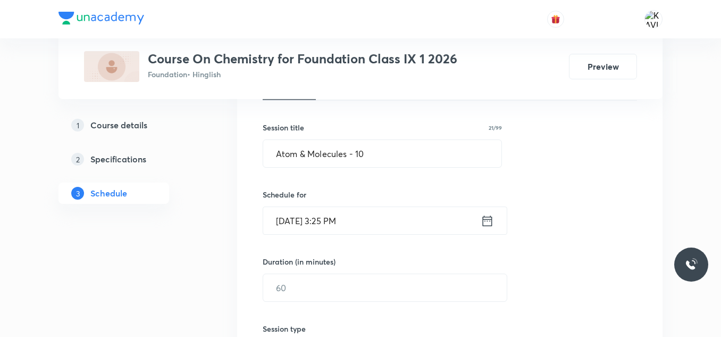
click at [485, 219] on icon at bounding box center [488, 220] width 10 height 11
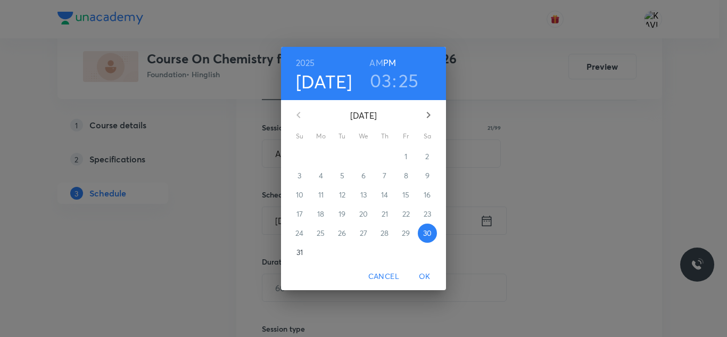
click at [379, 75] on h3 "03" at bounding box center [380, 80] width 21 height 22
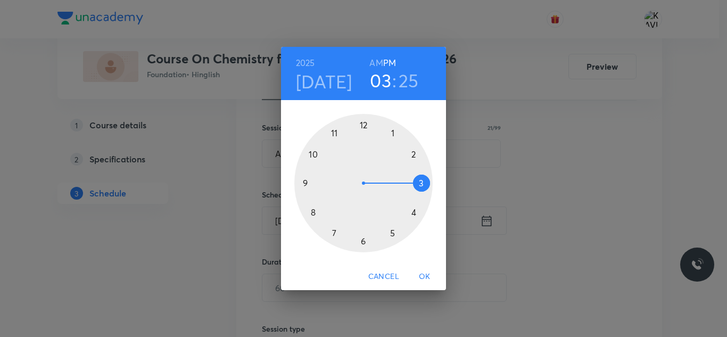
click at [412, 212] on div at bounding box center [363, 183] width 138 height 138
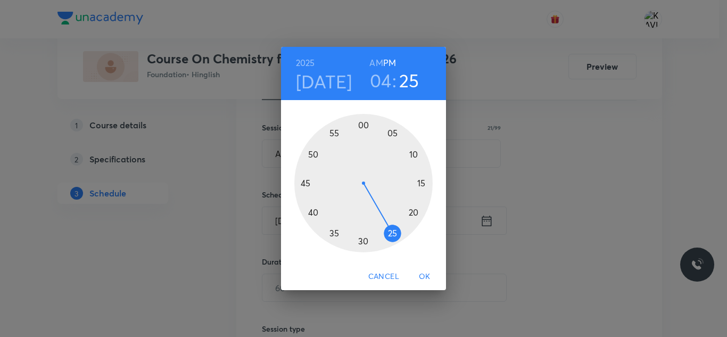
click at [363, 125] on div at bounding box center [363, 183] width 138 height 138
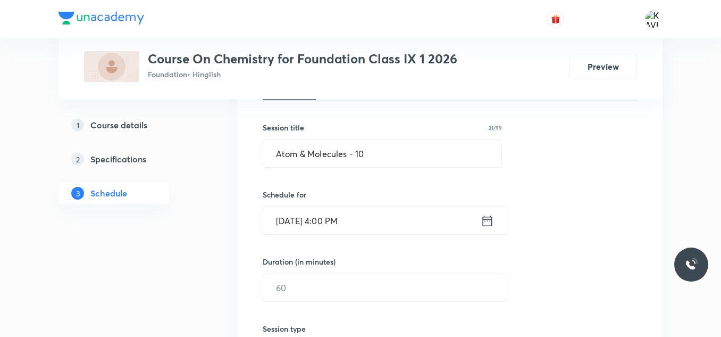
scroll to position [298, 0]
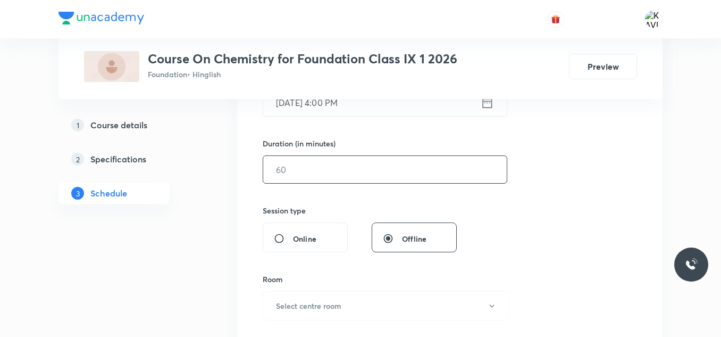
click at [284, 166] on input "text" at bounding box center [385, 169] width 244 height 27
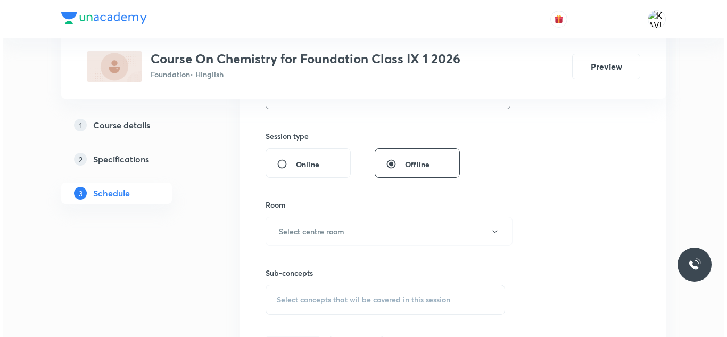
scroll to position [373, 0]
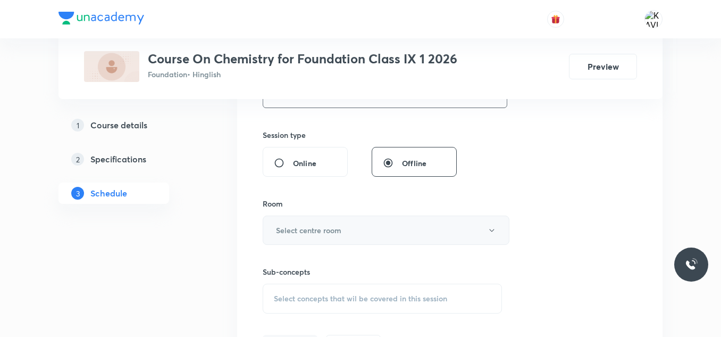
type input "60"
click at [310, 233] on h6 "Select centre room" at bounding box center [308, 230] width 65 height 11
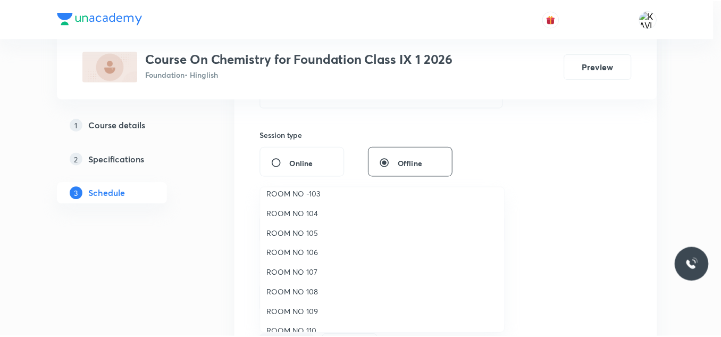
scroll to position [49, 0]
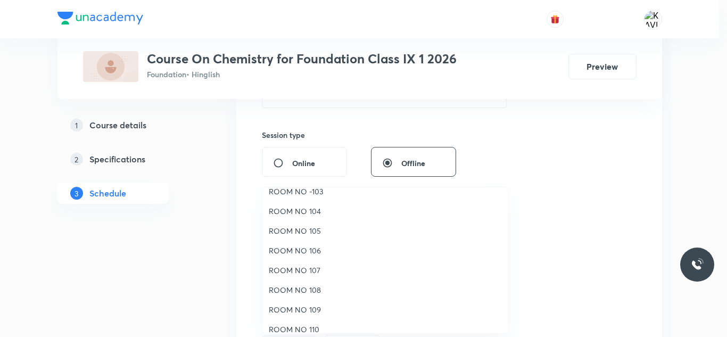
click at [310, 310] on span "ROOM NO 109" at bounding box center [385, 309] width 233 height 11
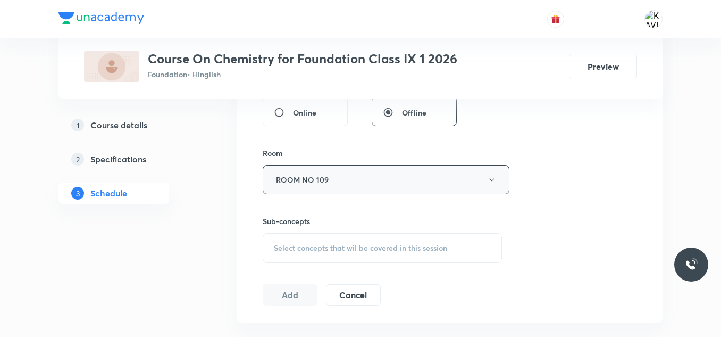
scroll to position [426, 0]
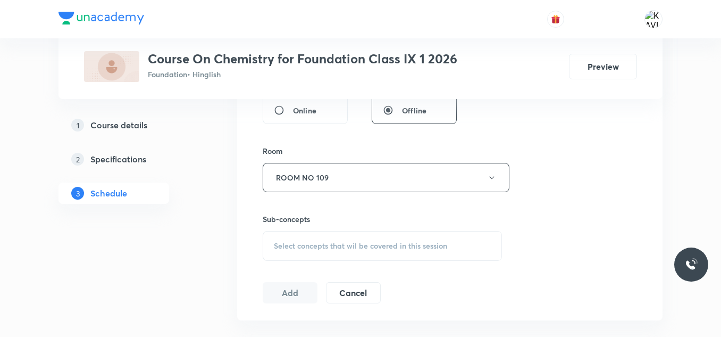
click at [310, 239] on div "Select concepts that wil be covered in this session" at bounding box center [382, 246] width 239 height 30
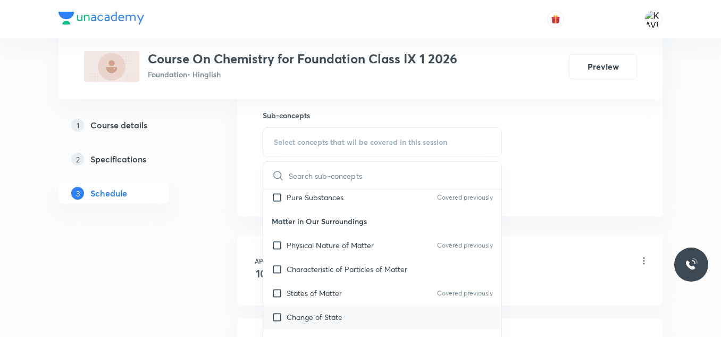
scroll to position [580, 0]
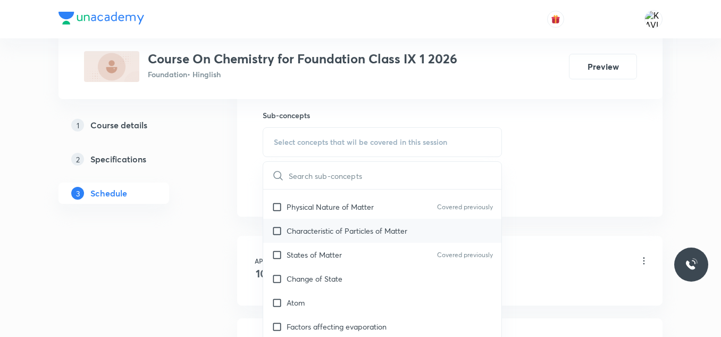
click at [373, 239] on div "Characteristic of Particles of Matter" at bounding box center [382, 231] width 238 height 24
checkbox input "true"
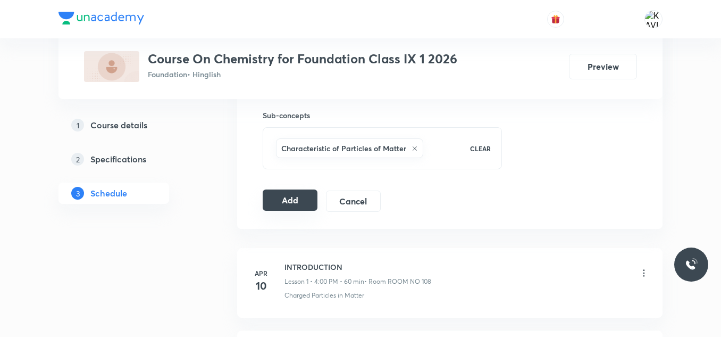
click at [281, 191] on button "Add" at bounding box center [290, 199] width 55 height 21
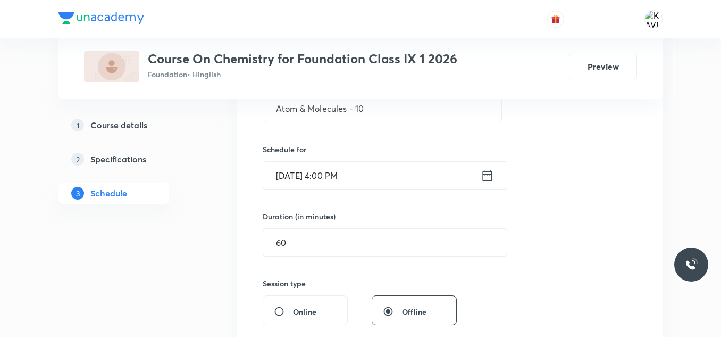
scroll to position [223, 0]
click at [488, 180] on icon at bounding box center [487, 177] width 13 height 15
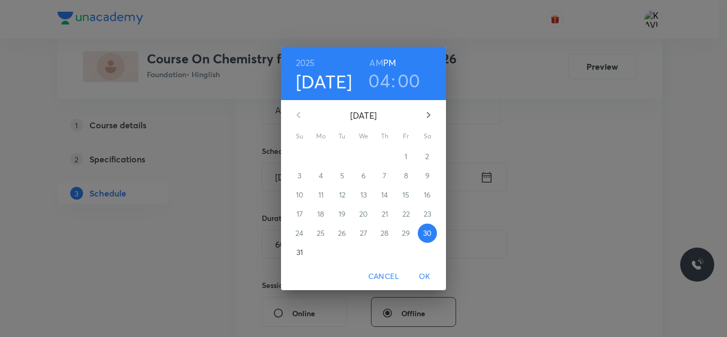
click at [383, 87] on h3 "04" at bounding box center [379, 80] width 22 height 22
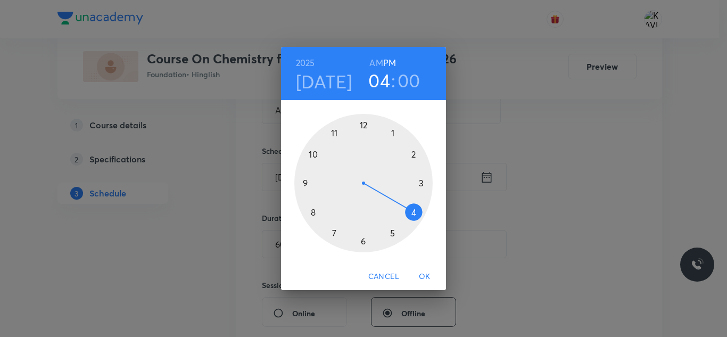
click at [390, 231] on div at bounding box center [363, 183] width 138 height 138
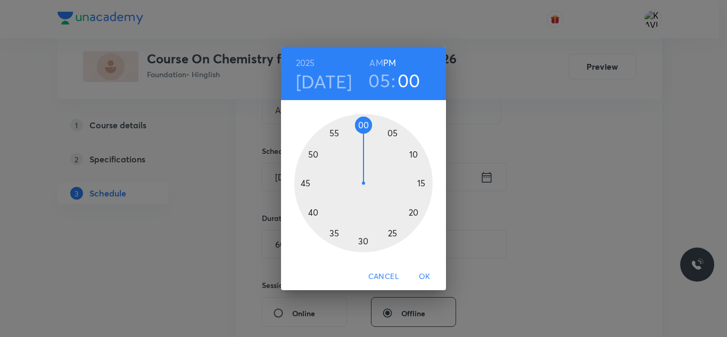
click at [395, 131] on div at bounding box center [363, 183] width 138 height 138
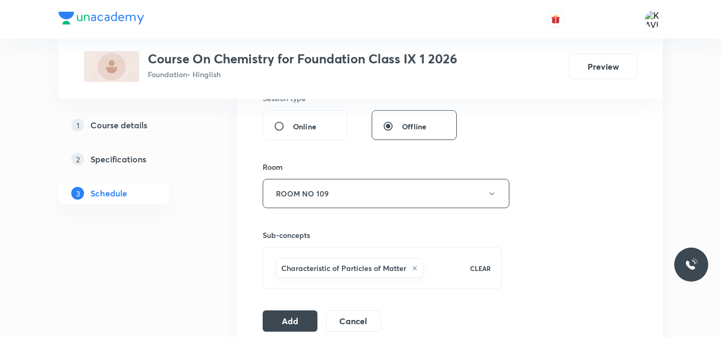
scroll to position [529, 0]
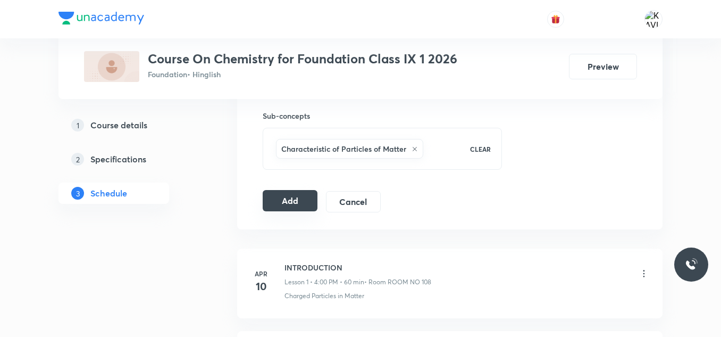
click at [281, 204] on button "Add" at bounding box center [290, 200] width 55 height 21
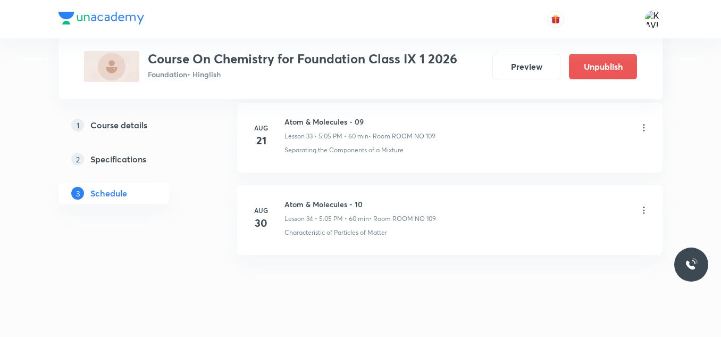
scroll to position [2831, 0]
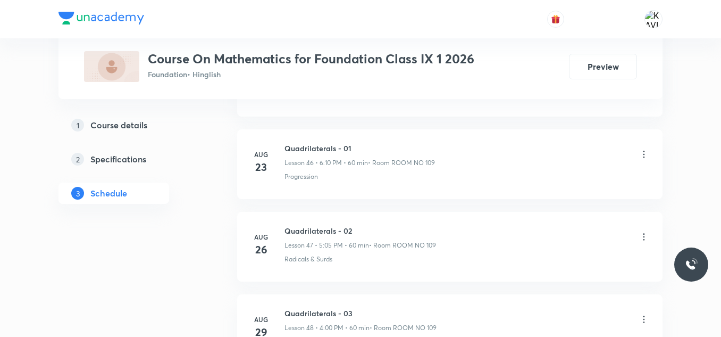
scroll to position [4474, 0]
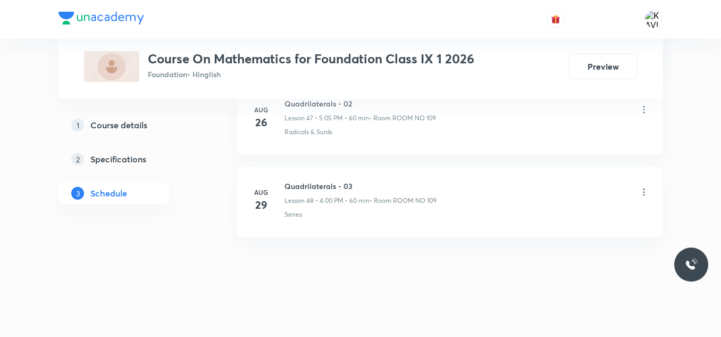
click at [296, 185] on h6 "Quadrilaterals - 03" at bounding box center [361, 185] width 152 height 11
copy h6 "Quadrilaterals - 03"
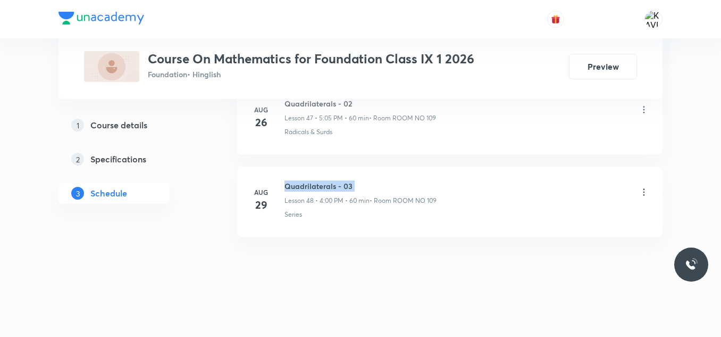
click at [320, 182] on h6 "Quadrilaterals - 03" at bounding box center [361, 185] width 152 height 11
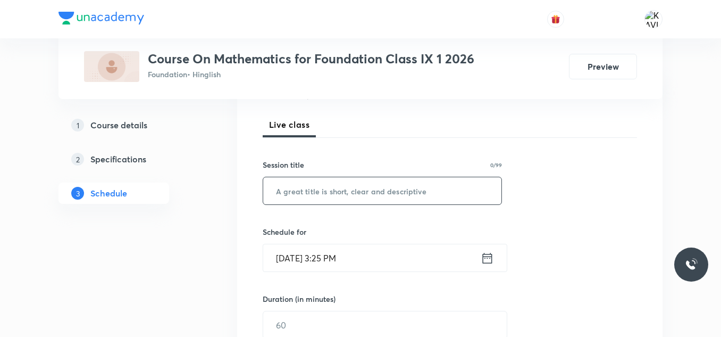
scroll to position [145, 0]
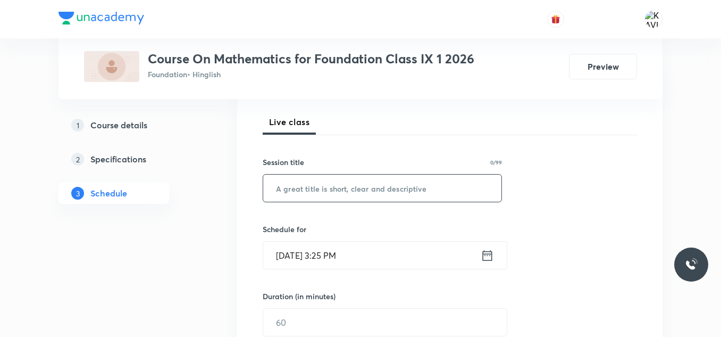
click at [335, 186] on input "text" at bounding box center [382, 187] width 238 height 27
paste input "Quadrilaterals - 03"
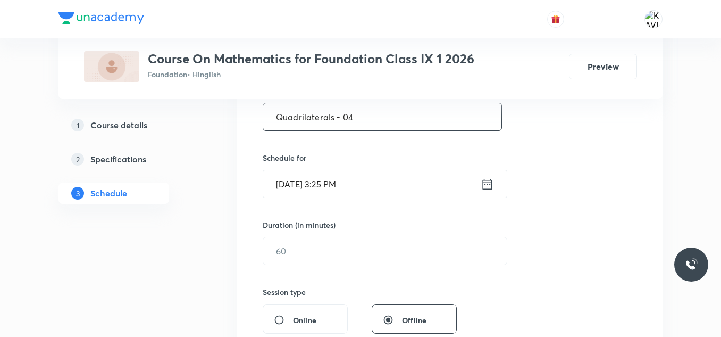
scroll to position [217, 0]
type input "Quadrilaterals - 04"
click at [479, 179] on input "Aug 30, 2025, 3:25 PM" at bounding box center [372, 183] width 218 height 27
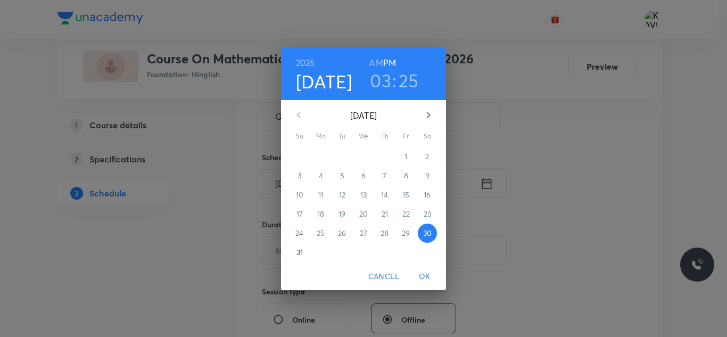
click at [380, 85] on h3 "03" at bounding box center [380, 80] width 21 height 22
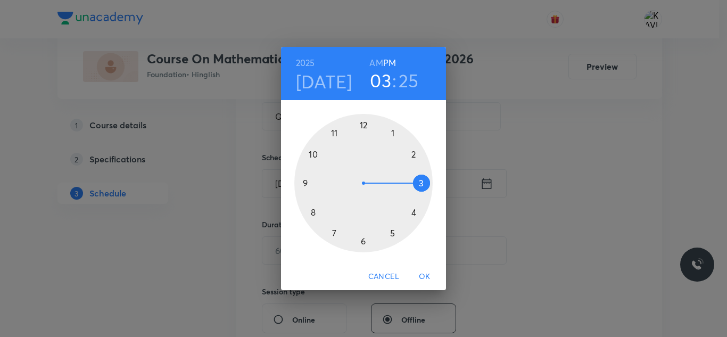
click at [363, 241] on div at bounding box center [363, 183] width 138 height 138
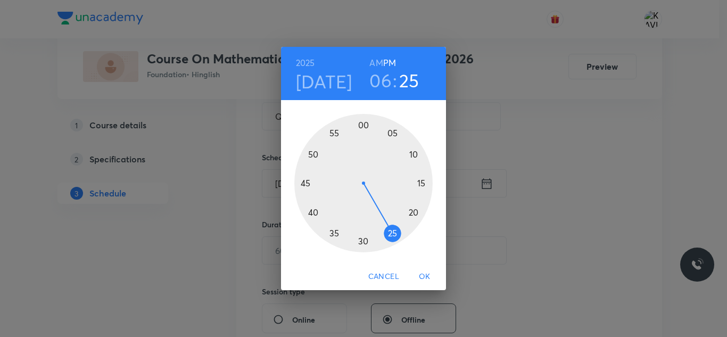
click at [415, 151] on div at bounding box center [363, 183] width 138 height 138
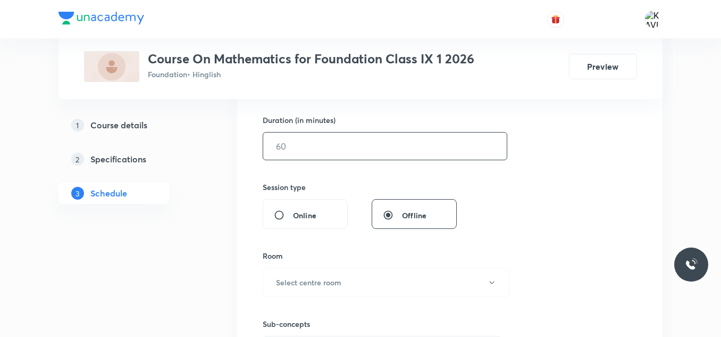
scroll to position [322, 0]
click at [330, 139] on input "text" at bounding box center [385, 145] width 244 height 27
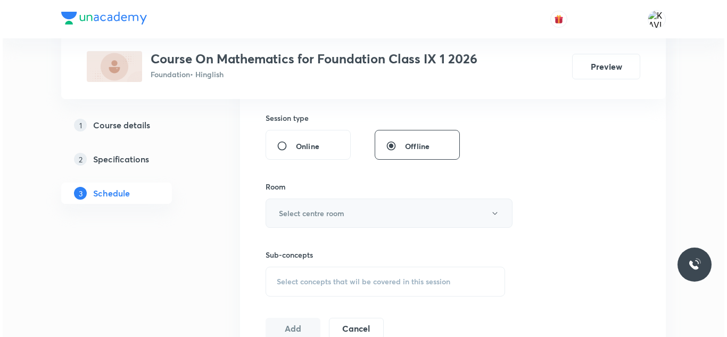
scroll to position [391, 0]
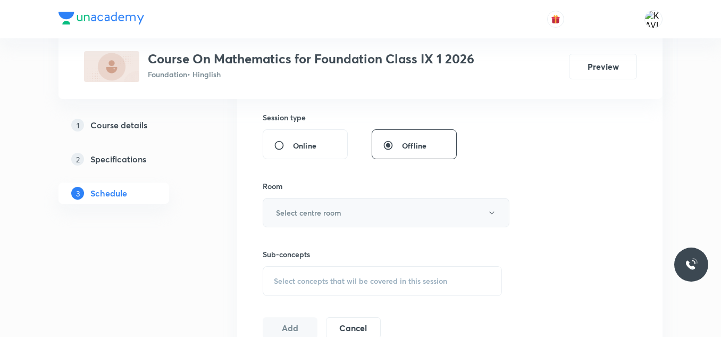
type input "60"
click at [339, 211] on h6 "Select centre room" at bounding box center [308, 212] width 65 height 11
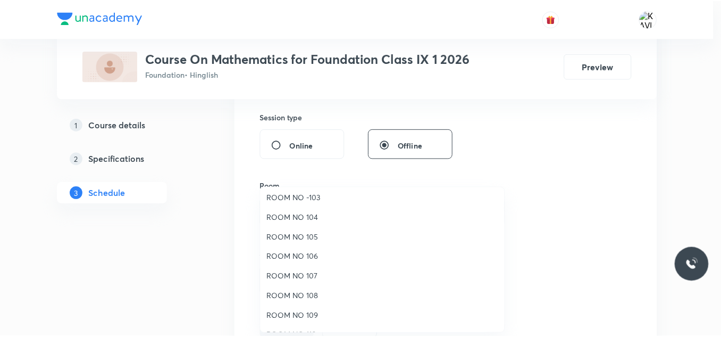
scroll to position [44, 0]
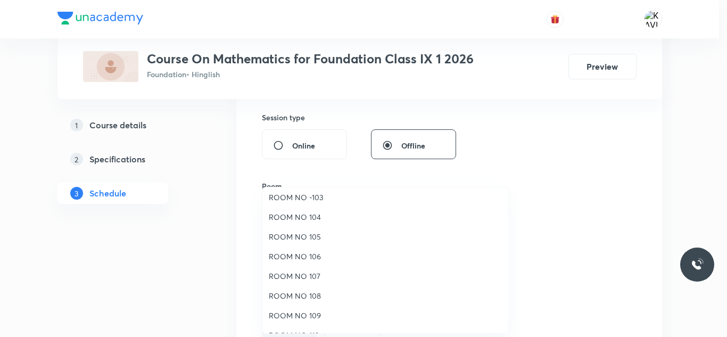
click at [306, 311] on span "ROOM NO 109" at bounding box center [385, 315] width 233 height 11
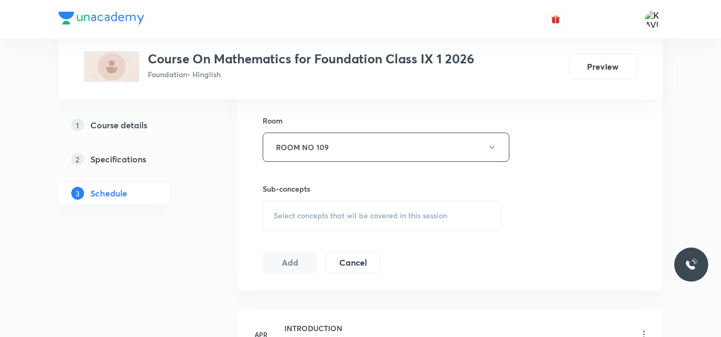
scroll to position [460, 0]
click at [338, 217] on span "Select concepts that wil be covered in this session" at bounding box center [360, 212] width 173 height 9
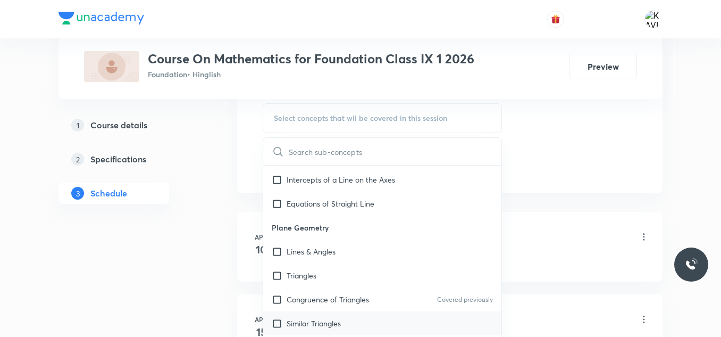
scroll to position [1067, 0]
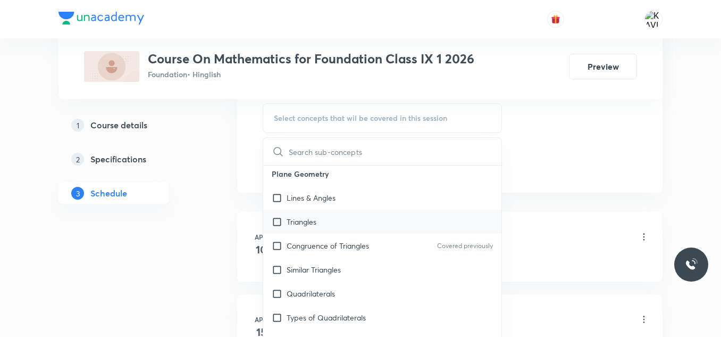
click at [388, 218] on div "Triangles" at bounding box center [382, 222] width 238 height 24
checkbox input "true"
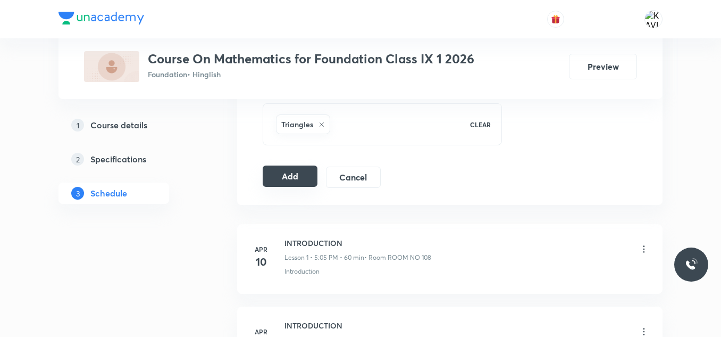
click at [305, 173] on button "Add" at bounding box center [290, 175] width 55 height 21
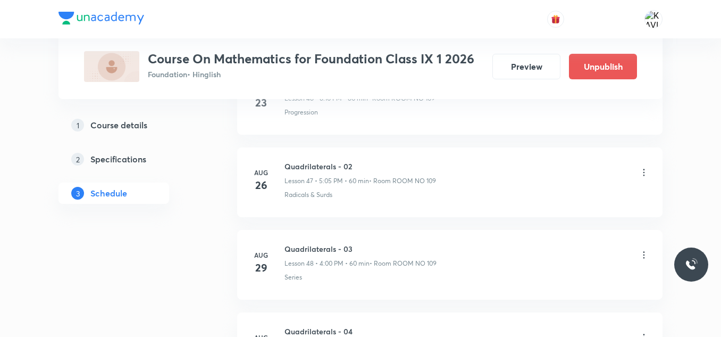
scroll to position [4068, 0]
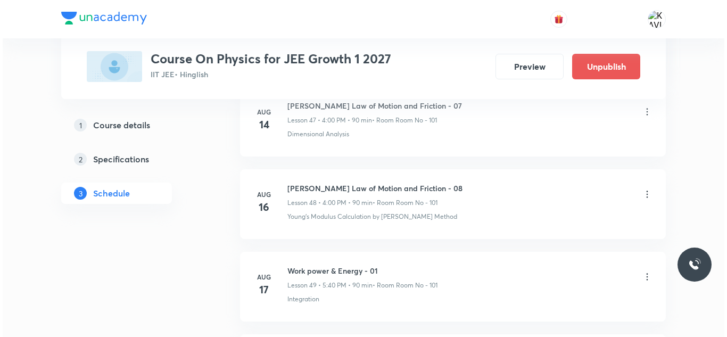
scroll to position [4886, 0]
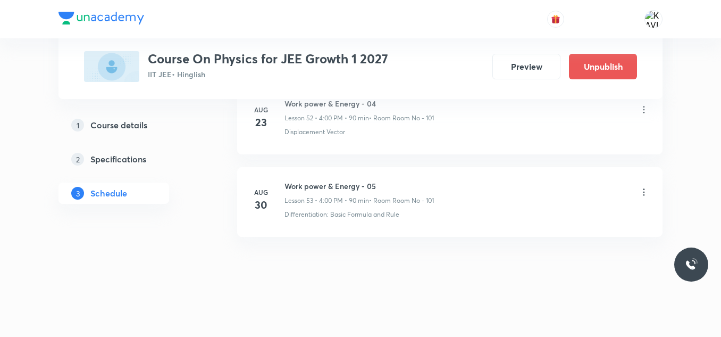
click at [646, 191] on icon at bounding box center [644, 192] width 11 height 11
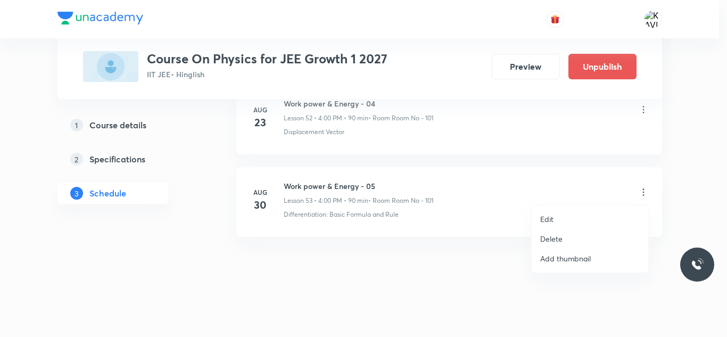
click at [549, 219] on p "Edit" at bounding box center [546, 218] width 13 height 11
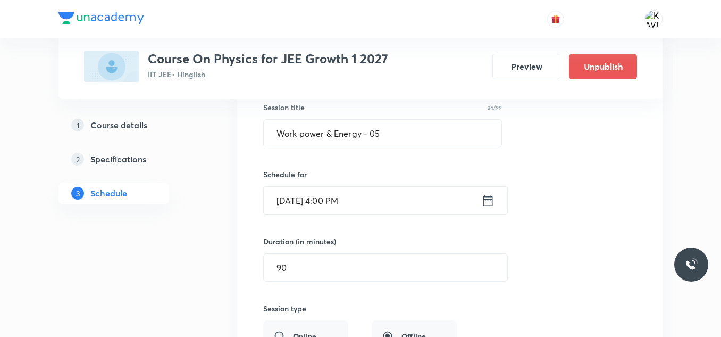
scroll to position [4483, 0]
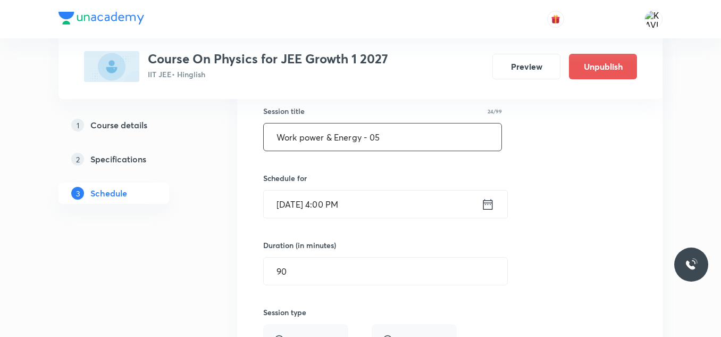
click at [345, 140] on input "Work power & Energy - 05" at bounding box center [383, 136] width 238 height 27
paste input "Circular Motion"
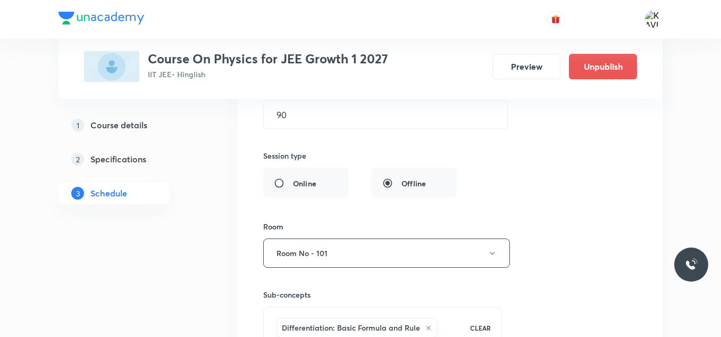
scroll to position [4807, 0]
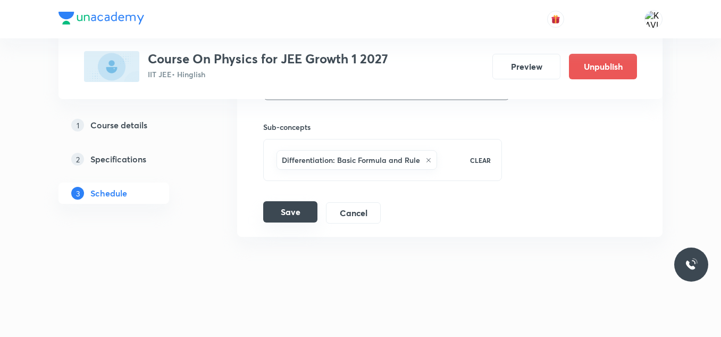
type input "Circular Motion - 01"
click at [306, 206] on button "Save" at bounding box center [290, 211] width 54 height 21
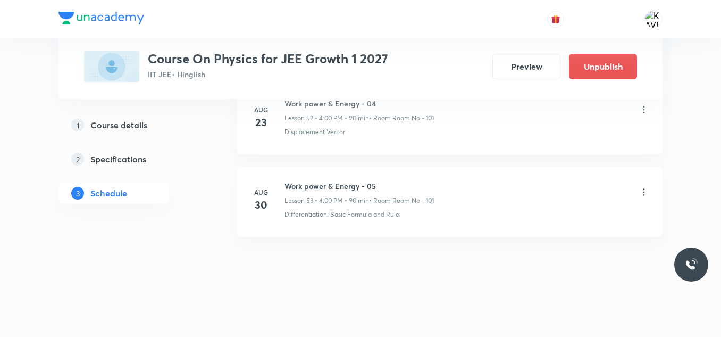
scroll to position [4398, 0]
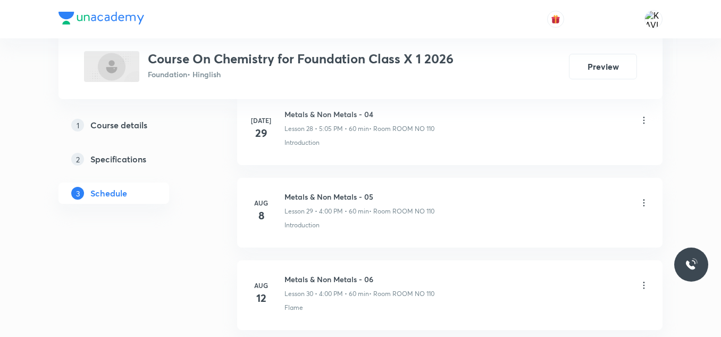
scroll to position [3237, 0]
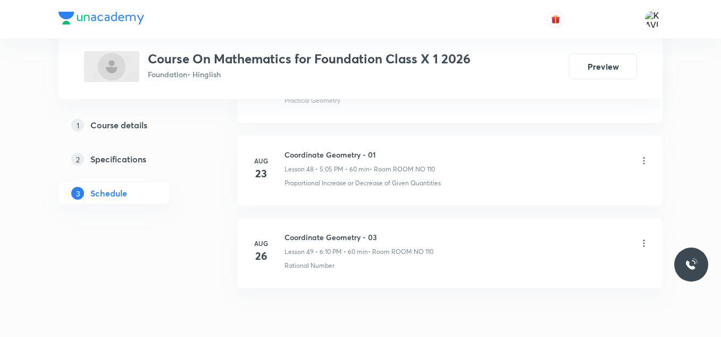
scroll to position [4557, 0]
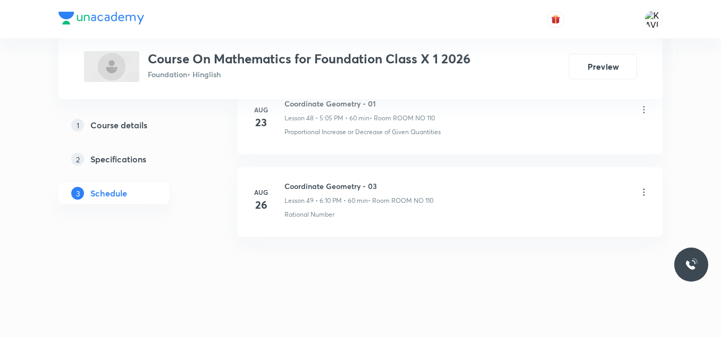
click at [318, 181] on h6 "Coordinate Geometry - 03" at bounding box center [359, 185] width 149 height 11
copy h6 "Coordinate Geometry - 03"
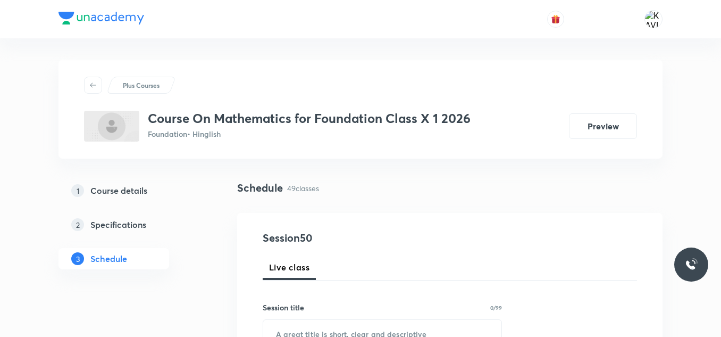
scroll to position [149, 0]
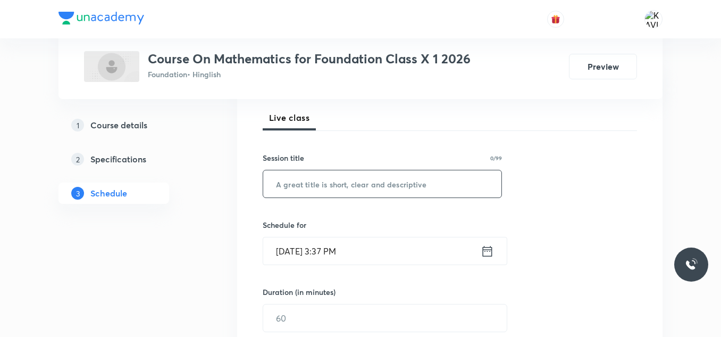
click at [339, 187] on input "text" at bounding box center [382, 183] width 238 height 27
paste input "Coordinate Geometry - 03"
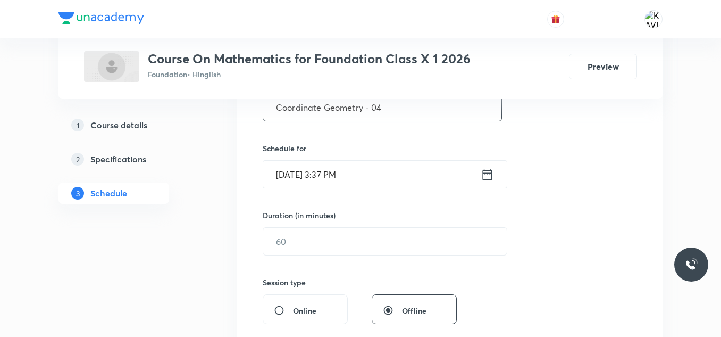
scroll to position [227, 0]
type input "Coordinate Geometry - 04"
click at [489, 178] on icon at bounding box center [487, 174] width 13 height 15
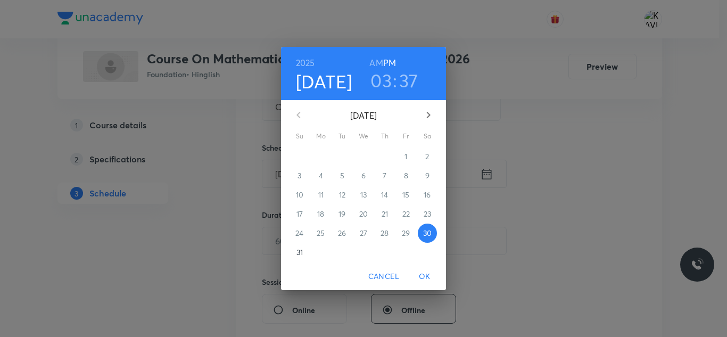
click at [385, 82] on h3 "03" at bounding box center [380, 80] width 21 height 22
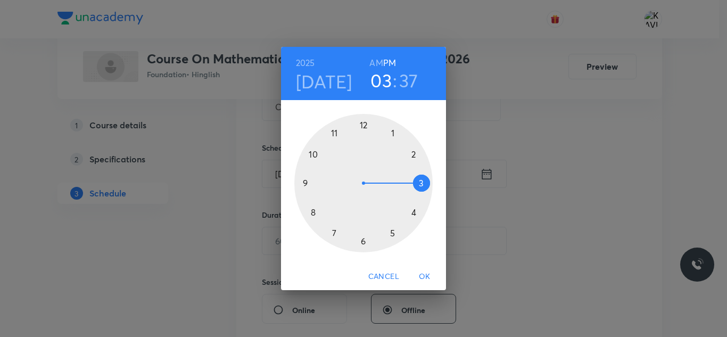
click at [364, 240] on div at bounding box center [363, 183] width 138 height 138
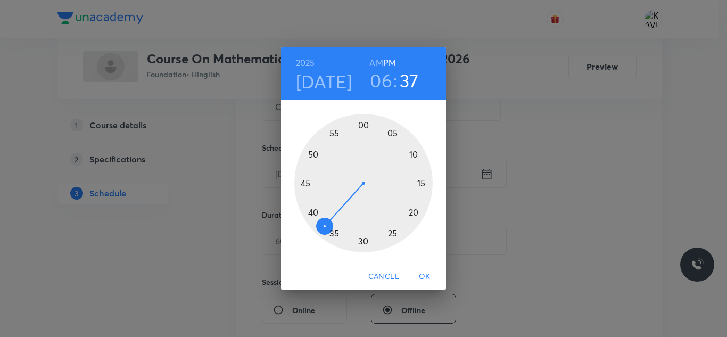
click at [418, 155] on div at bounding box center [363, 183] width 138 height 138
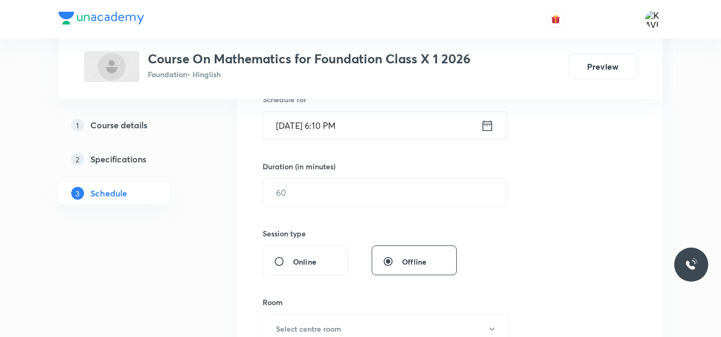
scroll to position [276, 0]
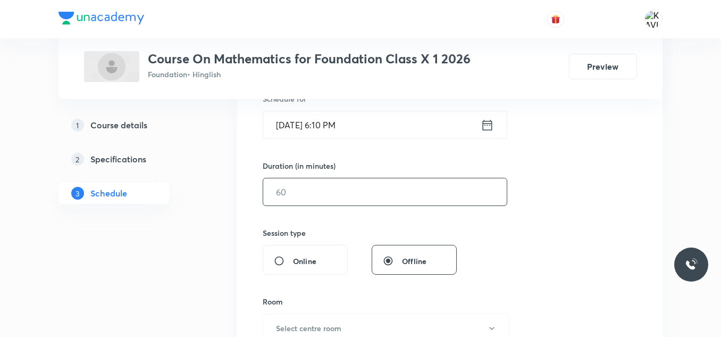
click at [299, 193] on input "text" at bounding box center [385, 191] width 244 height 27
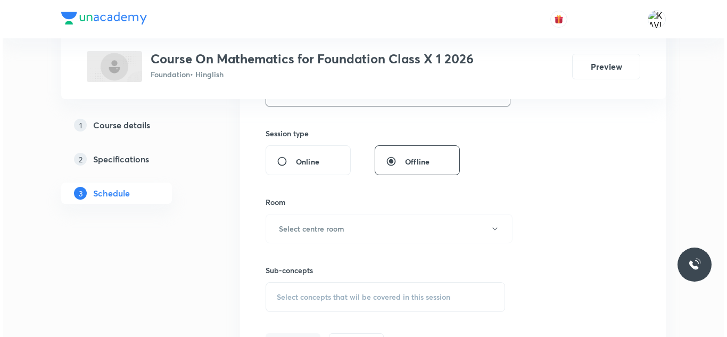
scroll to position [377, 0]
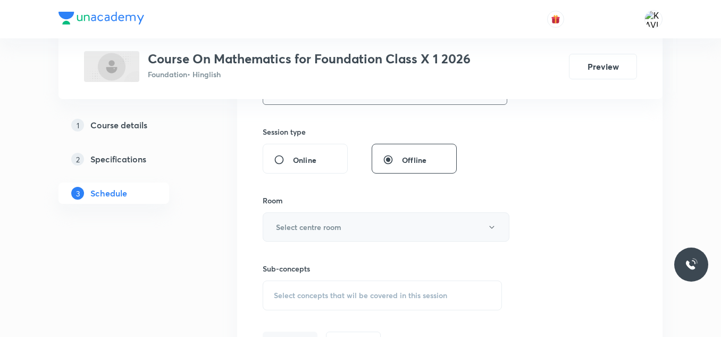
type input "60"
click at [328, 227] on h6 "Select centre room" at bounding box center [308, 226] width 65 height 11
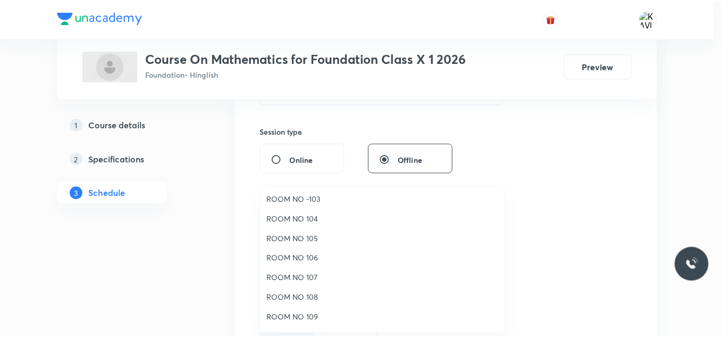
scroll to position [42, 0]
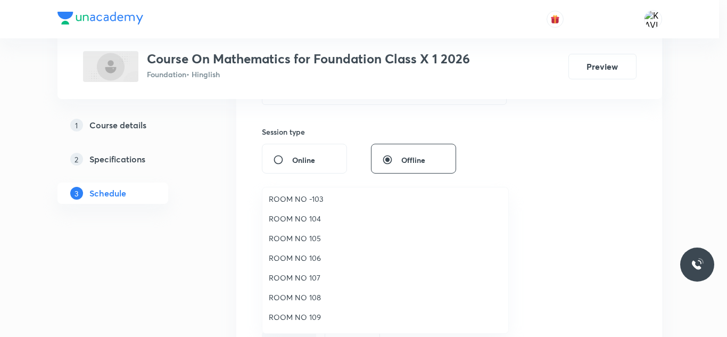
click at [312, 314] on span "ROOM NO 109" at bounding box center [385, 316] width 233 height 11
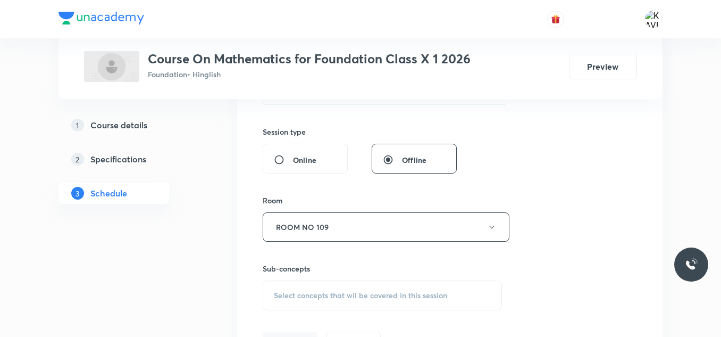
scroll to position [473, 0]
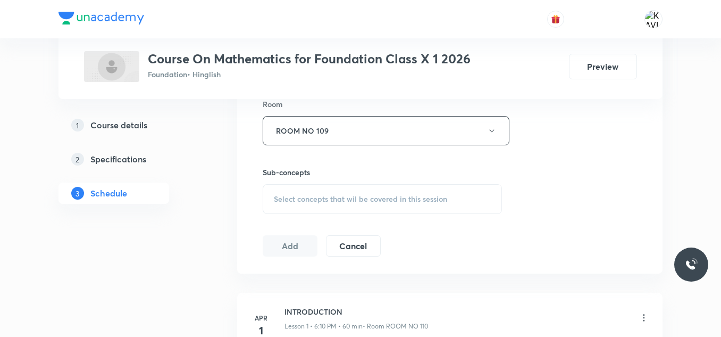
click at [313, 201] on span "Select concepts that wil be covered in this session" at bounding box center [360, 199] width 173 height 9
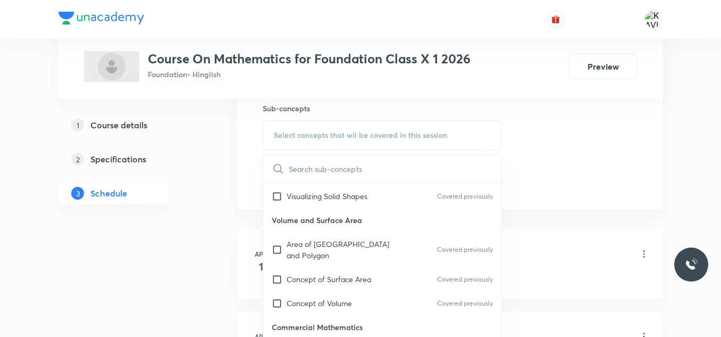
scroll to position [463, 0]
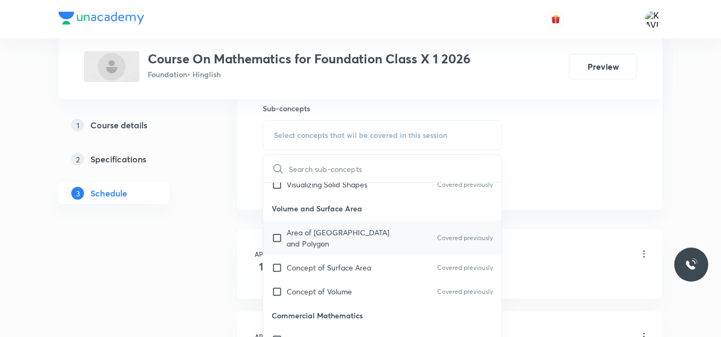
click at [363, 232] on p "Area of Trapezium and Polygon" at bounding box center [340, 238] width 107 height 22
checkbox input "true"
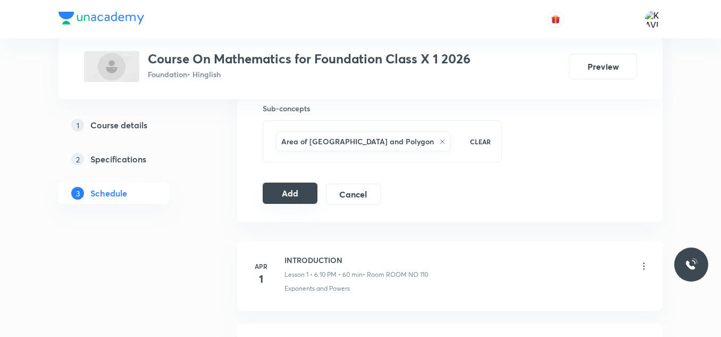
click at [303, 194] on button "Add" at bounding box center [290, 192] width 55 height 21
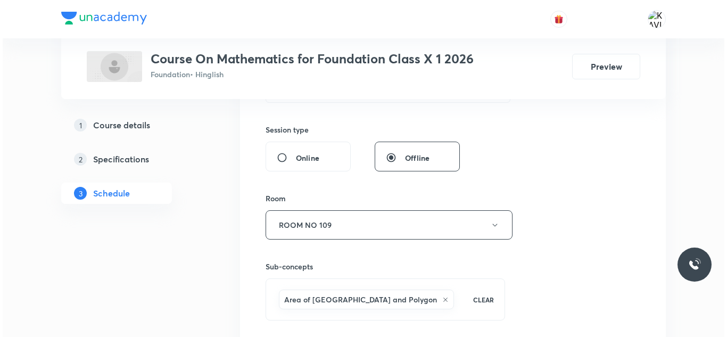
scroll to position [381, 0]
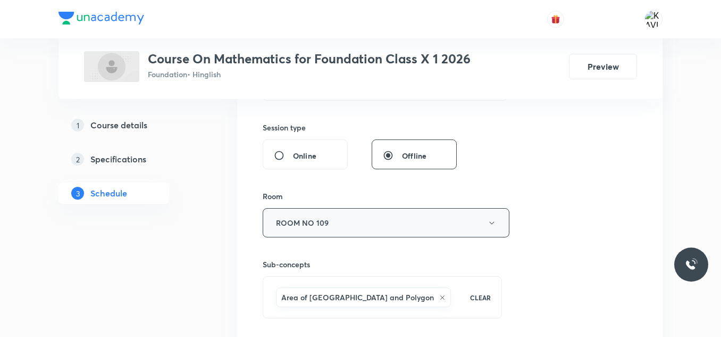
click at [465, 222] on button "ROOM NO 109" at bounding box center [386, 222] width 247 height 29
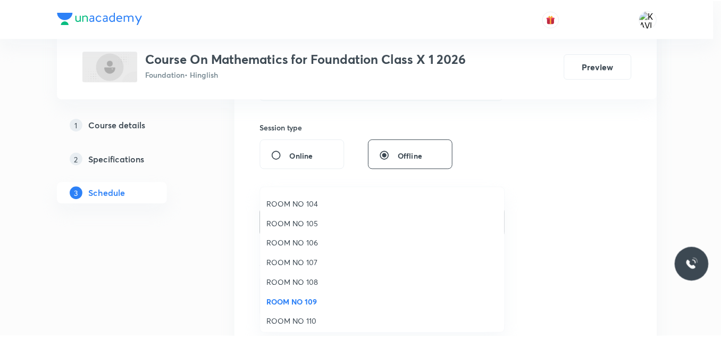
scroll to position [57, 0]
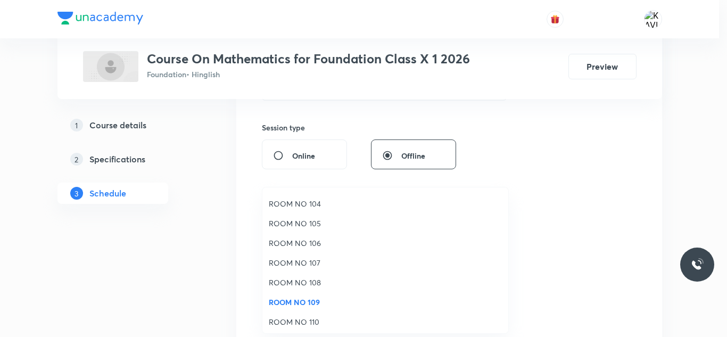
click at [291, 321] on span "ROOM NO 110" at bounding box center [385, 321] width 233 height 11
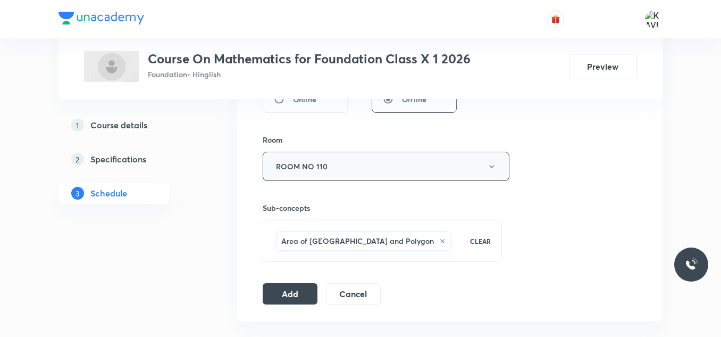
scroll to position [438, 0]
click at [305, 297] on button "Add" at bounding box center [290, 291] width 55 height 21
click at [277, 298] on button "Add" at bounding box center [290, 291] width 55 height 21
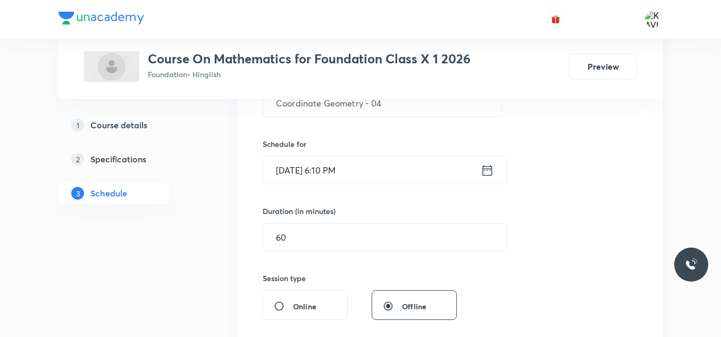
scroll to position [230, 0]
click at [487, 171] on icon at bounding box center [487, 170] width 13 height 15
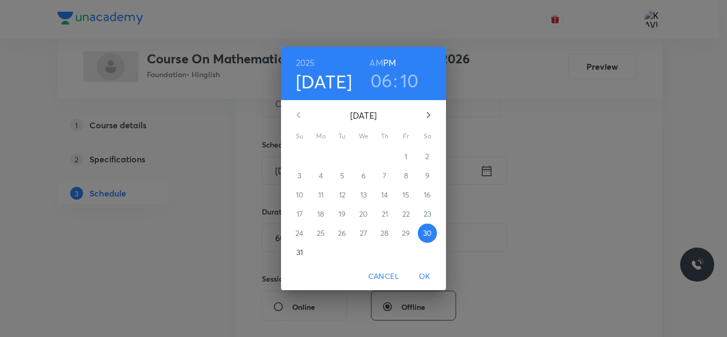
click at [382, 76] on h3 "06" at bounding box center [381, 80] width 22 height 22
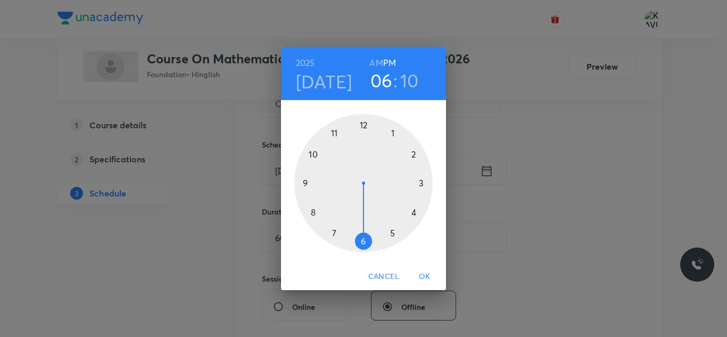
click at [392, 229] on div at bounding box center [363, 183] width 138 height 138
click at [394, 131] on div at bounding box center [363, 183] width 138 height 138
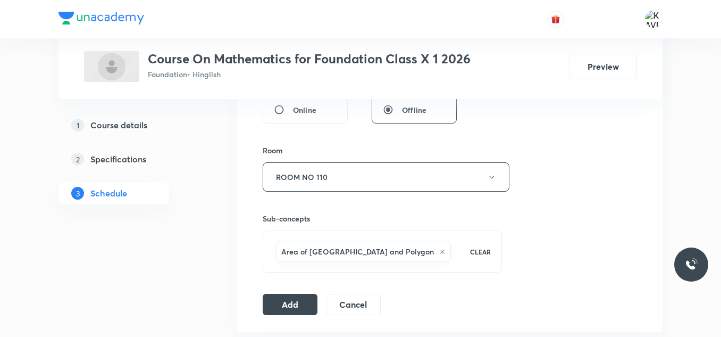
scroll to position [428, 0]
click at [277, 306] on button "Add" at bounding box center [290, 301] width 55 height 21
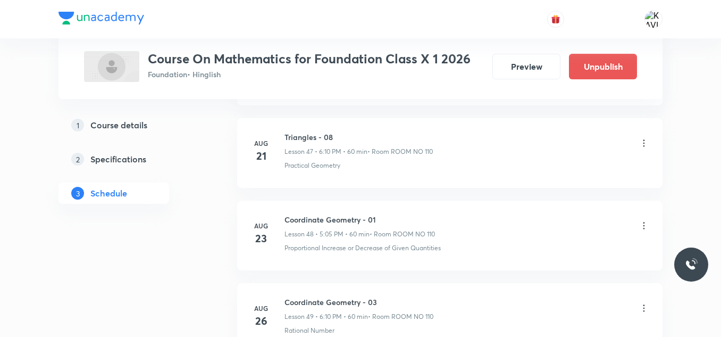
scroll to position [4150, 0]
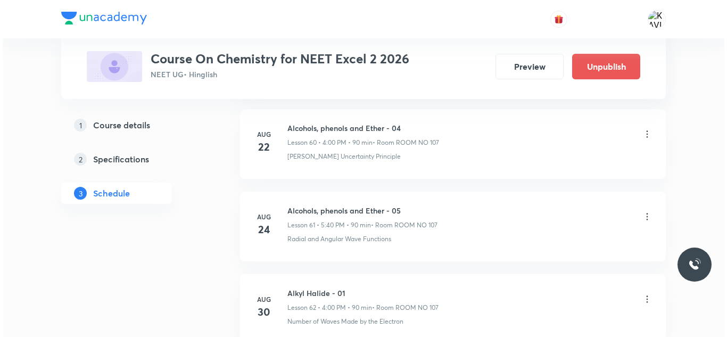
scroll to position [5629, 0]
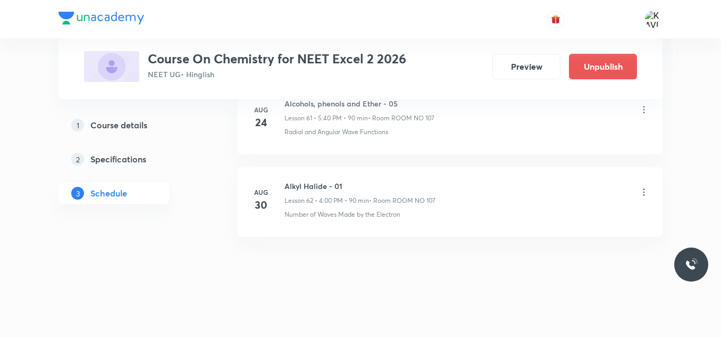
click at [643, 193] on icon at bounding box center [644, 192] width 11 height 11
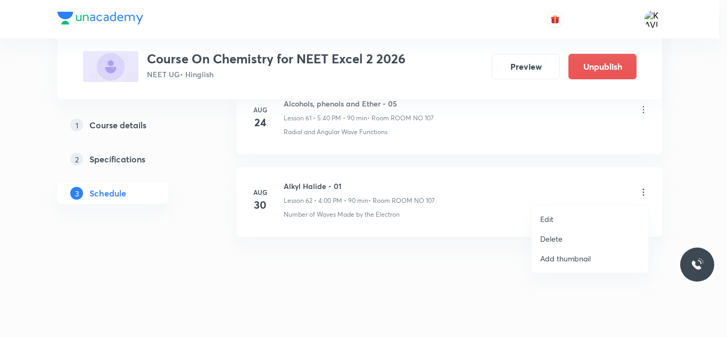
click at [545, 219] on p "Edit" at bounding box center [546, 218] width 13 height 11
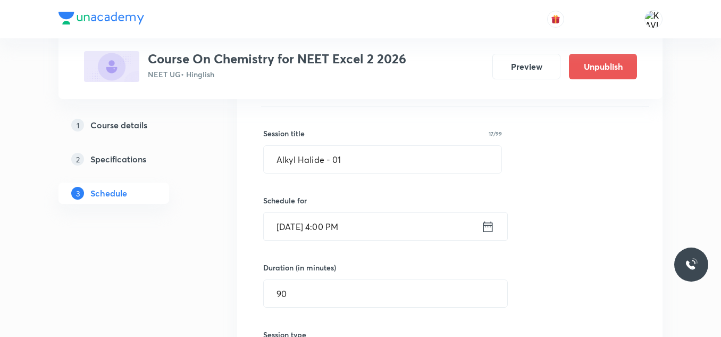
scroll to position [5201, 0]
click at [339, 155] on input "Alkyl Halide - 01" at bounding box center [383, 160] width 238 height 27
paste input "Carbonyl Compound 6"
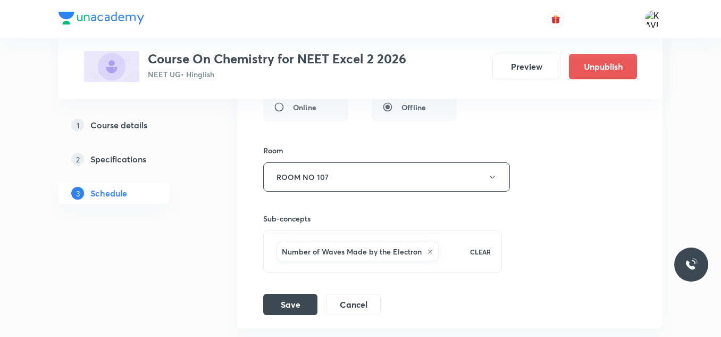
scroll to position [5521, 0]
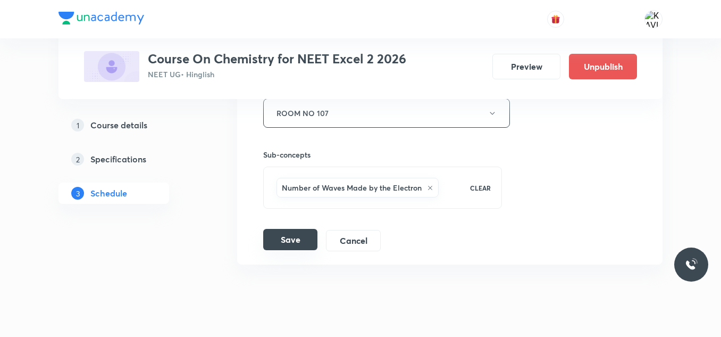
type input "Carbonyl Compound - 01"
click at [288, 242] on button "Save" at bounding box center [290, 239] width 54 height 21
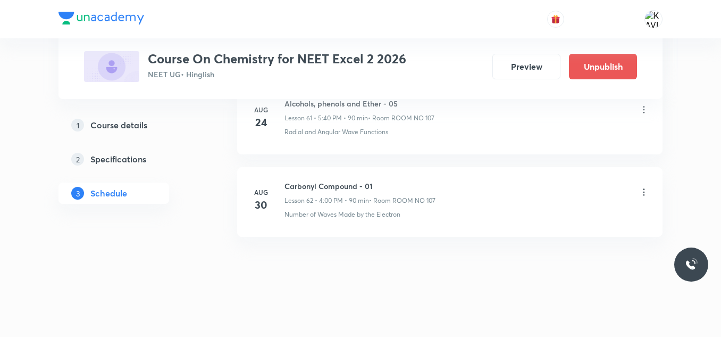
scroll to position [5140, 0]
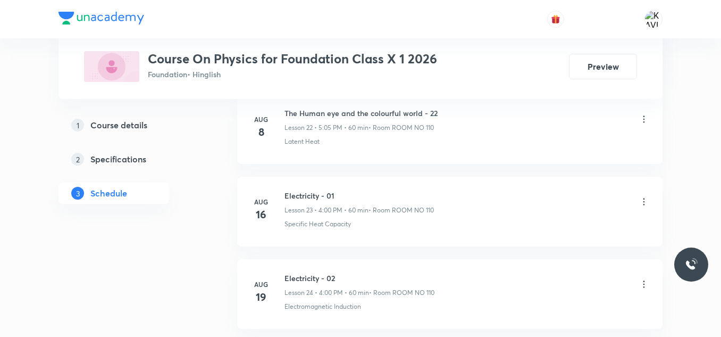
scroll to position [2495, 0]
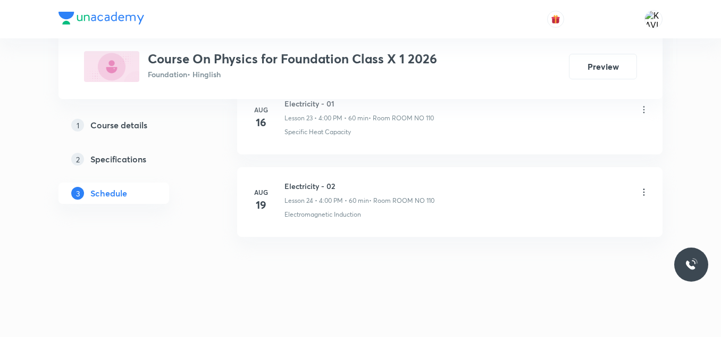
click at [323, 190] on h6 "Electricity - 02" at bounding box center [360, 185] width 150 height 11
copy h6 "Electricity - 02"
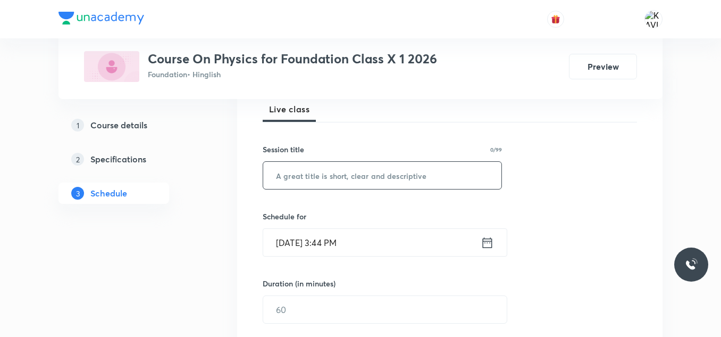
scroll to position [160, 0]
click at [339, 167] on input "text" at bounding box center [382, 173] width 238 height 27
paste input "Electricity - 02"
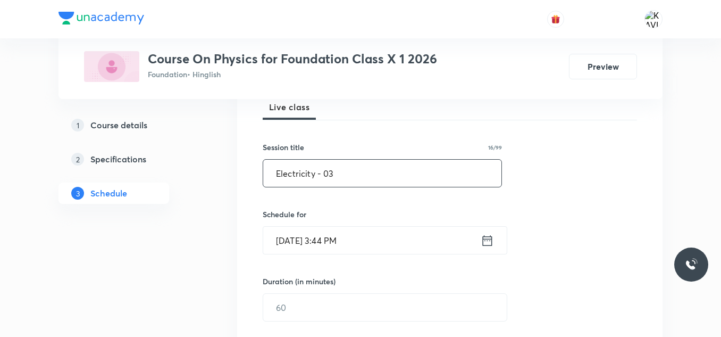
scroll to position [196, 0]
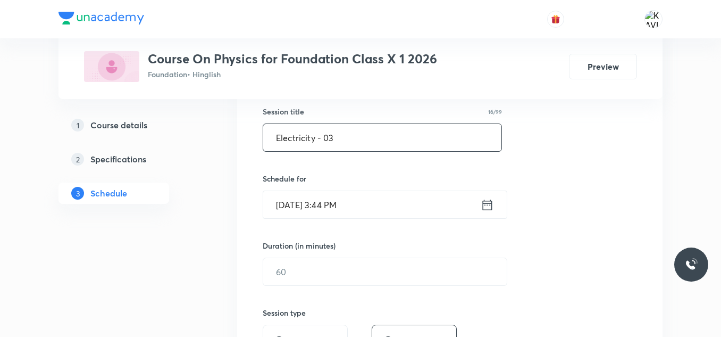
type input "Electricity - 03"
click at [484, 202] on icon at bounding box center [488, 204] width 10 height 11
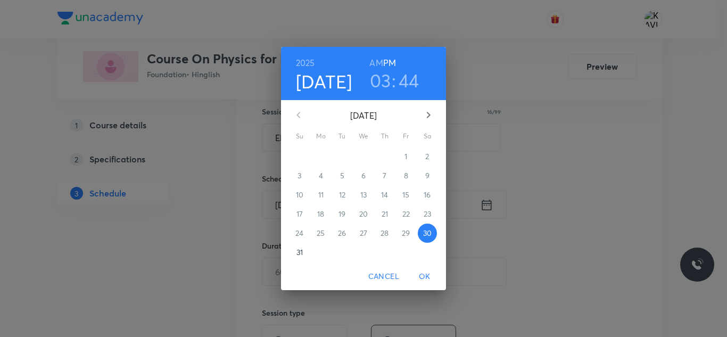
click at [383, 77] on h3 "03" at bounding box center [380, 80] width 21 height 22
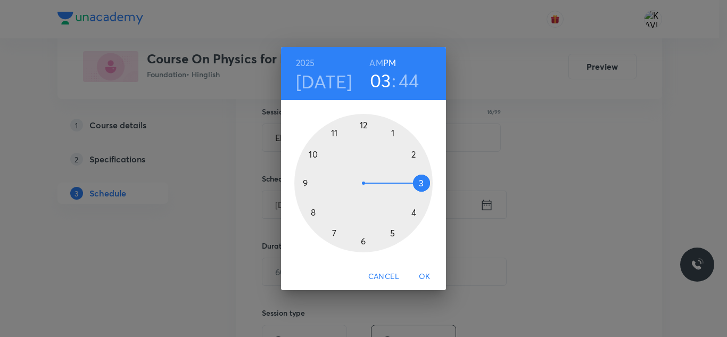
click at [413, 211] on div at bounding box center [363, 183] width 138 height 138
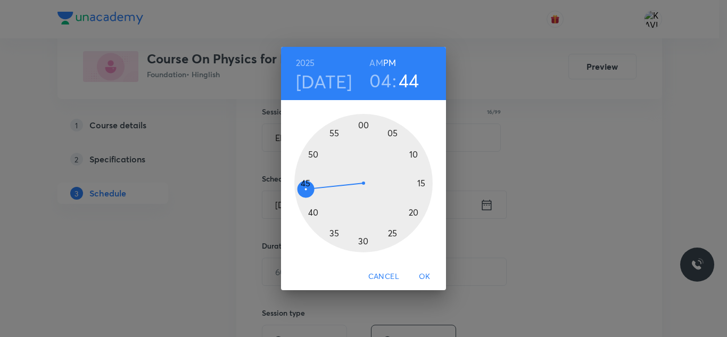
click at [362, 126] on div at bounding box center [363, 183] width 138 height 138
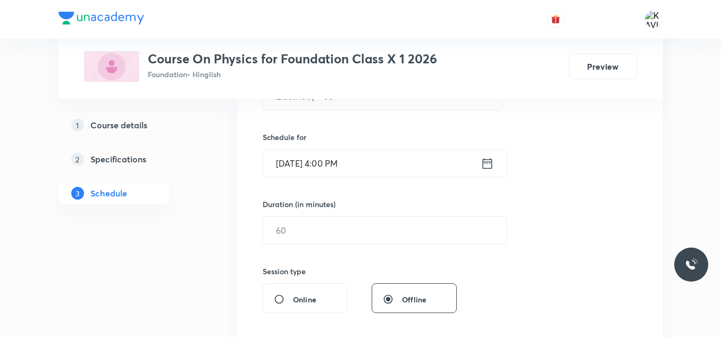
scroll to position [240, 0]
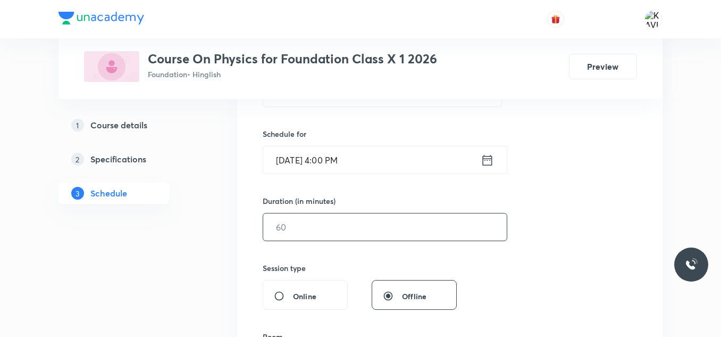
click at [302, 226] on input "text" at bounding box center [385, 226] width 244 height 27
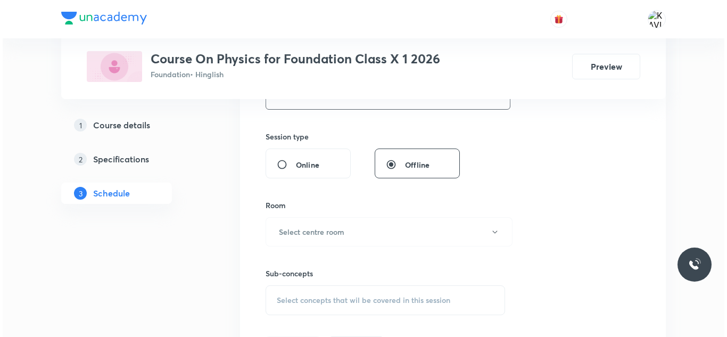
scroll to position [374, 0]
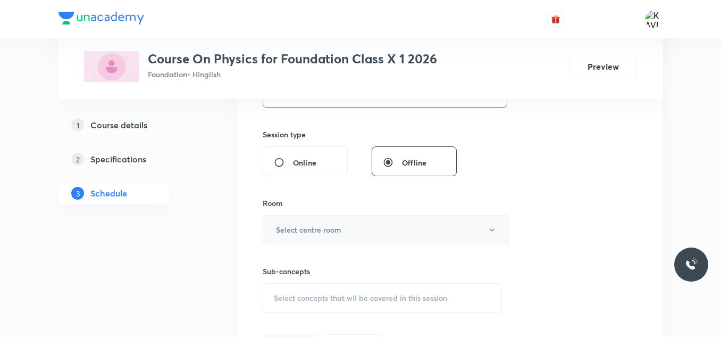
type input "60"
click at [331, 232] on h6 "Select centre room" at bounding box center [308, 229] width 65 height 11
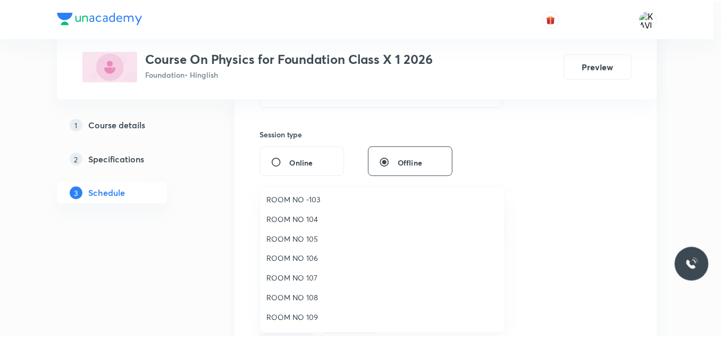
scroll to position [55, 0]
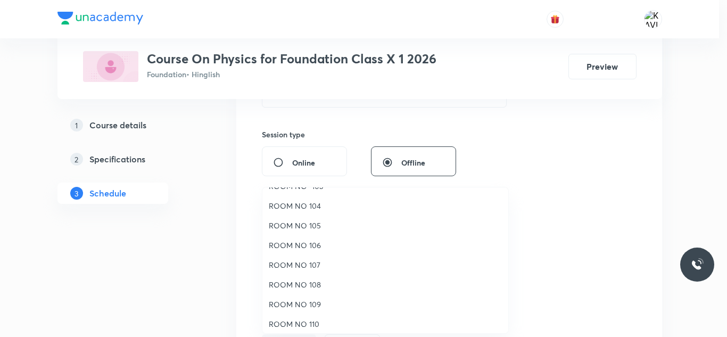
click at [306, 328] on span "ROOM NO 110" at bounding box center [385, 323] width 233 height 11
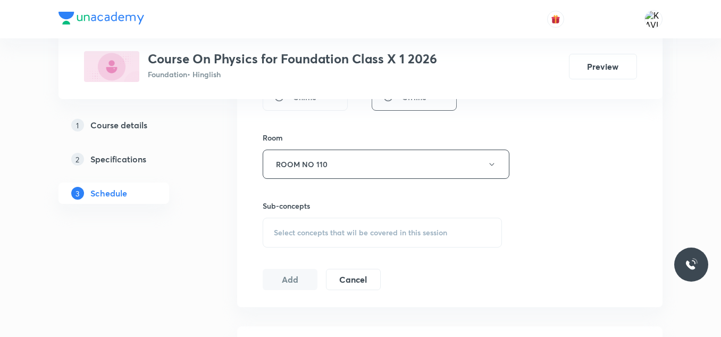
scroll to position [444, 0]
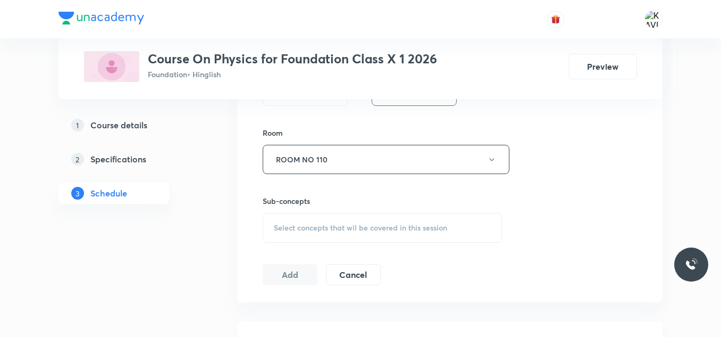
click at [330, 221] on div "Select concepts that wil be covered in this session" at bounding box center [382, 228] width 239 height 30
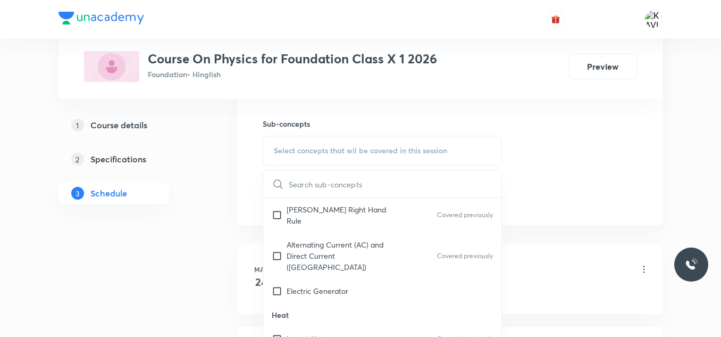
scroll to position [560, 0]
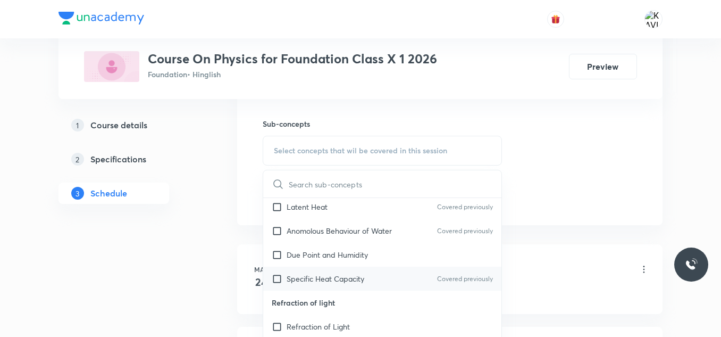
click at [367, 267] on div "Specific Heat Capacity Covered previously" at bounding box center [382, 279] width 238 height 24
checkbox input "true"
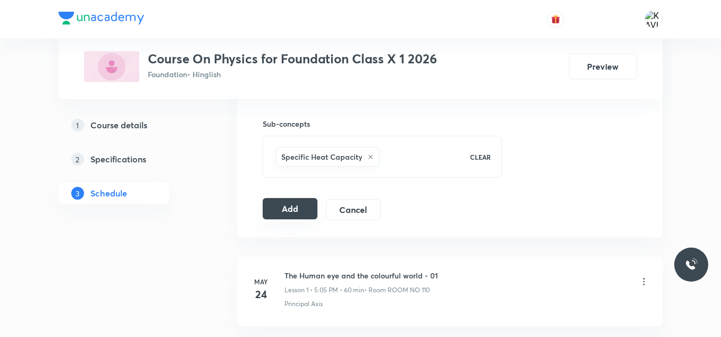
click at [305, 207] on button "Add" at bounding box center [290, 208] width 55 height 21
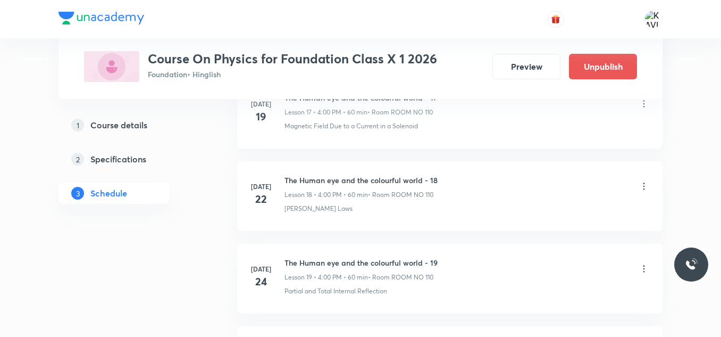
scroll to position [2089, 0]
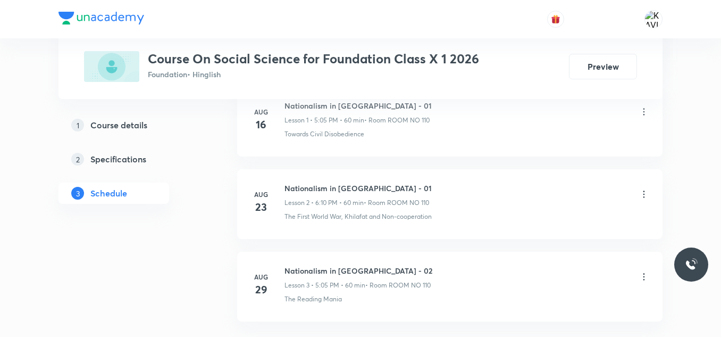
scroll to position [763, 0]
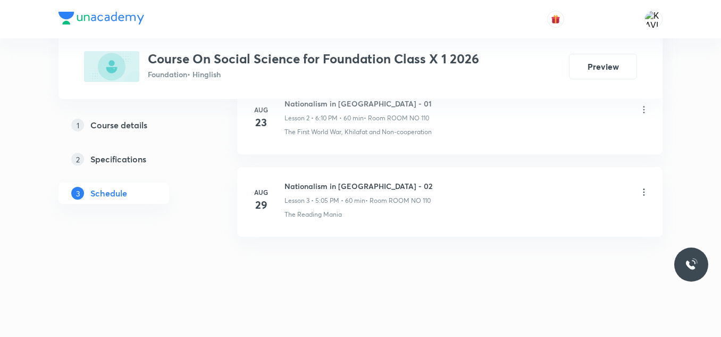
click at [305, 186] on h6 "Nationalism in [GEOGRAPHIC_DATA] - 02" at bounding box center [359, 185] width 148 height 11
copy h6 "Nationalism in [GEOGRAPHIC_DATA] - 02"
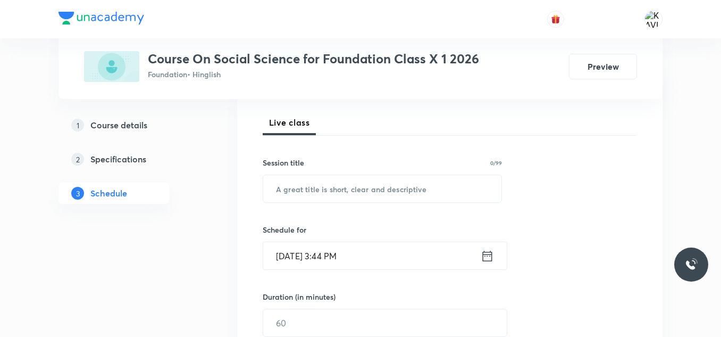
scroll to position [156, 0]
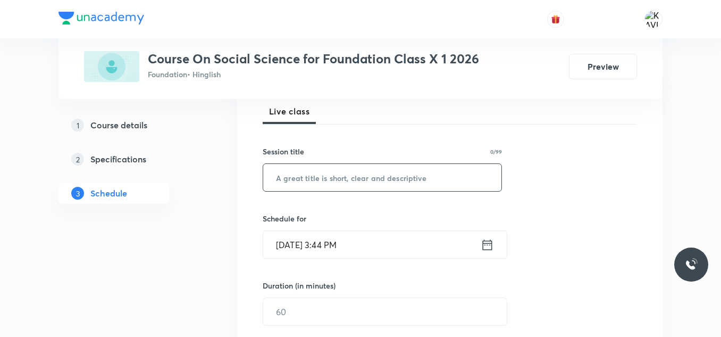
click at [308, 179] on input "text" at bounding box center [382, 177] width 238 height 27
paste input "Nationalism in [GEOGRAPHIC_DATA] - 02"
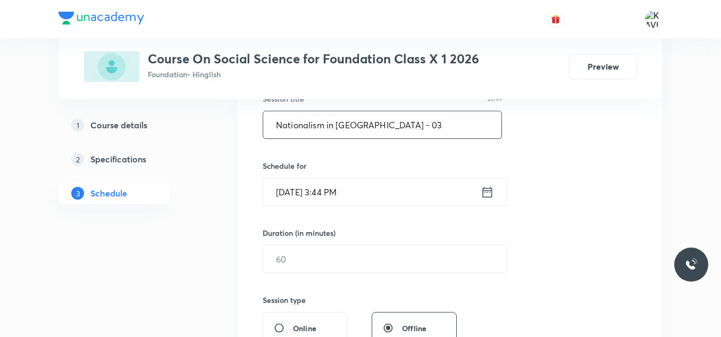
scroll to position [209, 0]
type input "Nationalism in [GEOGRAPHIC_DATA] - 03"
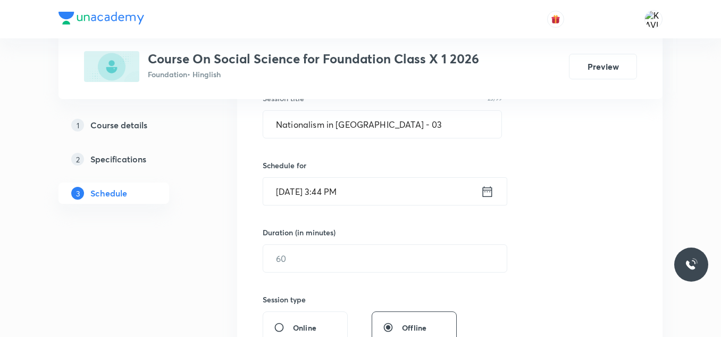
click at [486, 196] on icon at bounding box center [488, 191] width 10 height 11
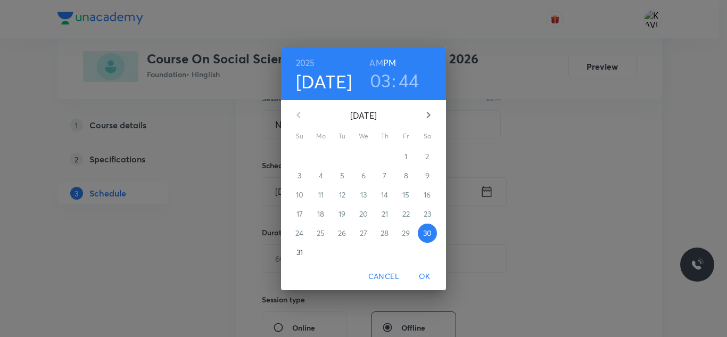
click at [380, 79] on h3 "03" at bounding box center [380, 80] width 21 height 22
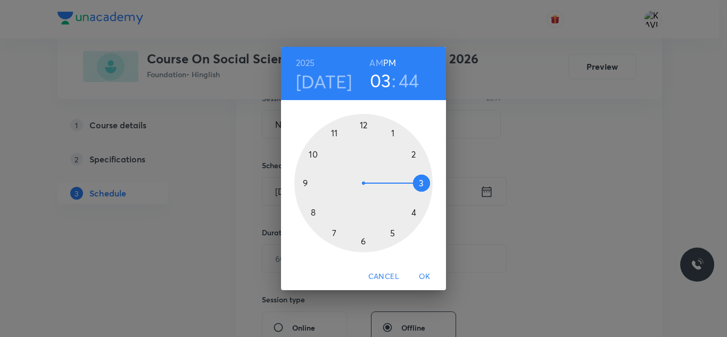
click at [364, 241] on div at bounding box center [363, 183] width 138 height 138
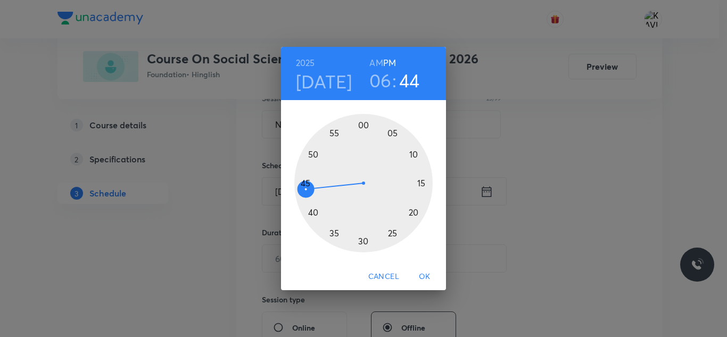
click at [412, 156] on div at bounding box center [363, 183] width 138 height 138
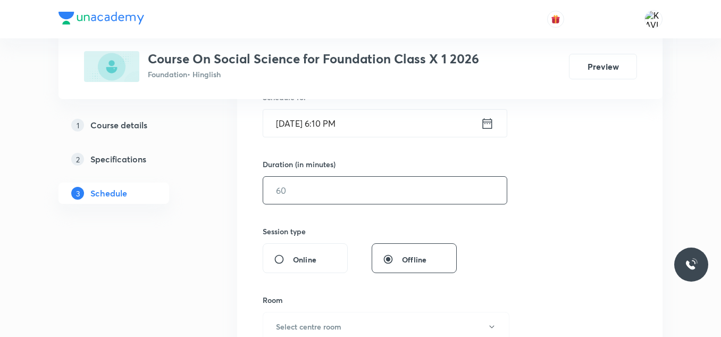
scroll to position [278, 0]
click at [354, 182] on input "text" at bounding box center [385, 189] width 244 height 27
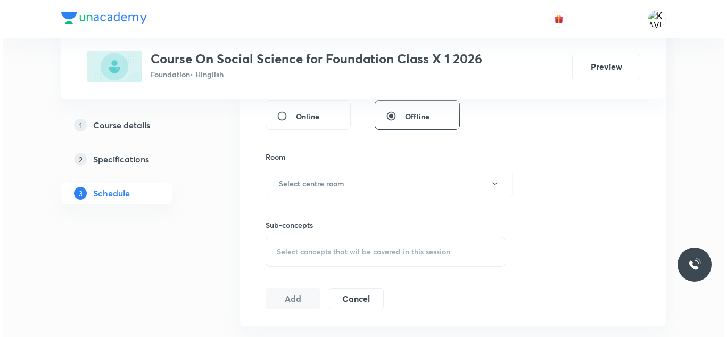
scroll to position [422, 0]
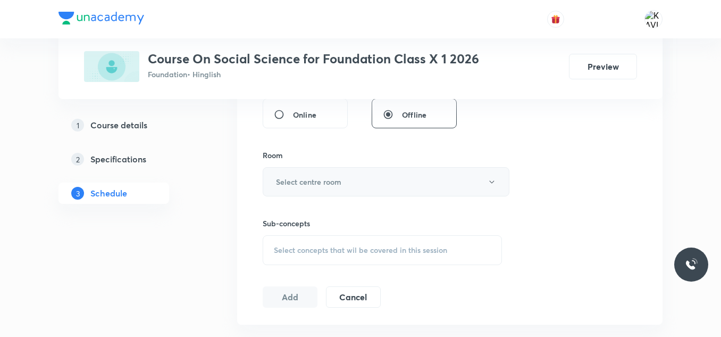
type input "60"
click at [360, 182] on button "Select centre room" at bounding box center [386, 181] width 247 height 29
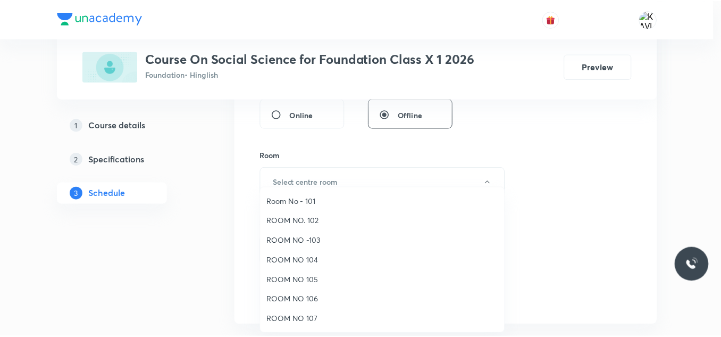
scroll to position [79, 0]
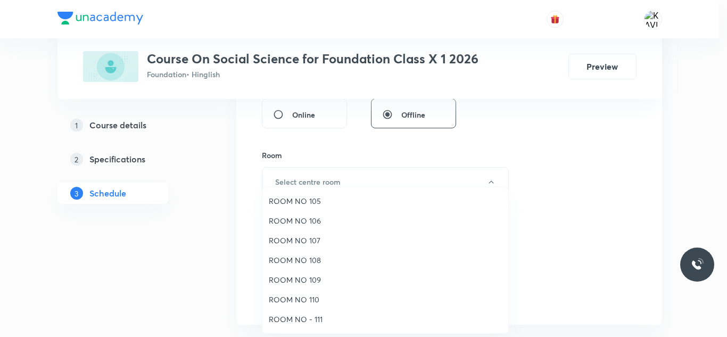
click at [318, 304] on span "ROOM NO 110" at bounding box center [385, 299] width 233 height 11
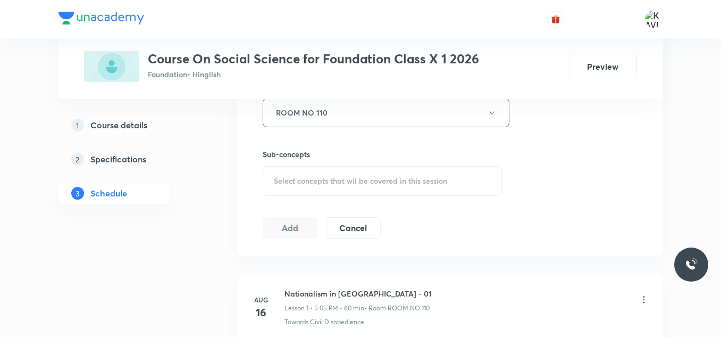
scroll to position [493, 0]
click at [331, 176] on span "Select concepts that wil be covered in this session" at bounding box center [360, 178] width 173 height 9
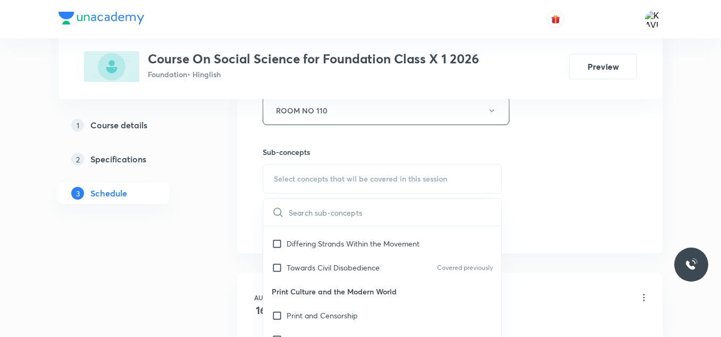
scroll to position [486, 0]
click at [366, 280] on div "The Print Revolution and Its Impact" at bounding box center [382, 290] width 238 height 24
checkbox input "true"
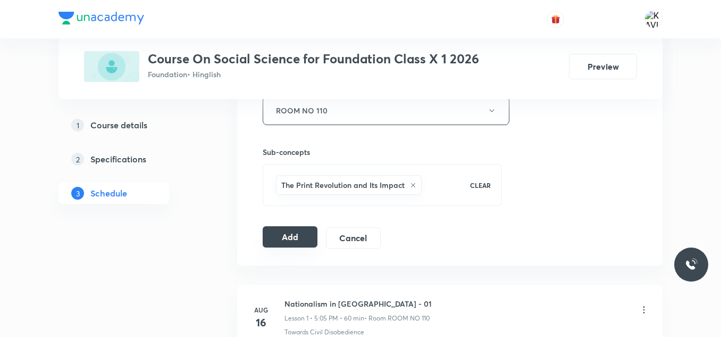
click at [285, 237] on button "Add" at bounding box center [290, 236] width 55 height 21
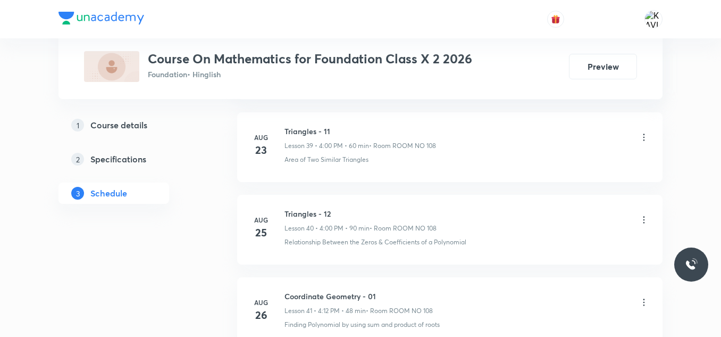
scroll to position [3897, 0]
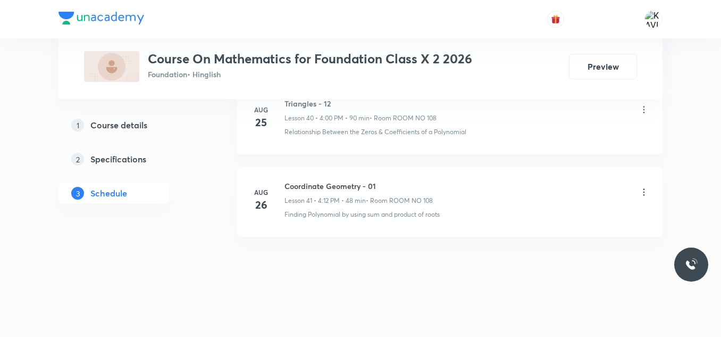
click at [302, 182] on h6 "Coordinate Geometry - 01" at bounding box center [359, 185] width 148 height 11
copy h6 "Coordinate Geometry - 01"
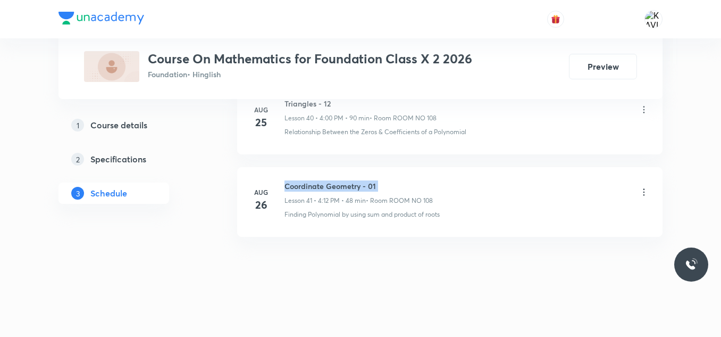
copy h6 "Coordinate Geometry - 01"
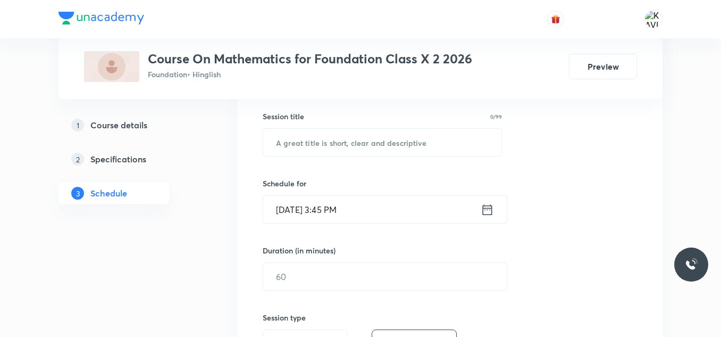
scroll to position [190, 0]
click at [305, 136] on input "text" at bounding box center [382, 142] width 238 height 27
paste input "Coordinate Geometry - 01"
type input "Coordinate Geometry - 02"
click at [494, 214] on div "Aug 30, 2025, 3:45 PM ​" at bounding box center [385, 210] width 245 height 28
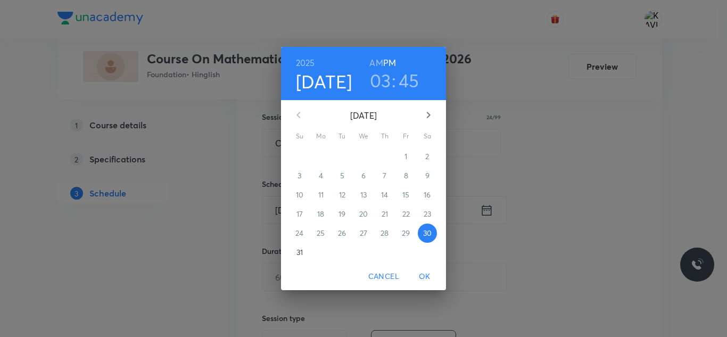
click at [383, 80] on h3 "03" at bounding box center [380, 80] width 21 height 22
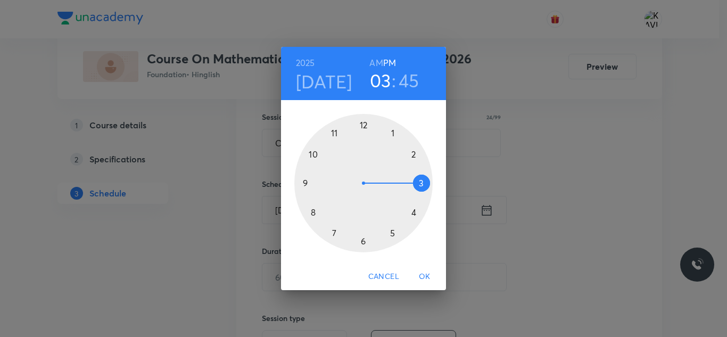
click at [417, 213] on div at bounding box center [363, 183] width 138 height 138
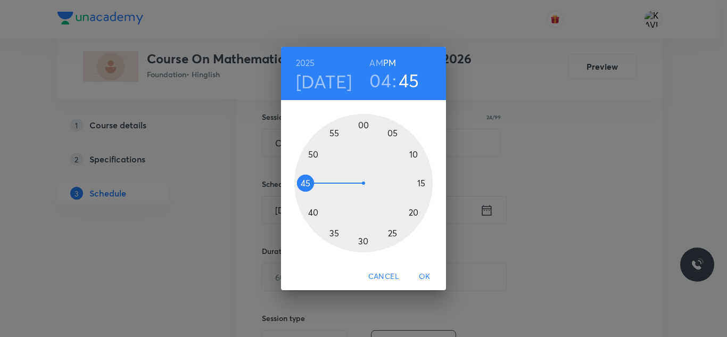
click at [361, 124] on div at bounding box center [363, 183] width 138 height 138
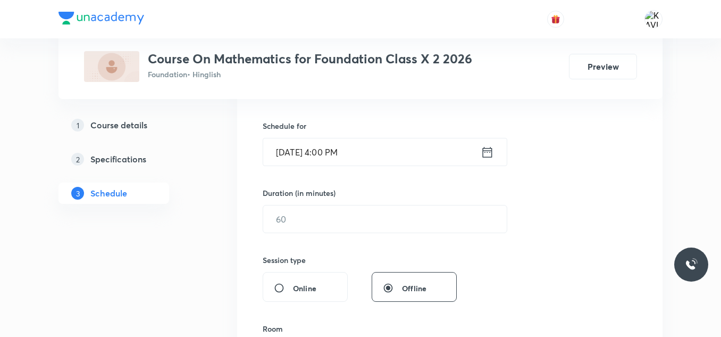
scroll to position [249, 0]
click at [309, 215] on input "text" at bounding box center [385, 218] width 244 height 27
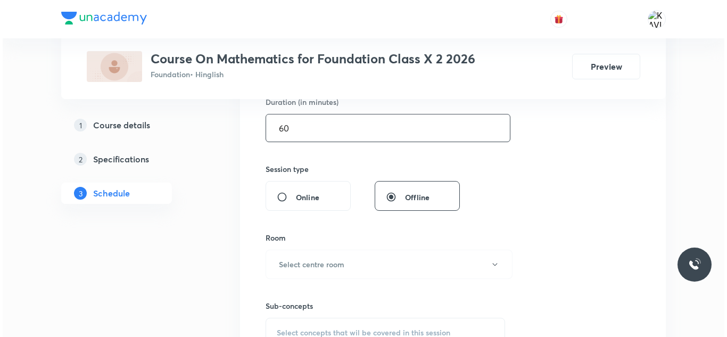
scroll to position [340, 0]
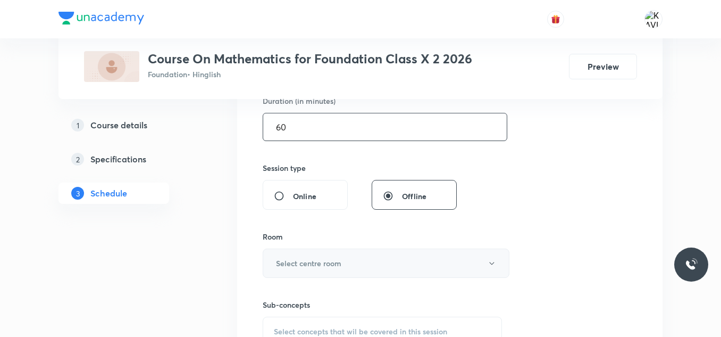
type input "60"
click at [312, 260] on h6 "Select centre room" at bounding box center [308, 262] width 65 height 11
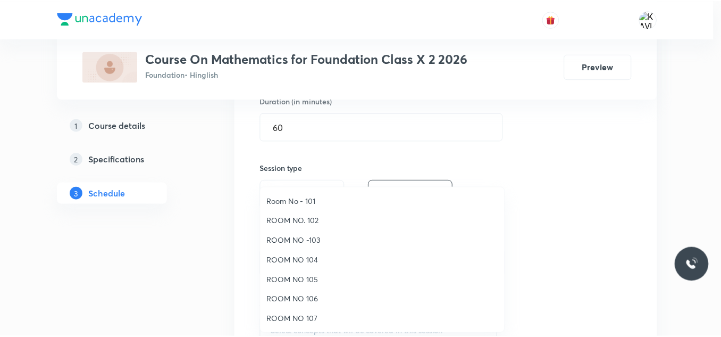
scroll to position [54, 0]
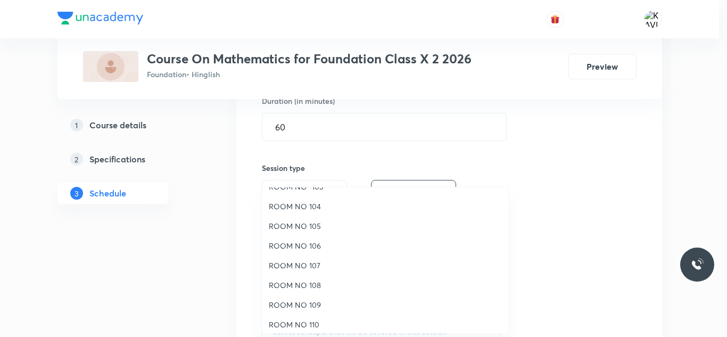
click at [315, 286] on span "ROOM NO 108" at bounding box center [385, 284] width 233 height 11
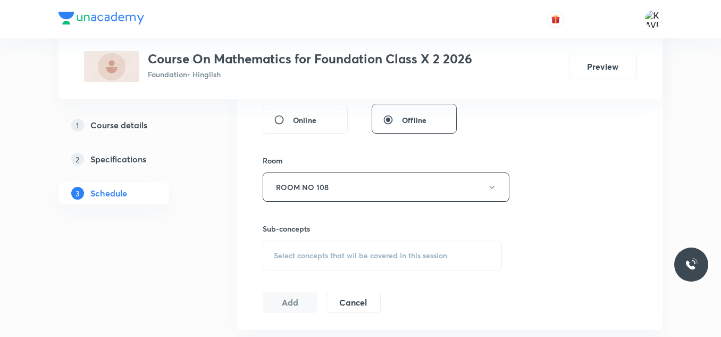
scroll to position [418, 0]
click at [275, 250] on span "Select concepts that wil be covered in this session" at bounding box center [360, 254] width 173 height 9
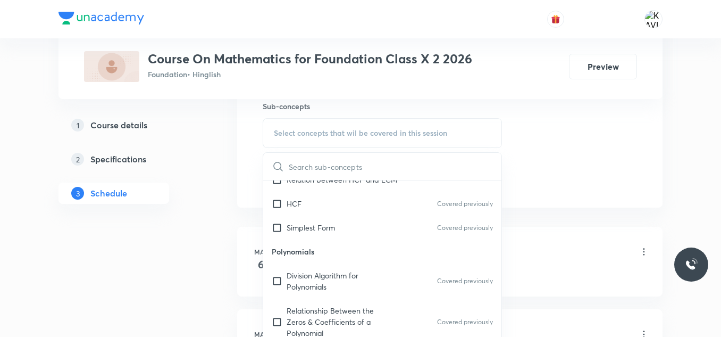
scroll to position [330, 0]
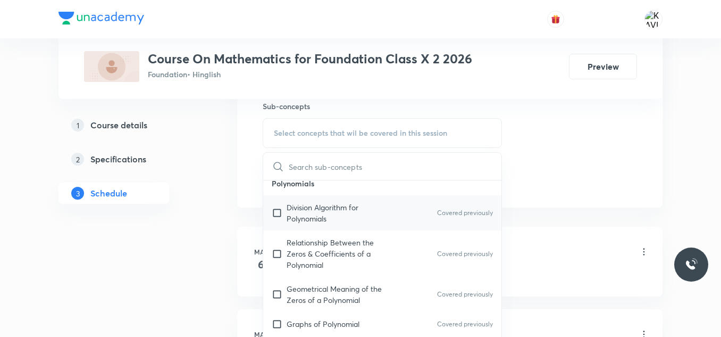
click at [296, 214] on div "Division Algorithm for Polynomials Covered previously" at bounding box center [382, 212] width 238 height 35
checkbox input "true"
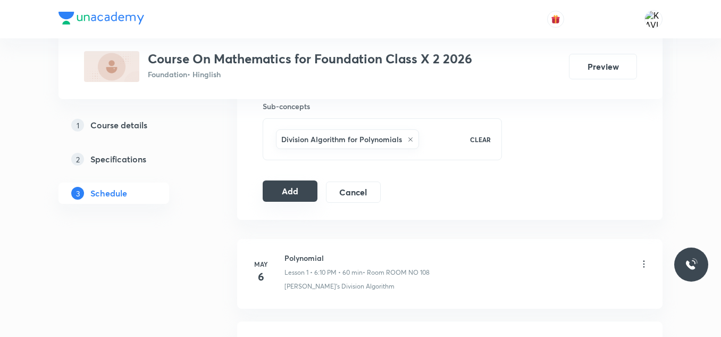
click at [284, 193] on button "Add" at bounding box center [290, 190] width 55 height 21
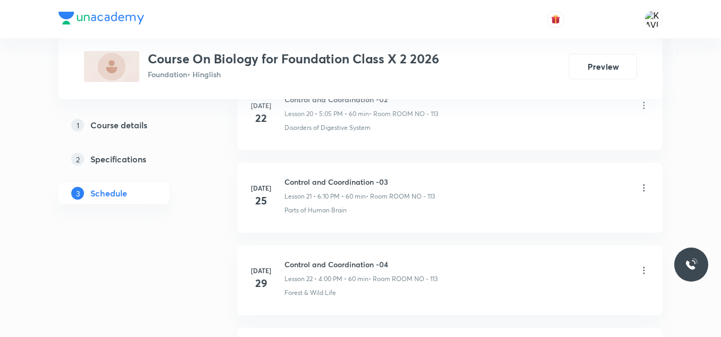
scroll to position [2495, 0]
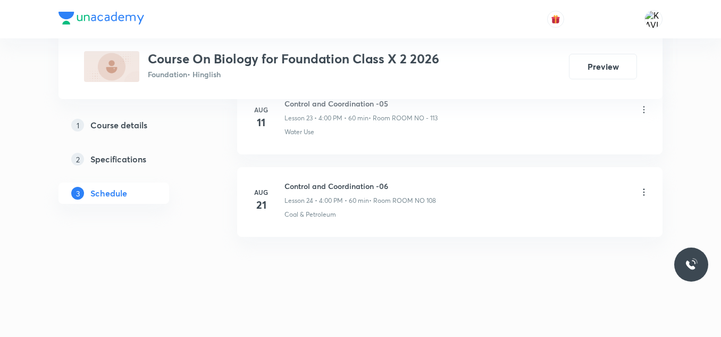
click at [336, 185] on h6 "Control and Coordination -06" at bounding box center [361, 185] width 152 height 11
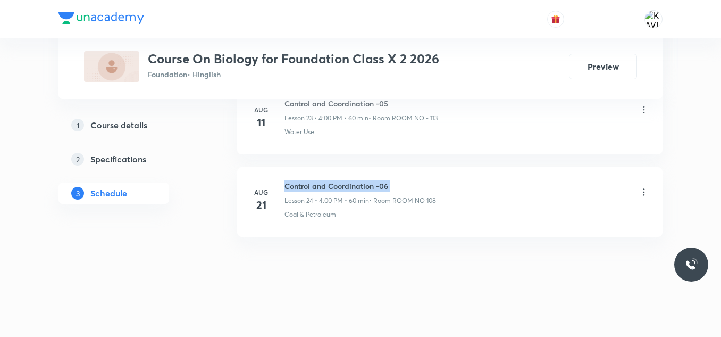
copy h6 "Control and Coordination -06"
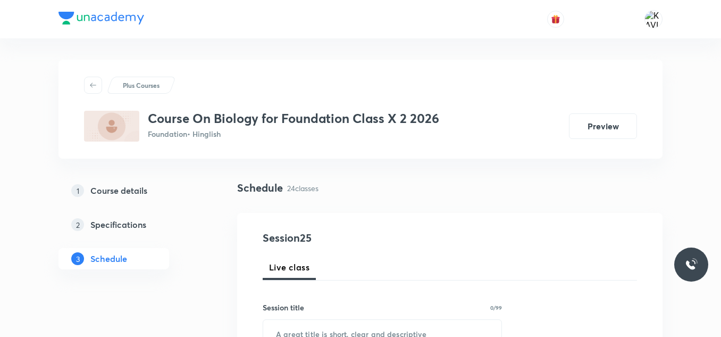
scroll to position [86, 0]
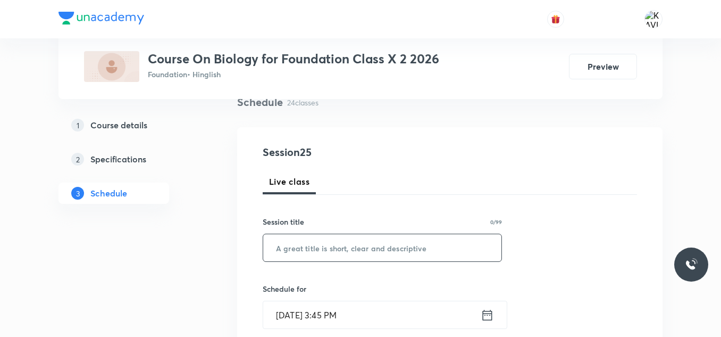
click at [300, 234] on input "text" at bounding box center [382, 247] width 238 height 27
paste input "Control and Coordination -06"
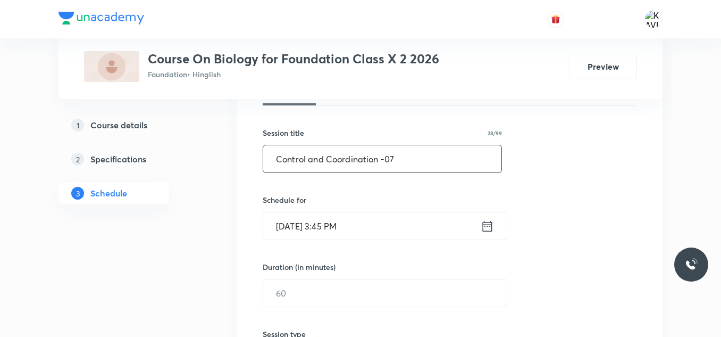
type input "Control and Coordination -07"
click at [478, 230] on input "Aug 30, 2025, 3:45 PM" at bounding box center [372, 225] width 218 height 27
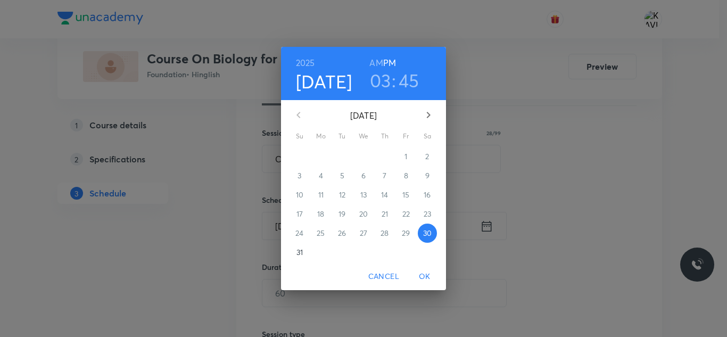
click at [384, 74] on h3 "03" at bounding box center [380, 80] width 21 height 22
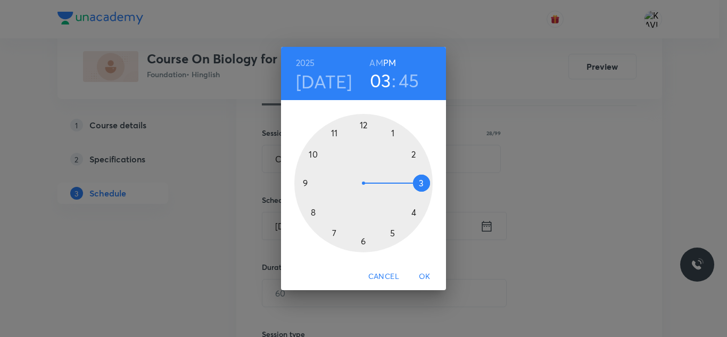
click at [392, 234] on div at bounding box center [363, 183] width 138 height 138
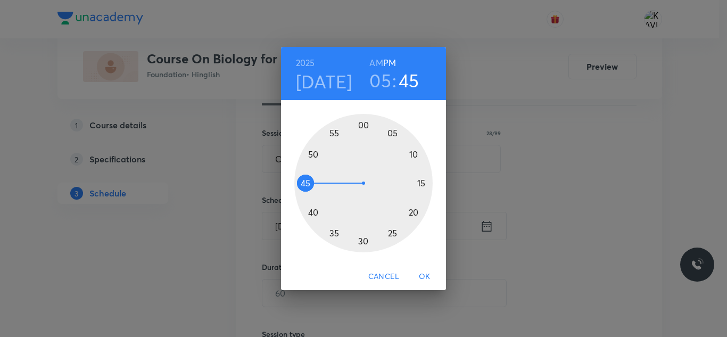
click at [392, 132] on div at bounding box center [363, 183] width 138 height 138
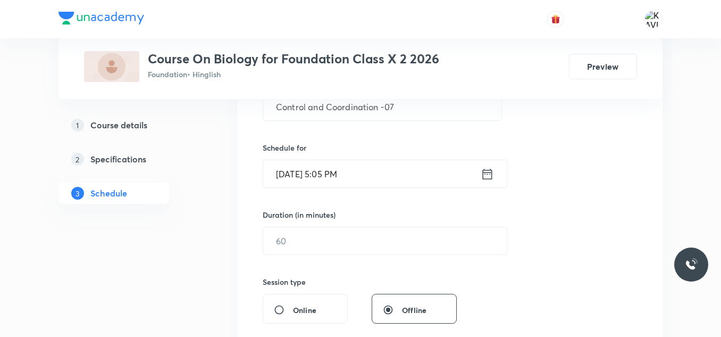
scroll to position [228, 0]
click at [303, 226] on div "​" at bounding box center [385, 240] width 245 height 28
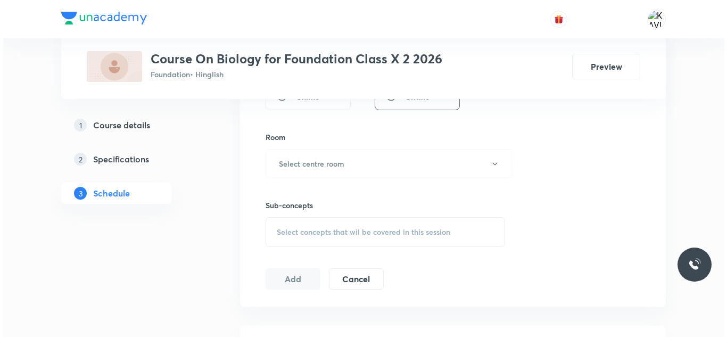
scroll to position [458, 0]
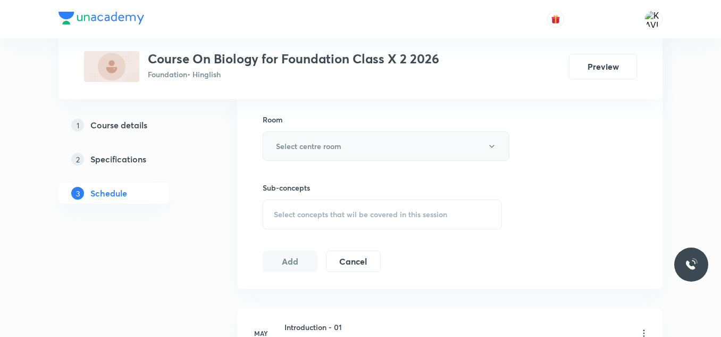
type input "60"
click at [334, 151] on h6 "Select centre room" at bounding box center [308, 145] width 65 height 11
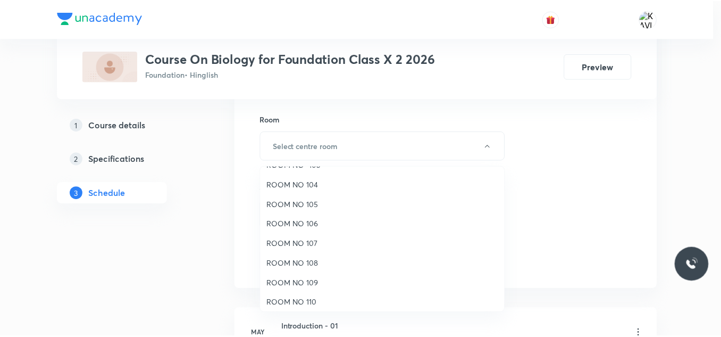
scroll to position [55, 0]
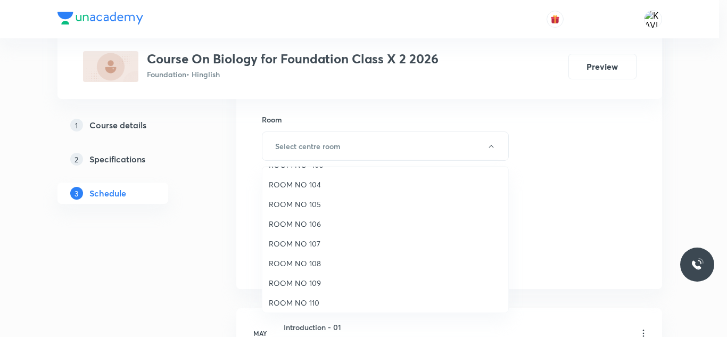
click at [321, 260] on span "ROOM NO 108" at bounding box center [385, 262] width 233 height 11
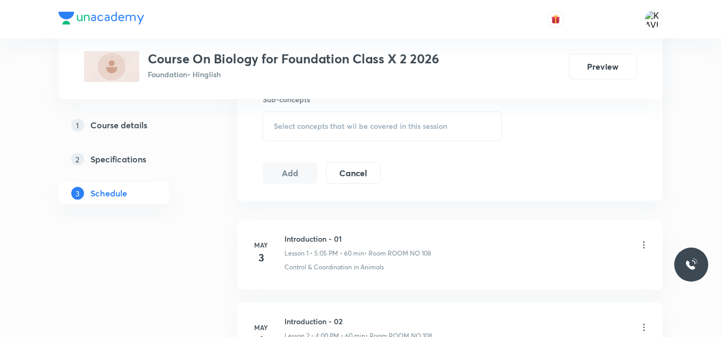
scroll to position [547, 0]
click at [312, 134] on div "Select concepts that wil be covered in this session" at bounding box center [382, 125] width 239 height 30
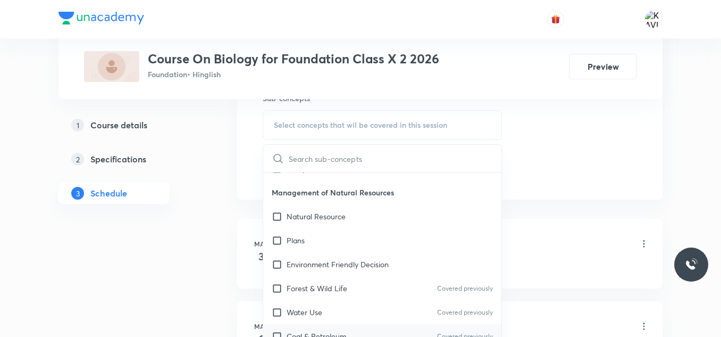
scroll to position [531, 0]
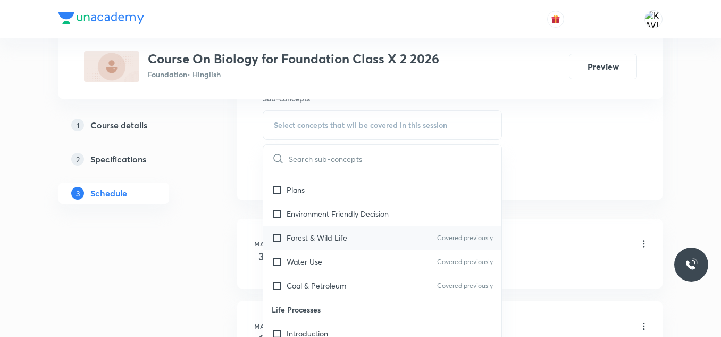
click at [336, 240] on p "Forest & Wild Life" at bounding box center [317, 237] width 61 height 11
checkbox input "true"
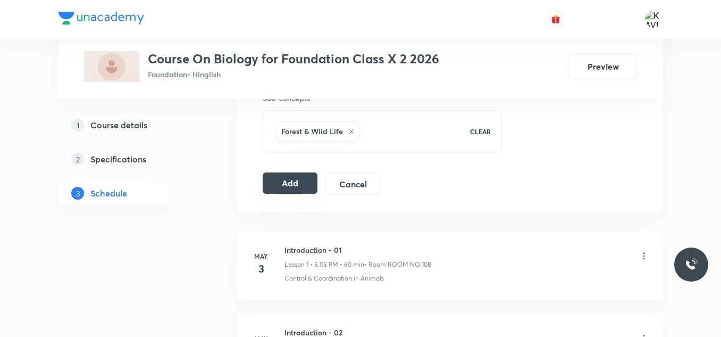
click at [289, 180] on button "Add" at bounding box center [290, 182] width 55 height 21
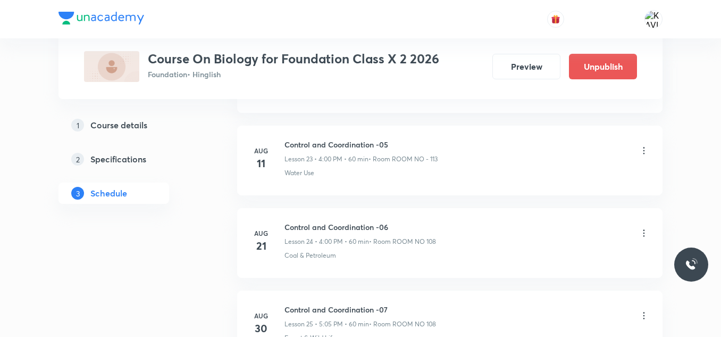
scroll to position [2089, 0]
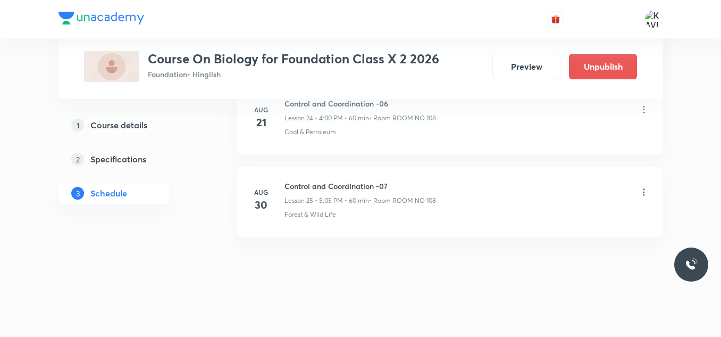
click at [645, 187] on icon at bounding box center [644, 192] width 11 height 11
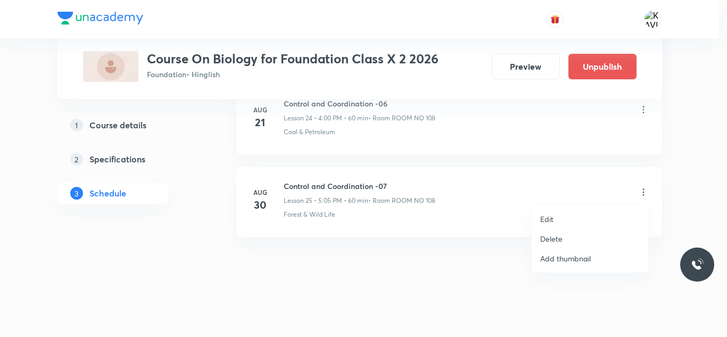
click at [547, 220] on p "Edit" at bounding box center [546, 218] width 13 height 11
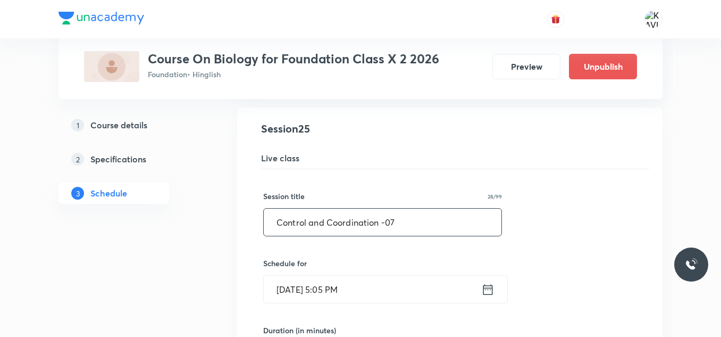
click at [349, 227] on input "Control and Coordination -07" at bounding box center [383, 222] width 238 height 27
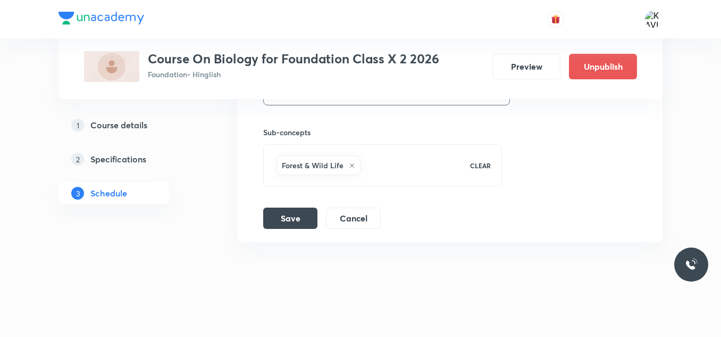
scroll to position [2498, 0]
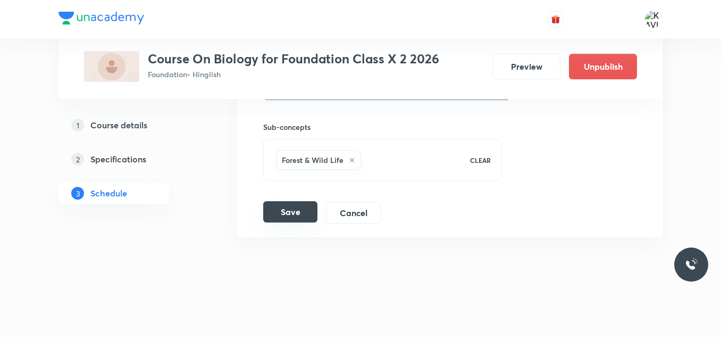
type input "How to organism reproduce - 01"
click at [294, 216] on button "Save" at bounding box center [290, 211] width 54 height 21
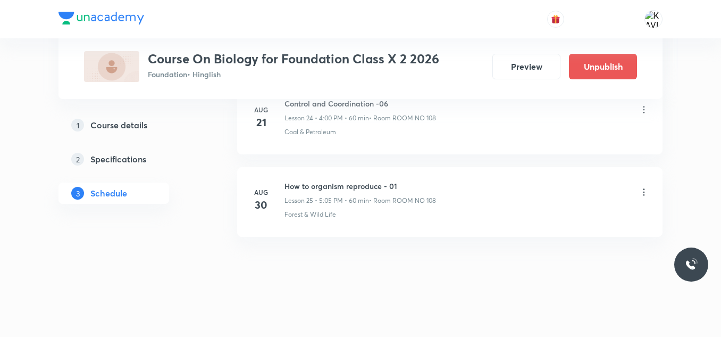
scroll to position [2089, 0]
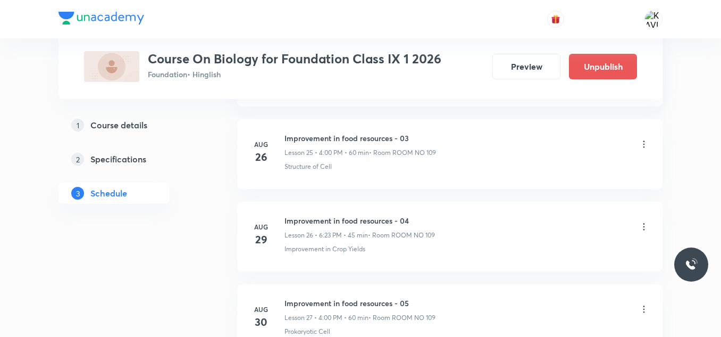
scroll to position [2742, 0]
